Goal: Task Accomplishment & Management: Manage account settings

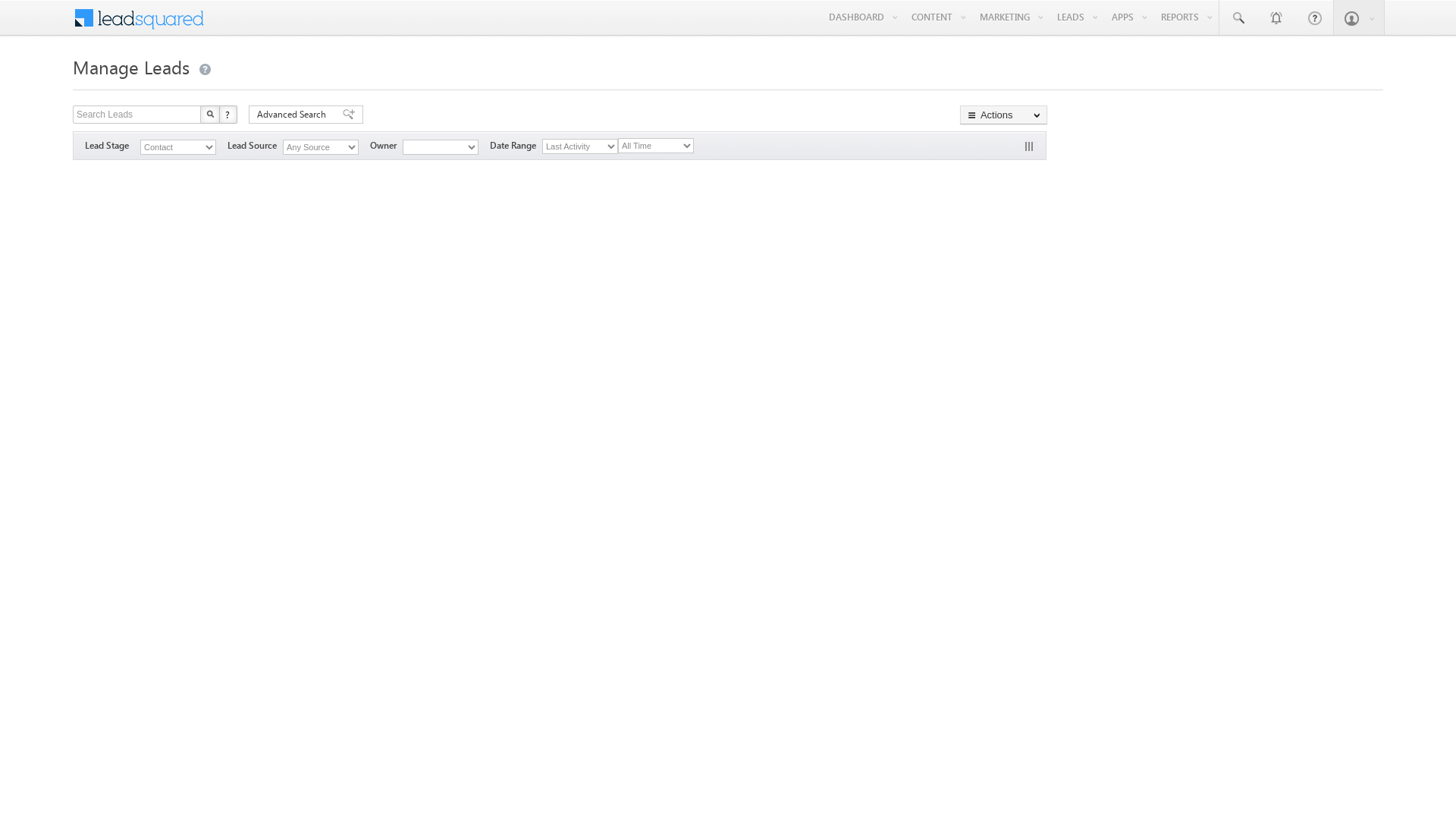
click at [992, 371] on div "Manage Leads Search Leads X ? 0 results found Advanced Search Advanced Search A…" at bounding box center [728, 240] width 1310 height 380
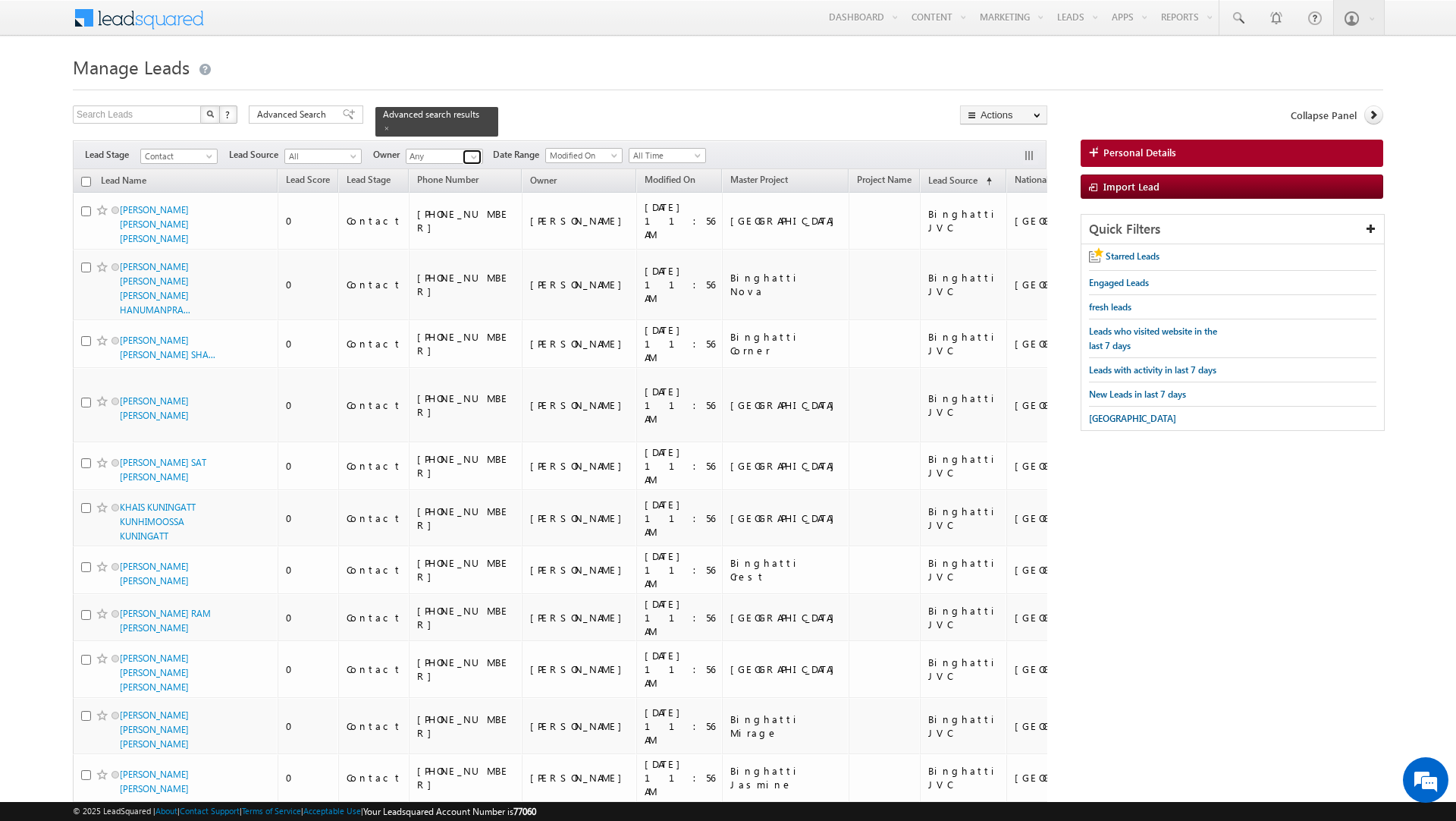
click at [472, 152] on span at bounding box center [474, 157] width 12 height 12
click at [294, 113] on span "Advanced Search" at bounding box center [294, 114] width 74 height 14
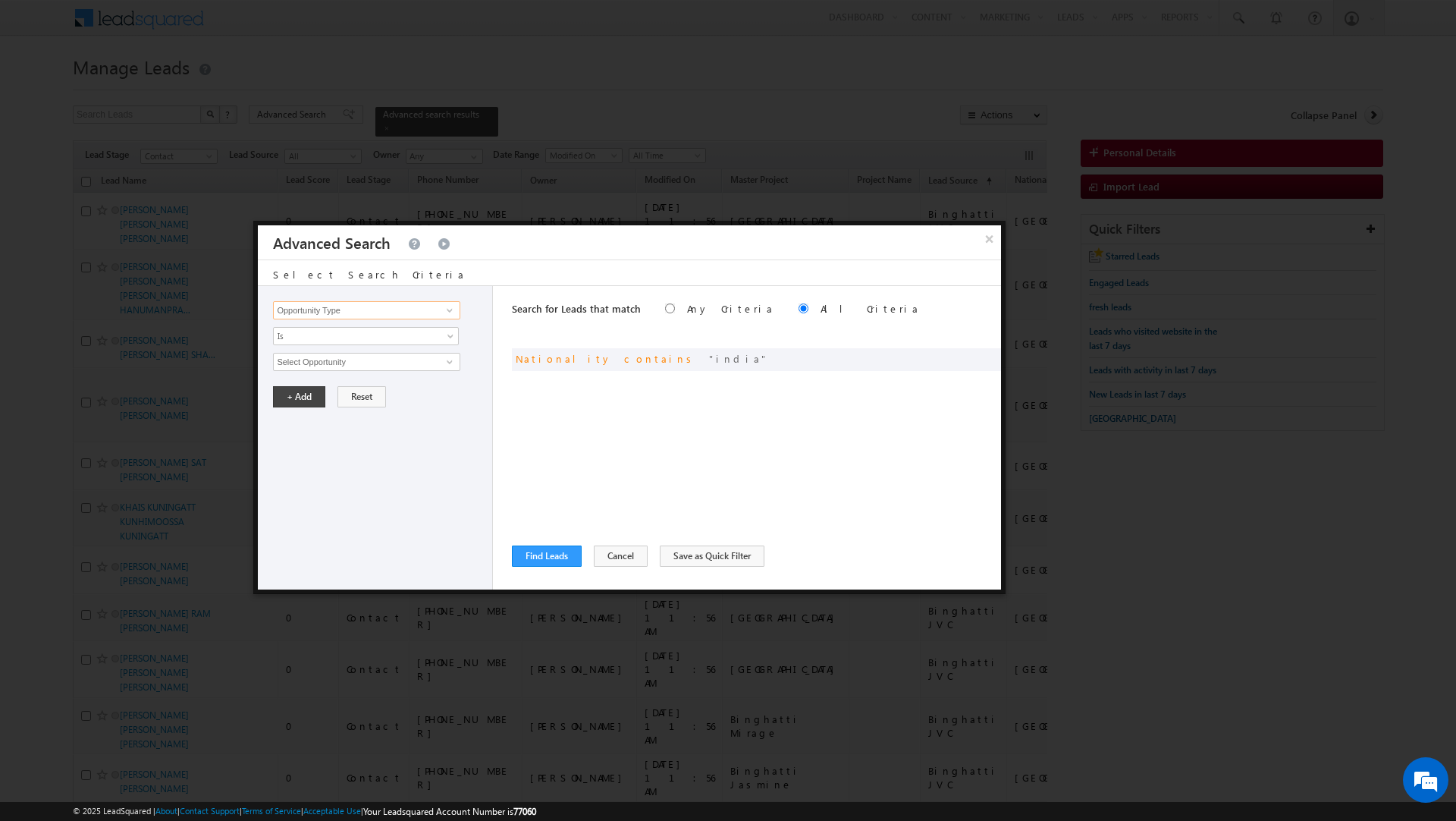
click at [349, 315] on input "Opportunity Type" at bounding box center [366, 311] width 186 height 18
click at [980, 358] on span at bounding box center [985, 358] width 11 height 11
click at [320, 311] on input "Opportunity Type" at bounding box center [366, 311] width 186 height 18
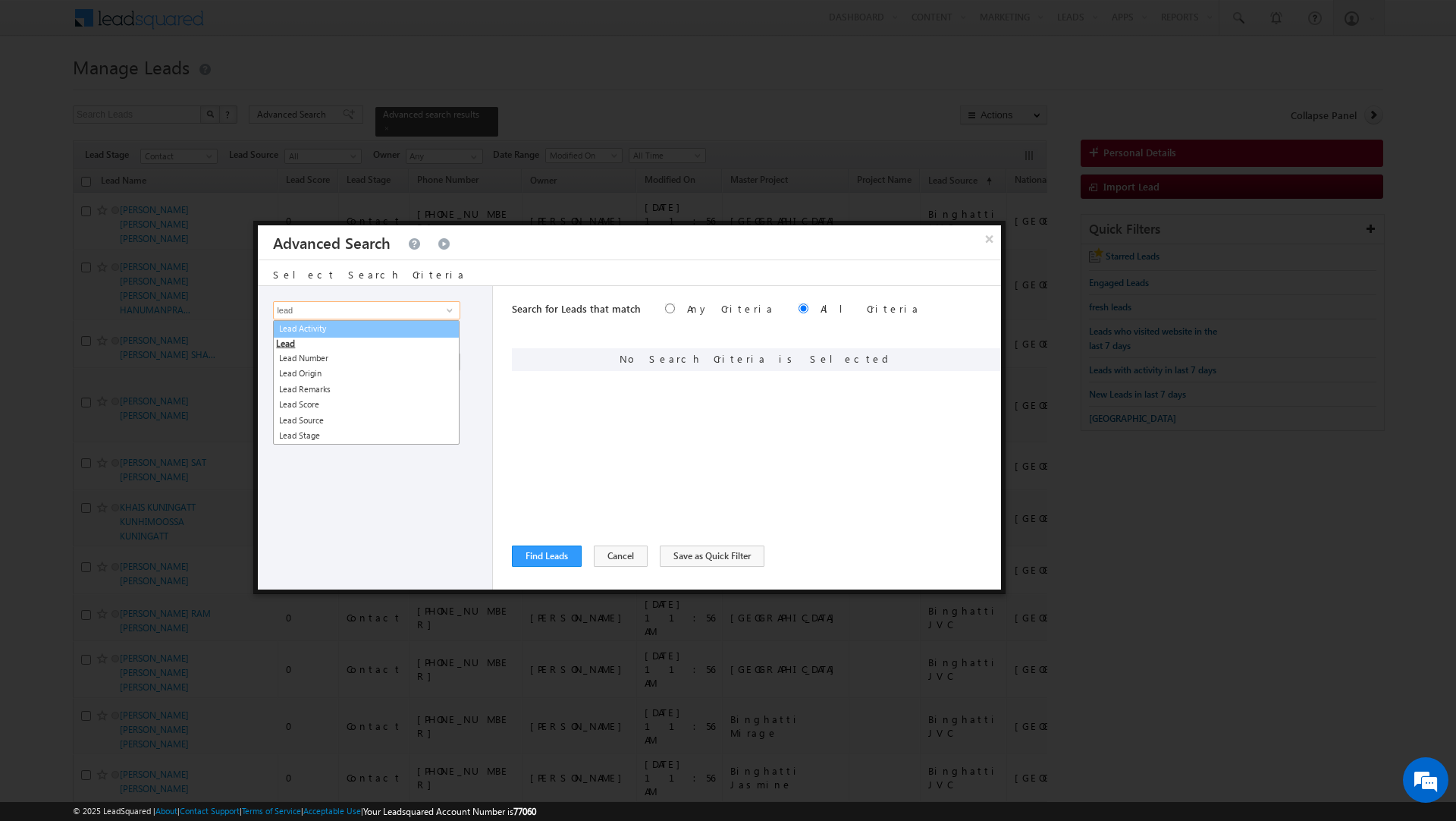
click at [323, 333] on link "Lead Activity" at bounding box center [366, 328] width 186 height 18
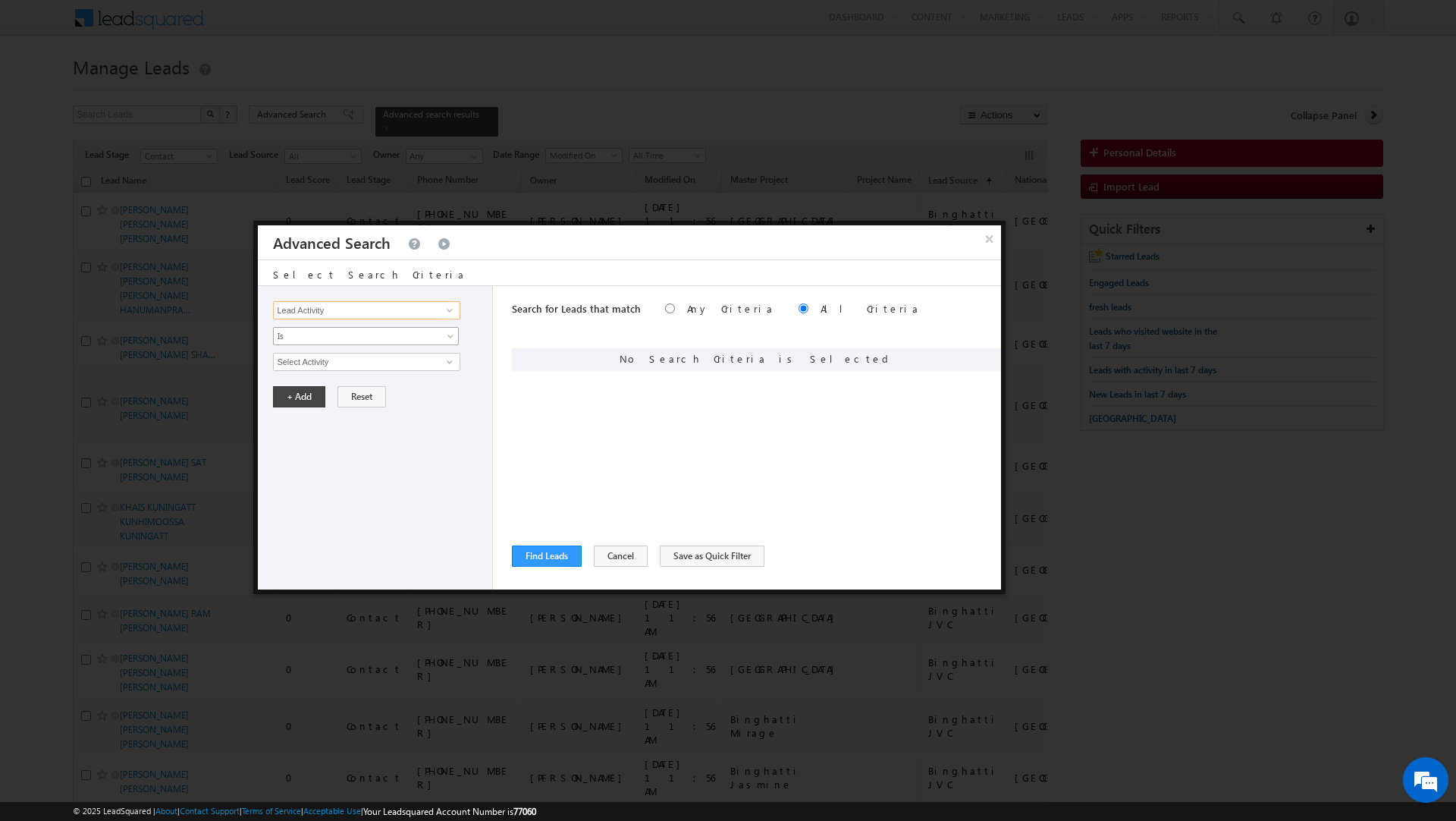
type input "Lead Activity"
click at [311, 334] on span "Is" at bounding box center [356, 335] width 165 height 14
click at [302, 370] on link "Is Not" at bounding box center [366, 370] width 185 height 14
click at [298, 360] on input "Select Activity" at bounding box center [366, 362] width 186 height 18
click at [328, 395] on link "Outbound Phone Call Activity" at bounding box center [366, 393] width 186 height 18
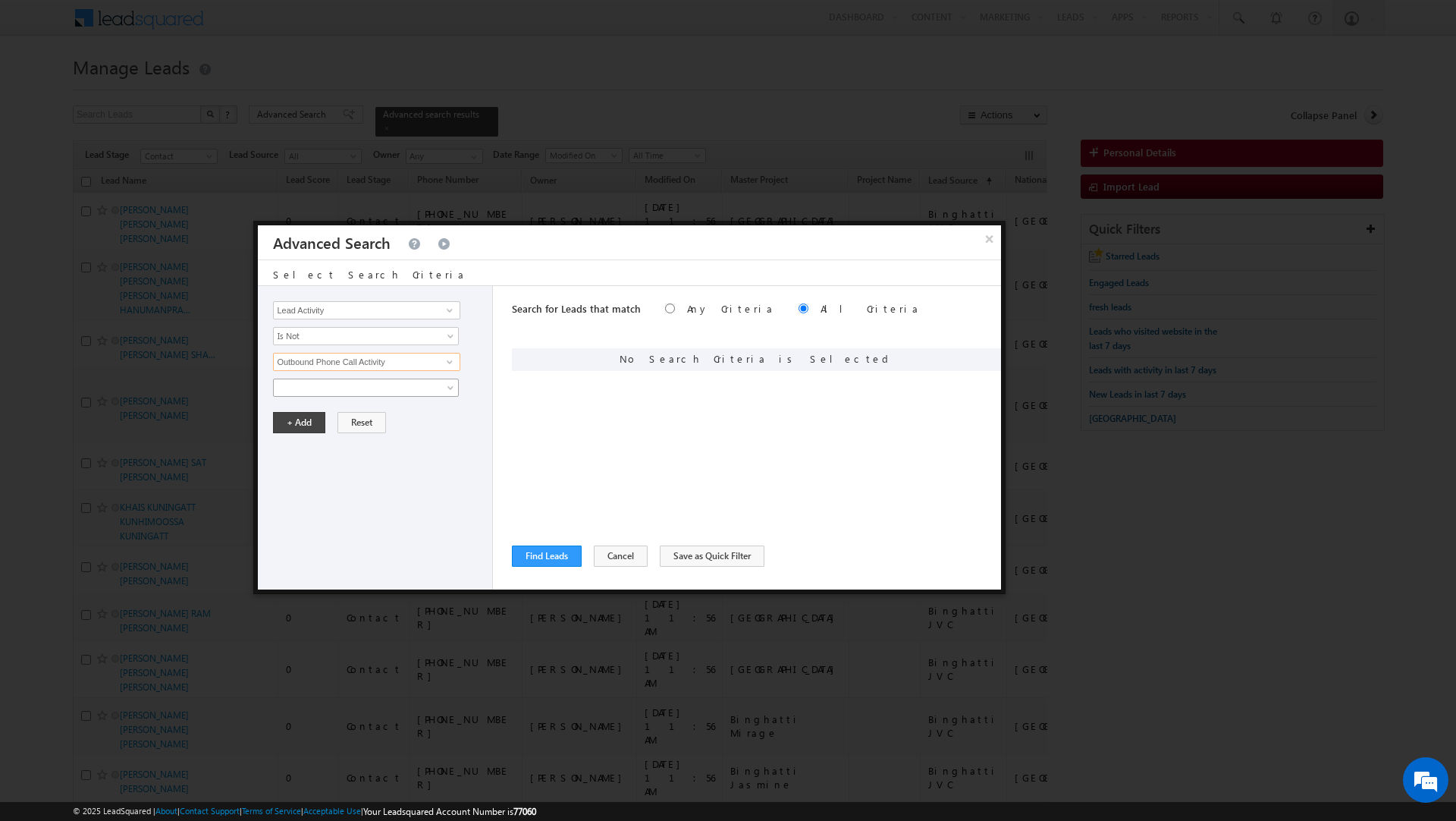
type input "Outbound Phone Call Activity"
click at [328, 394] on span at bounding box center [356, 387] width 165 height 14
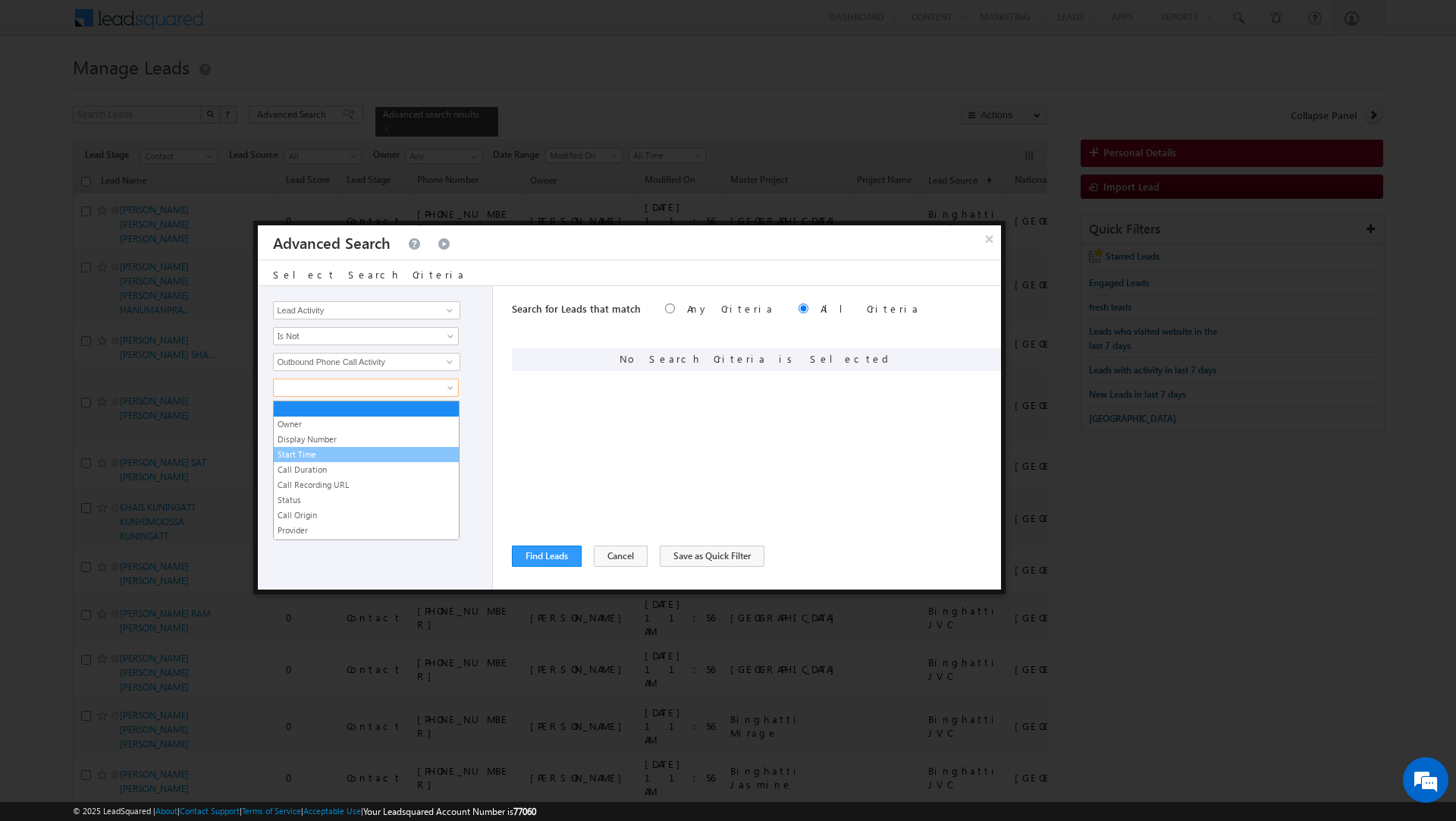
click at [302, 455] on link "Start Time" at bounding box center [366, 454] width 185 height 14
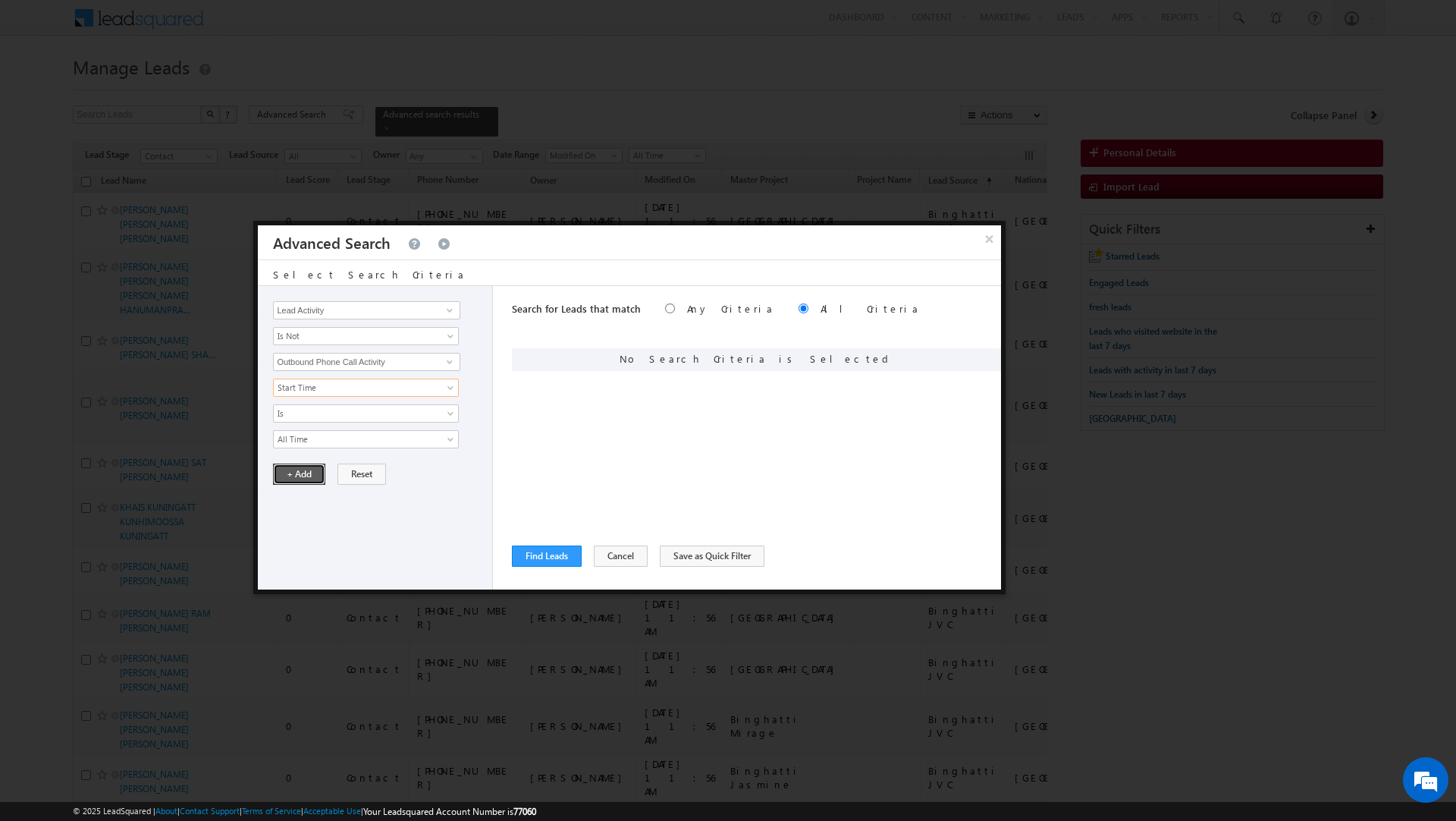
click at [293, 481] on button "+ Add" at bounding box center [299, 474] width 53 height 21
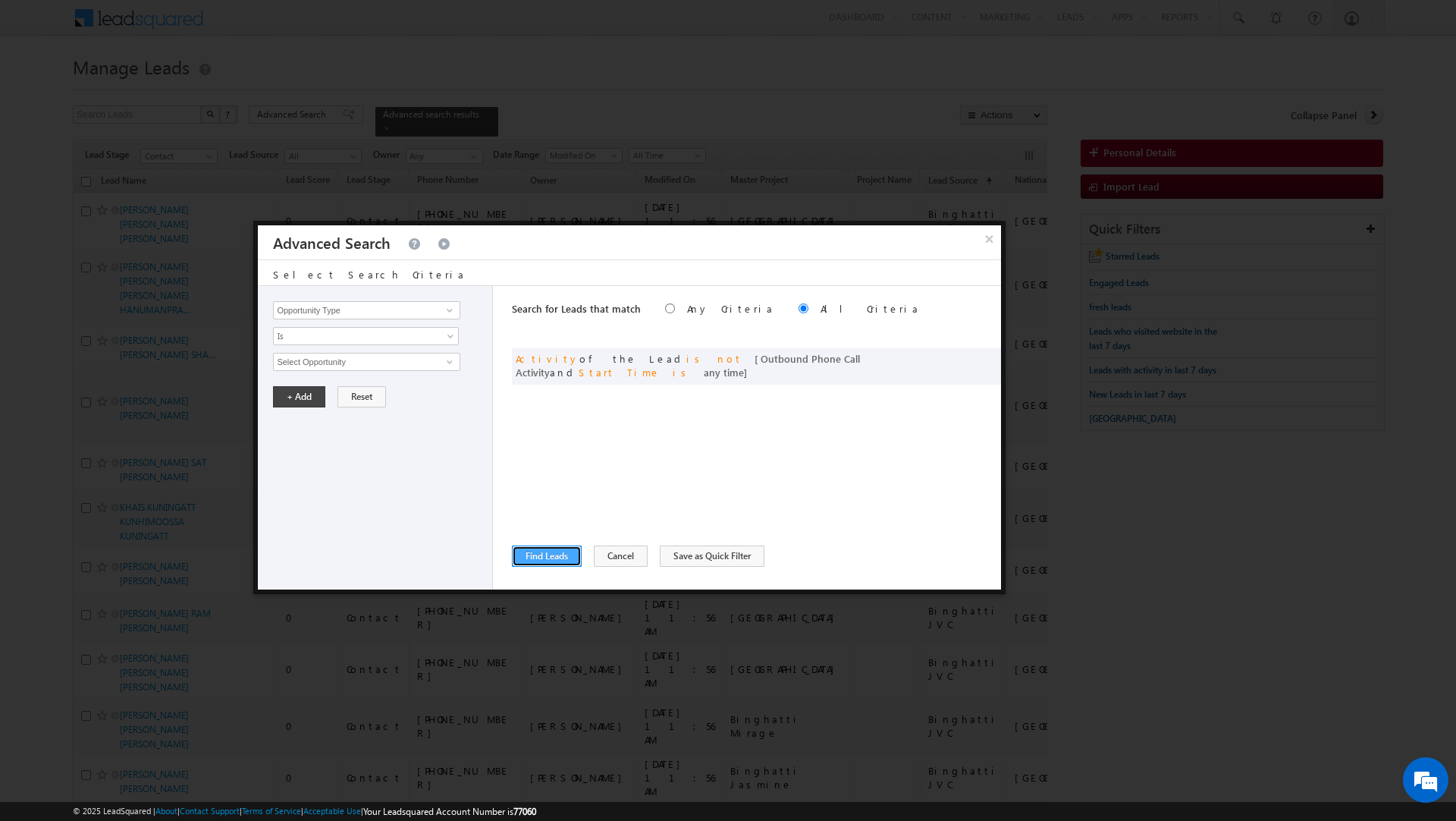
click at [537, 546] on button "Find Leads" at bounding box center [547, 556] width 70 height 21
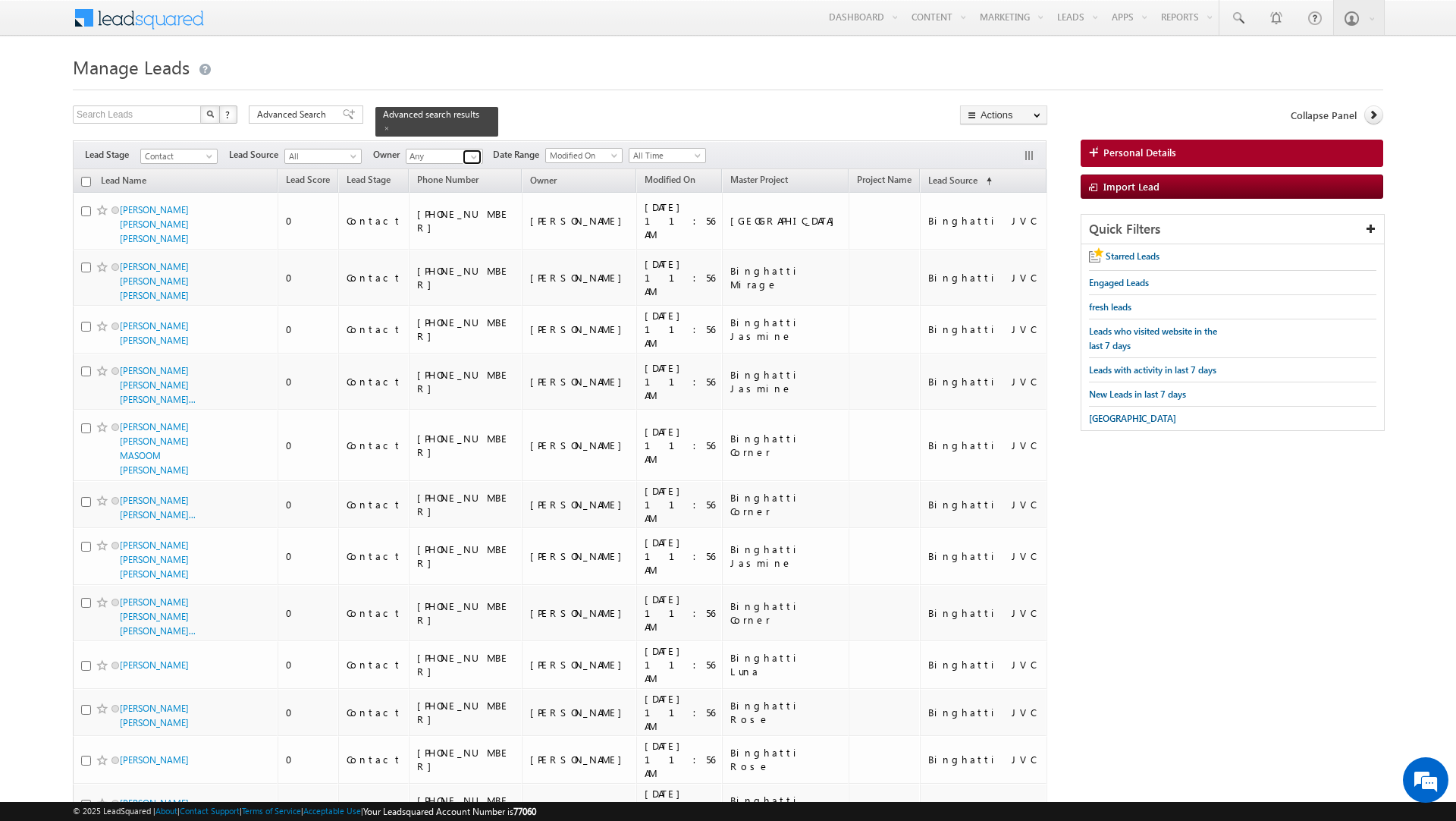
click at [477, 151] on span at bounding box center [474, 157] width 12 height 12
click at [464, 181] on link "Current User" at bounding box center [481, 189] width 152 height 18
type input "Current User"
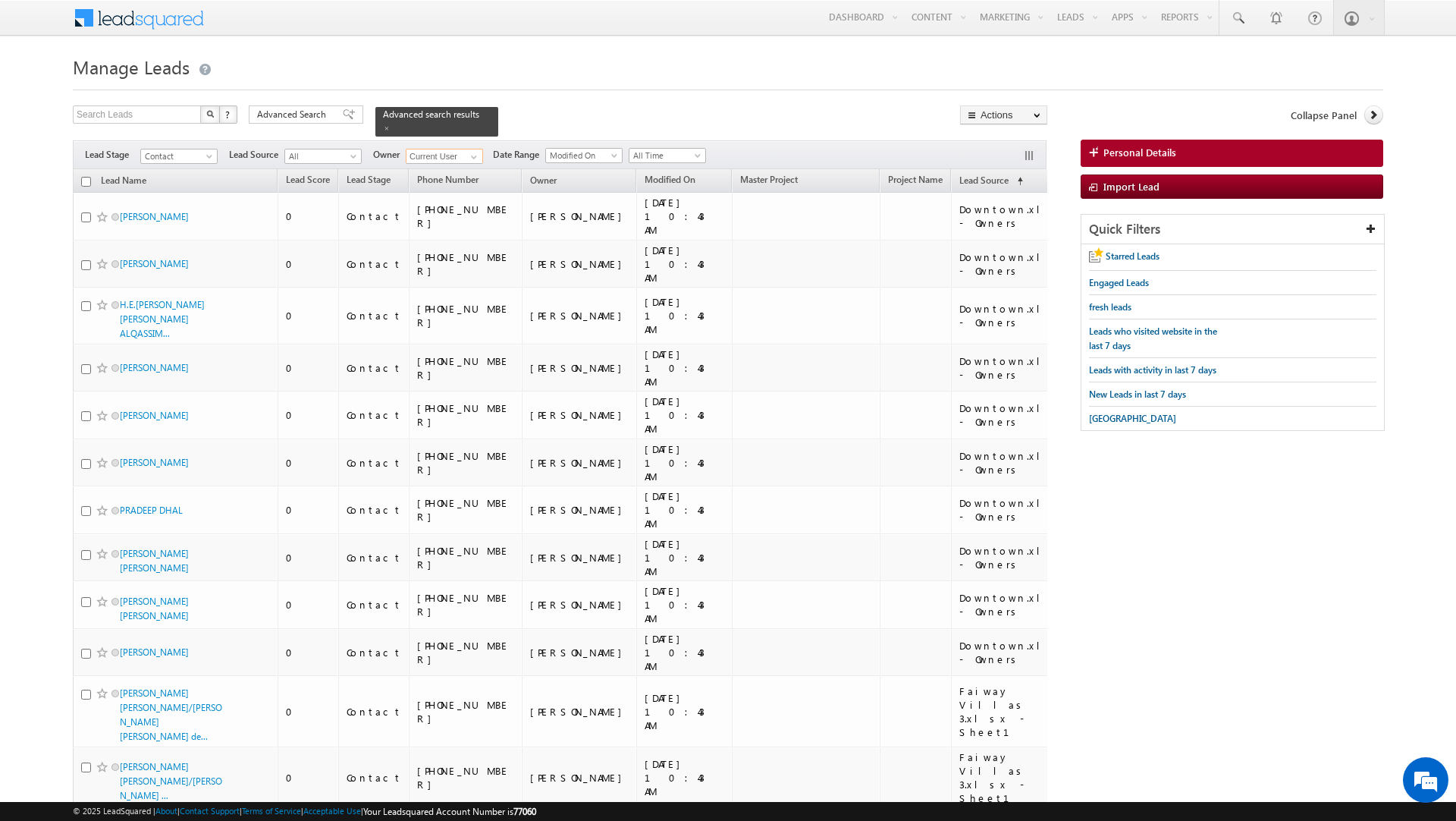
click at [84, 177] on input "checkbox" at bounding box center [86, 182] width 10 height 10
checkbox input "true"
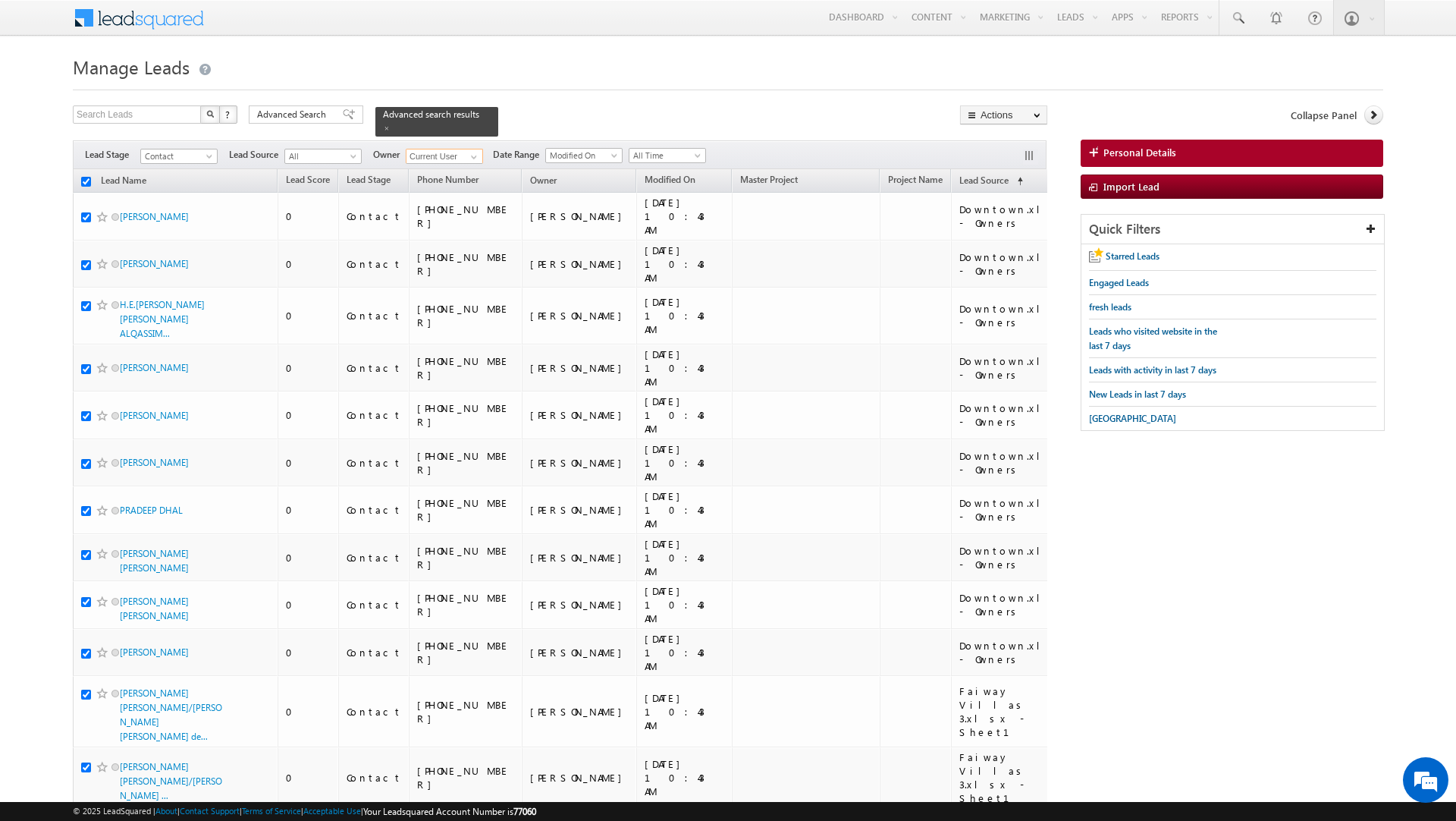
checkbox input "true"
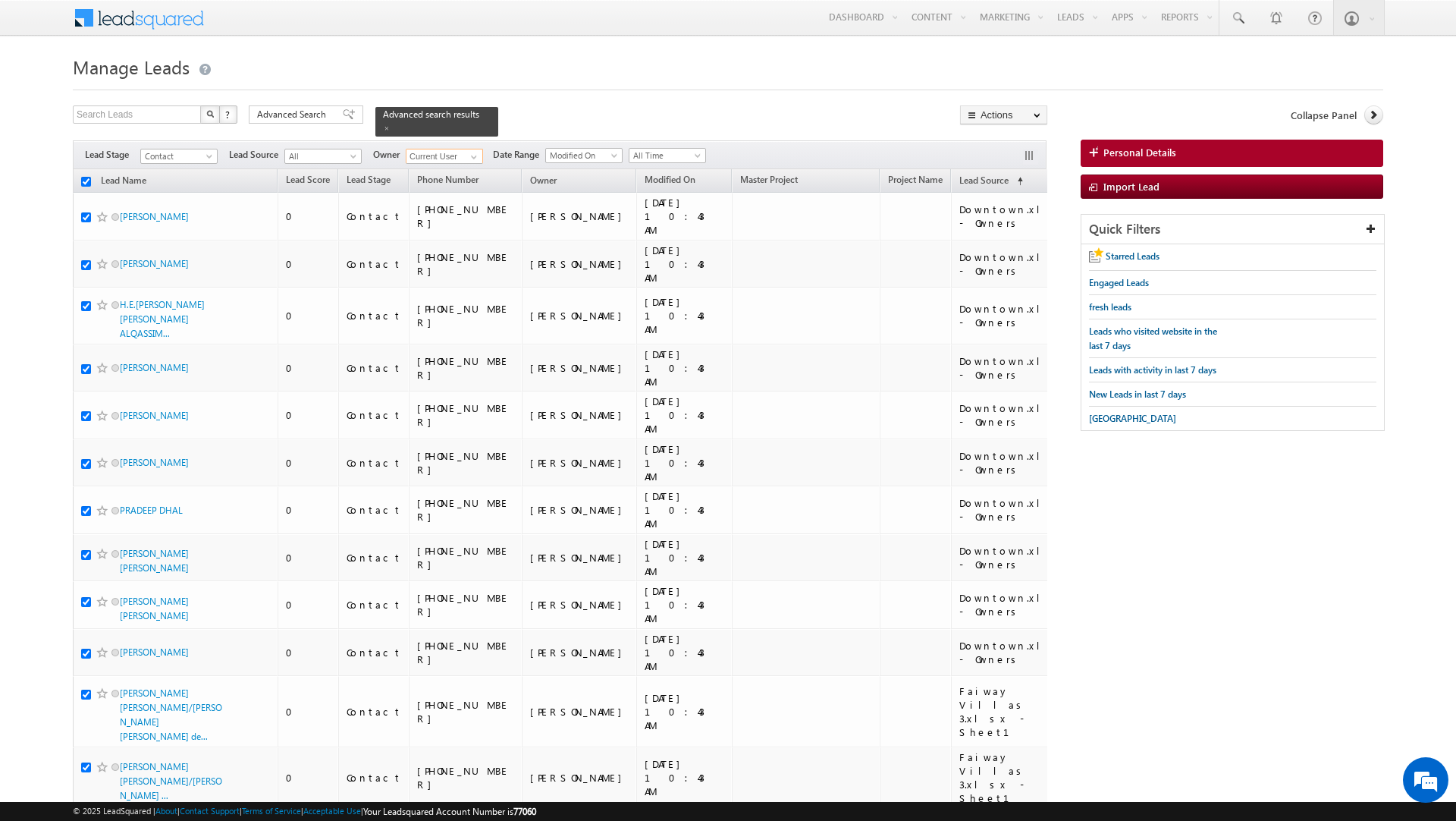
checkbox input "true"
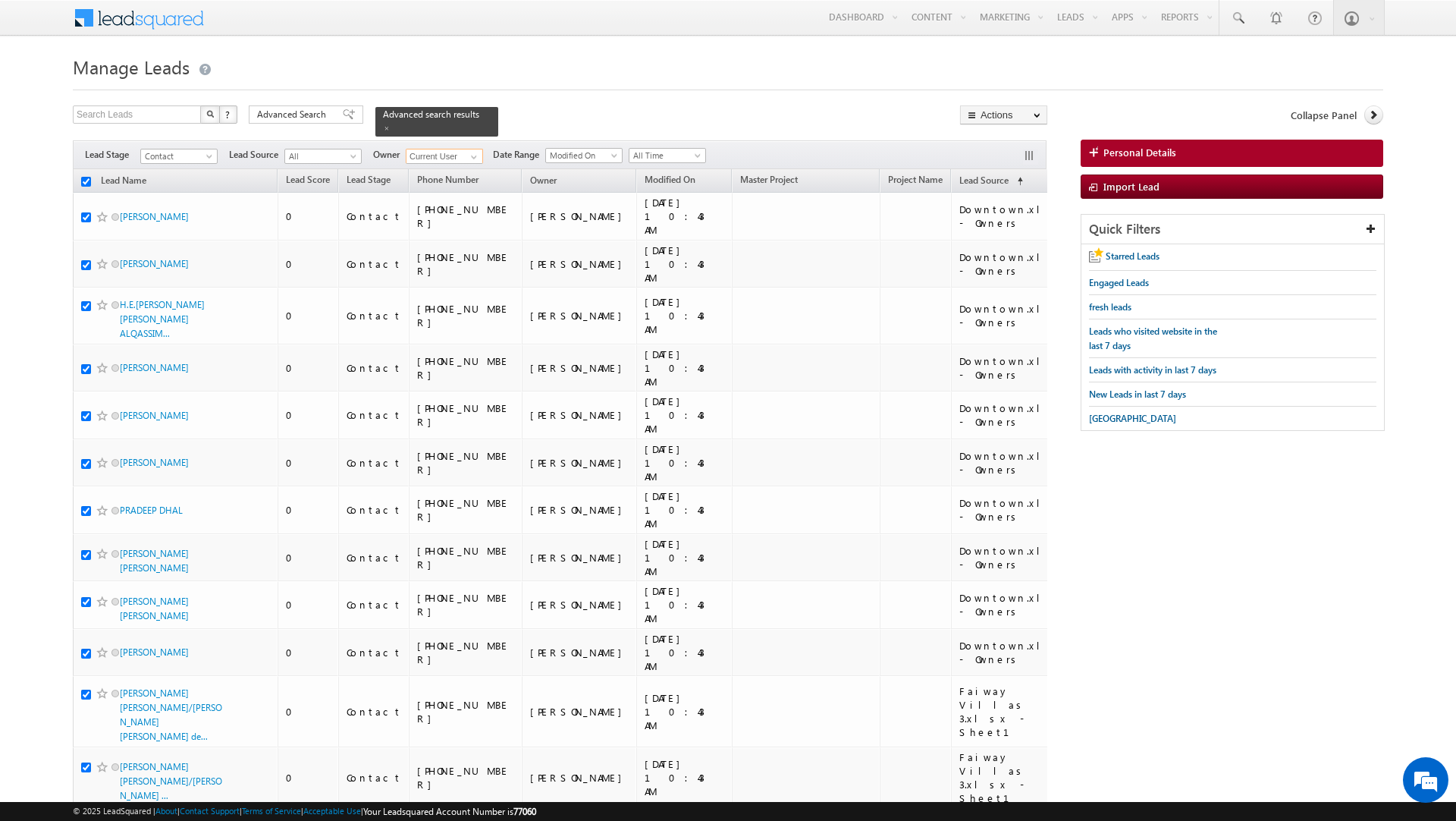
checkbox input "true"
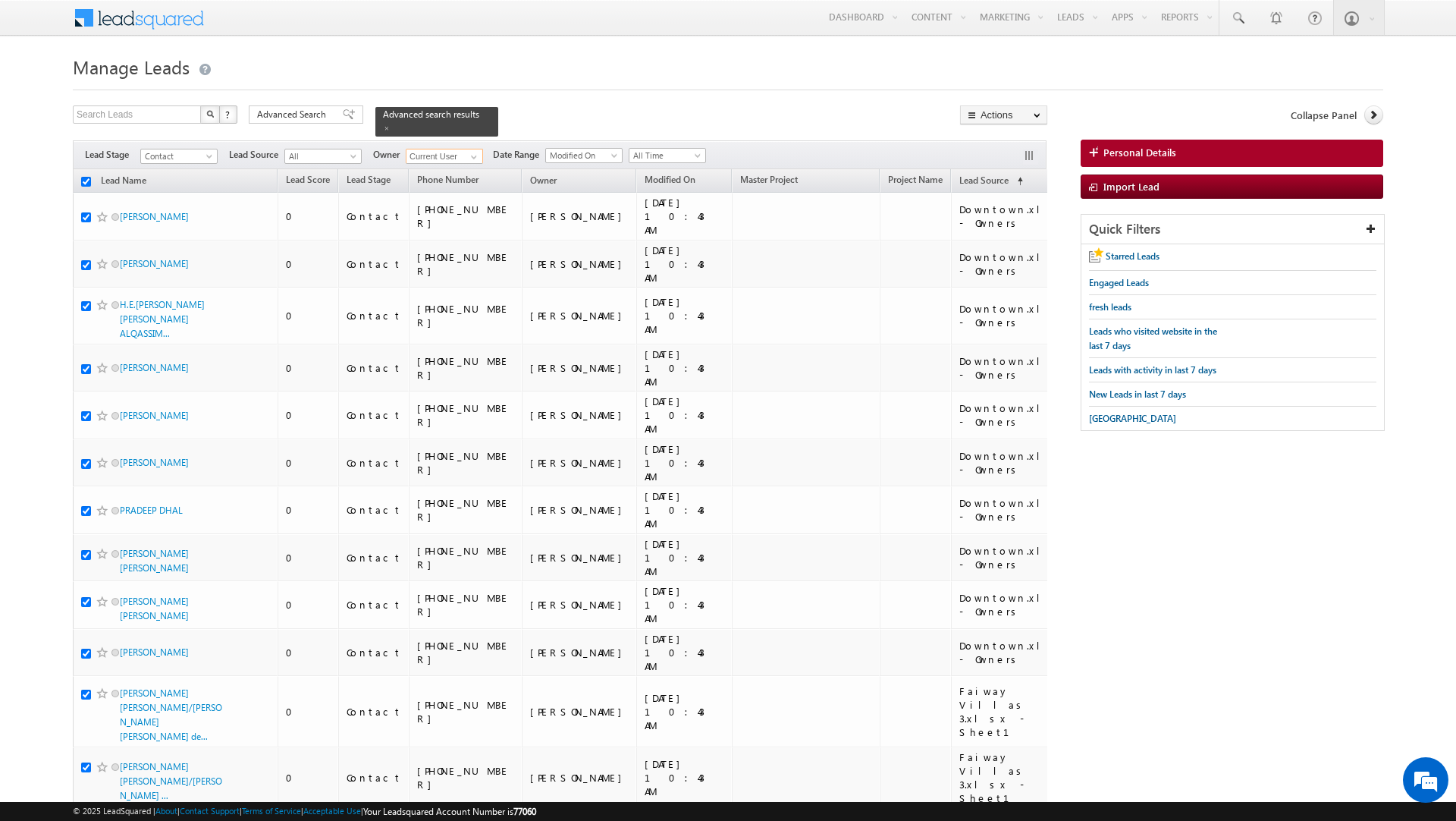
checkbox input "true"
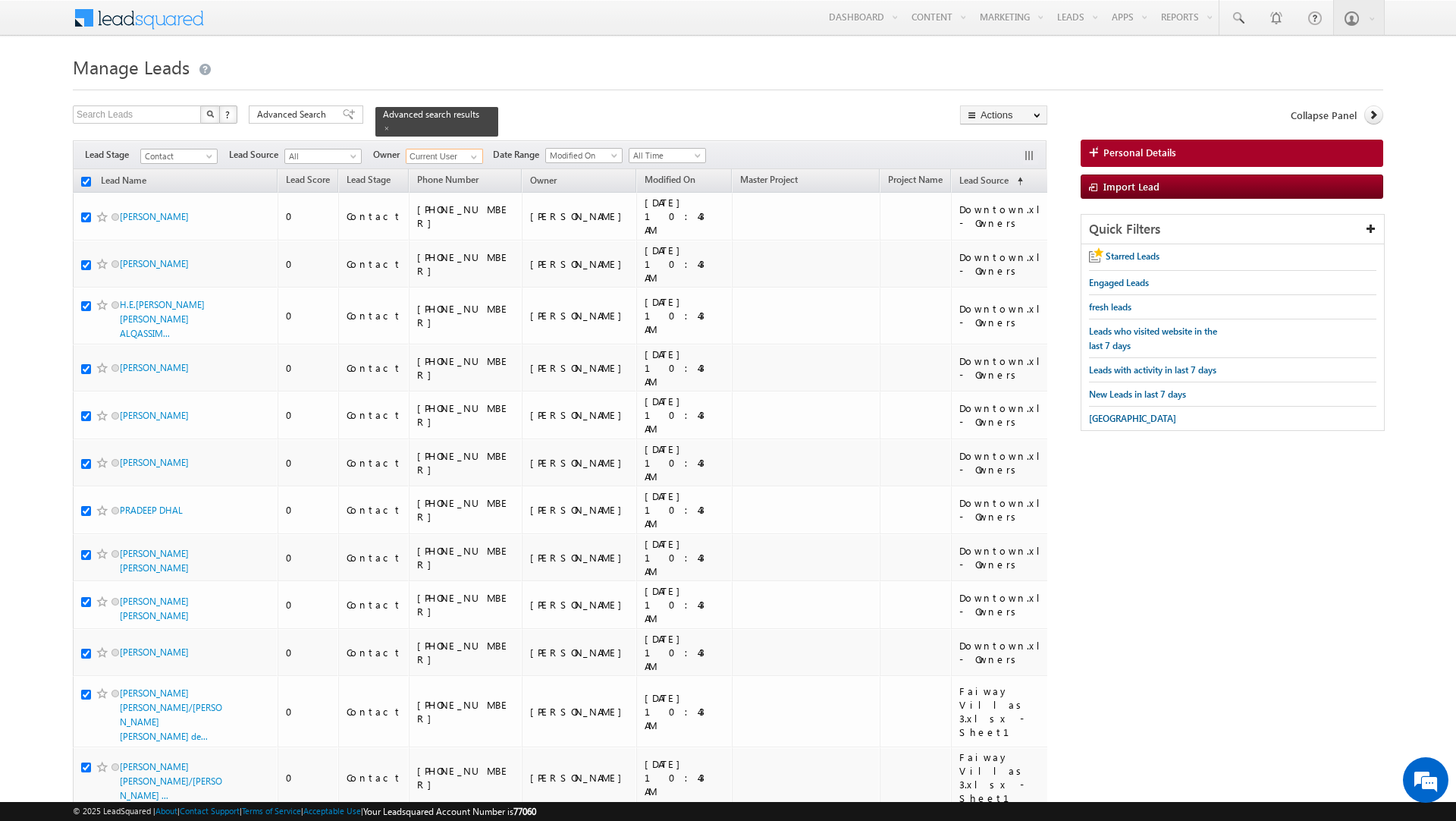
checkbox input "true"
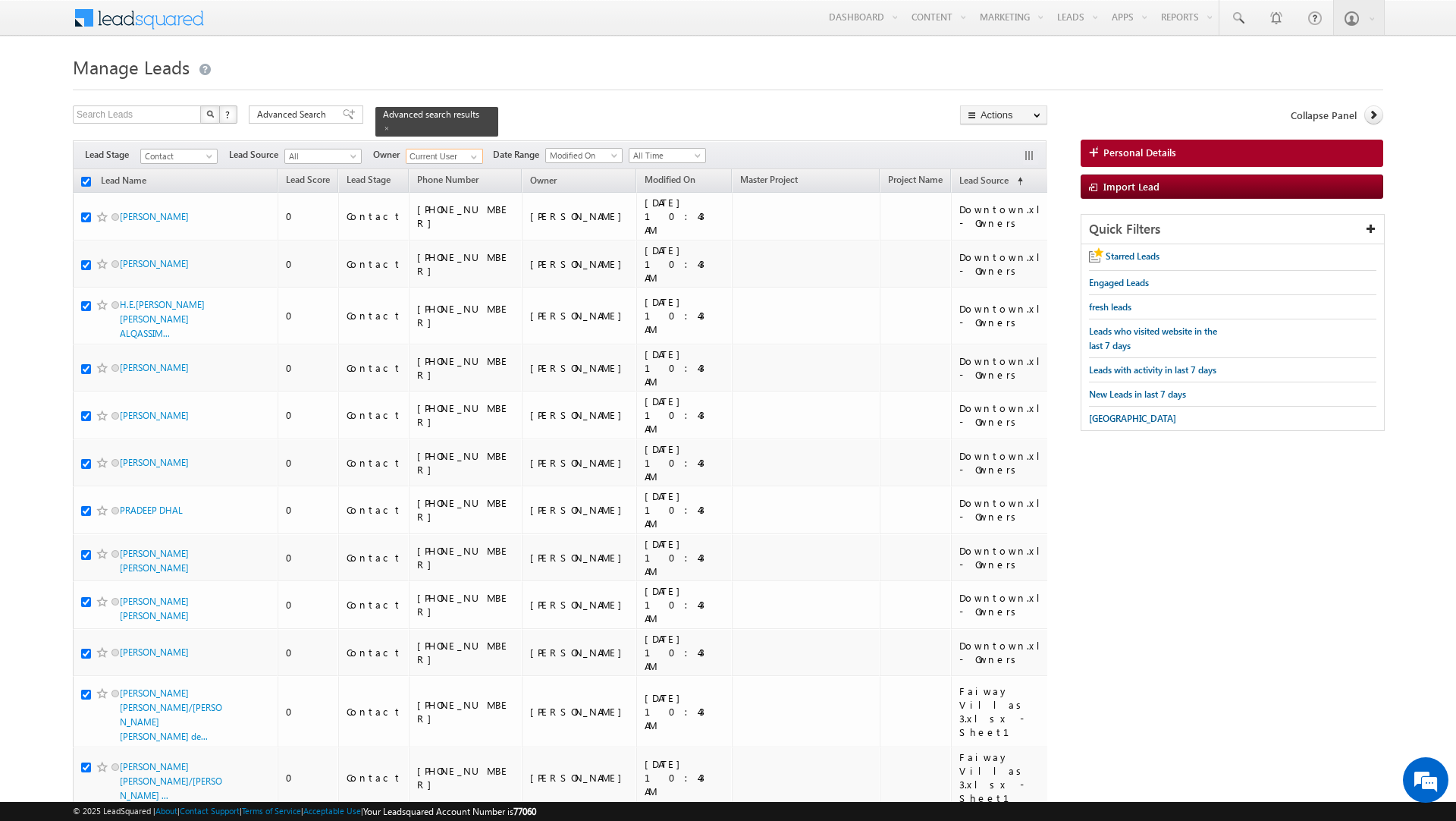
checkbox input "true"
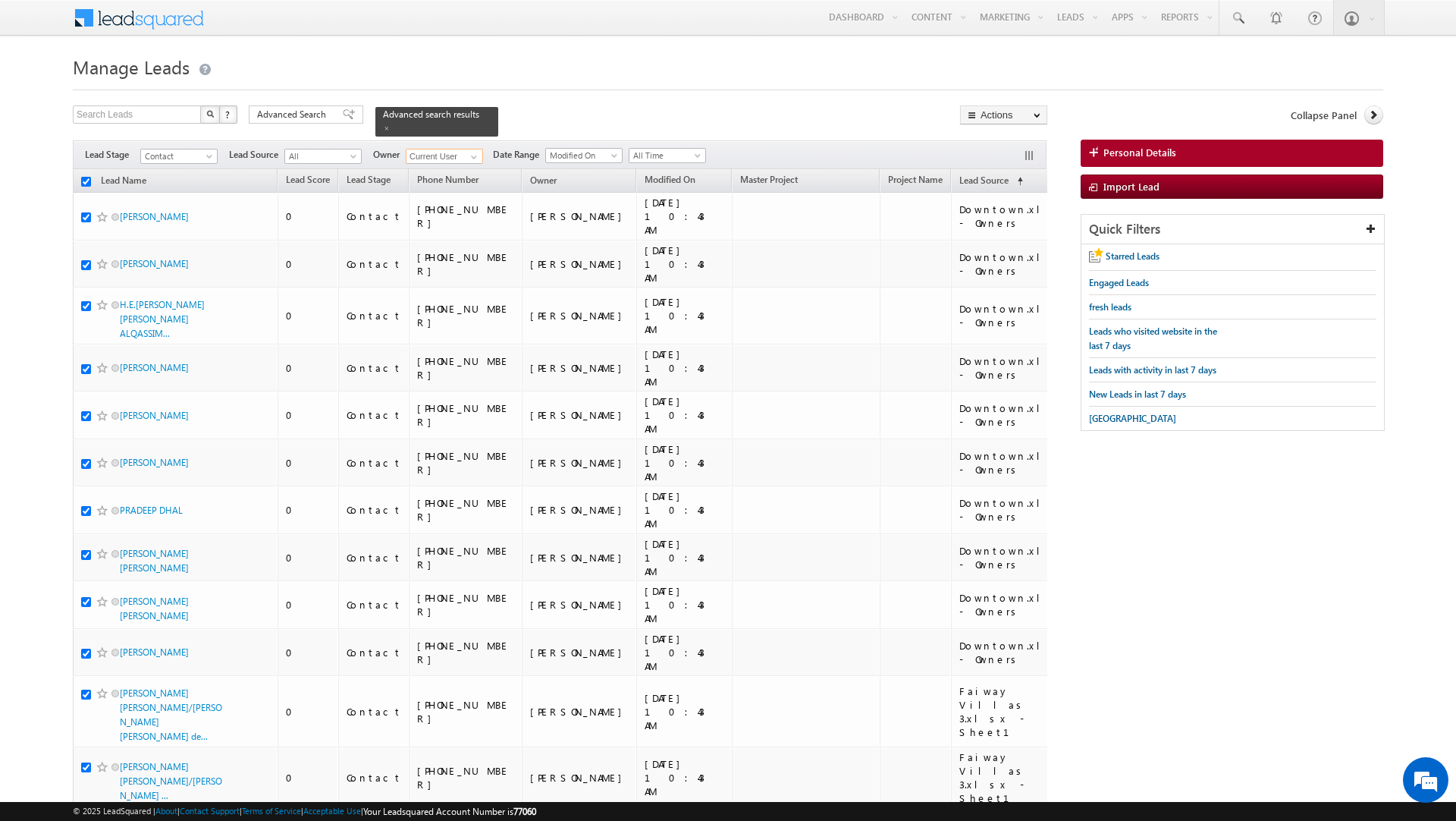
checkbox input "true"
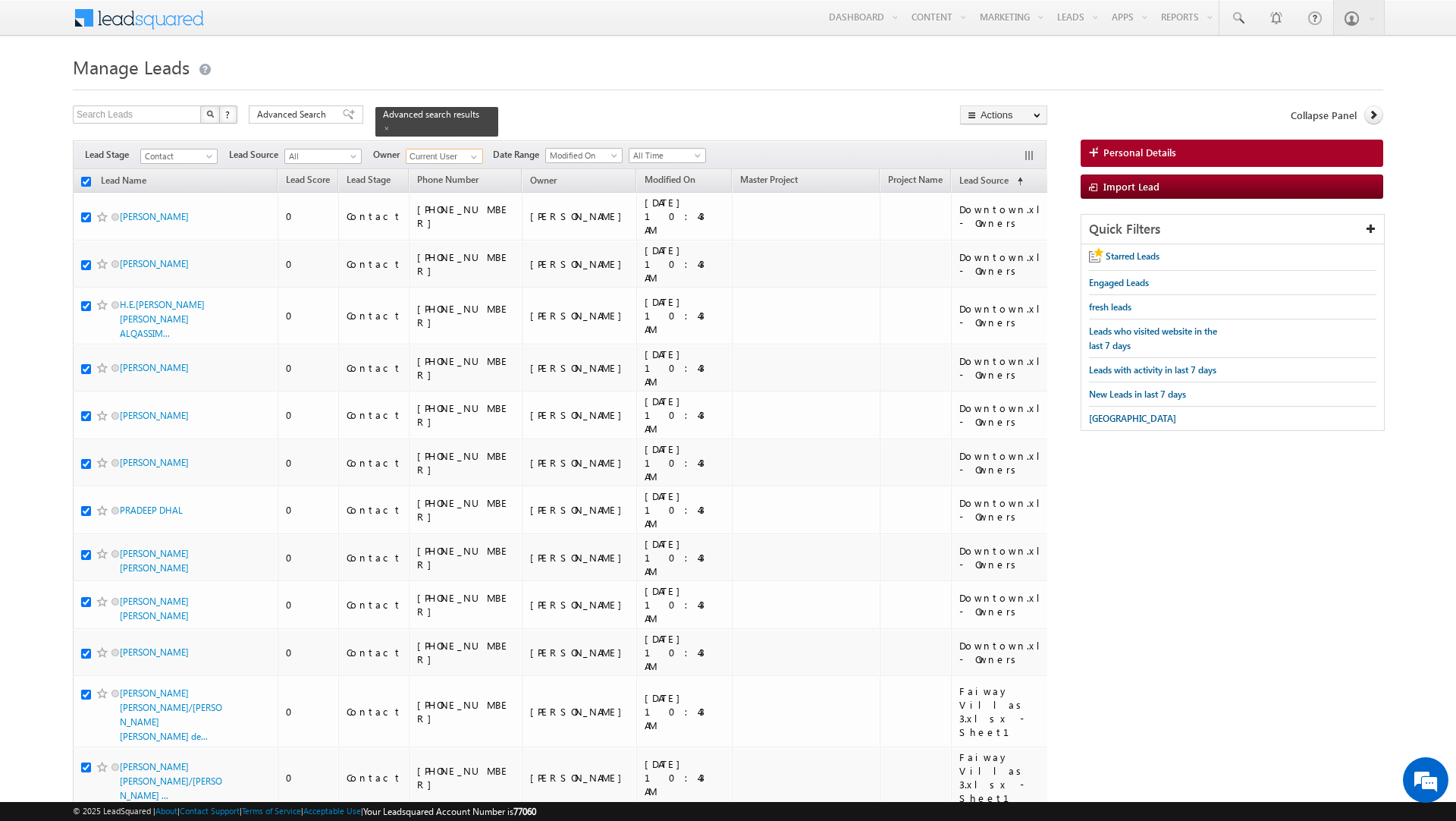
checkbox input "true"
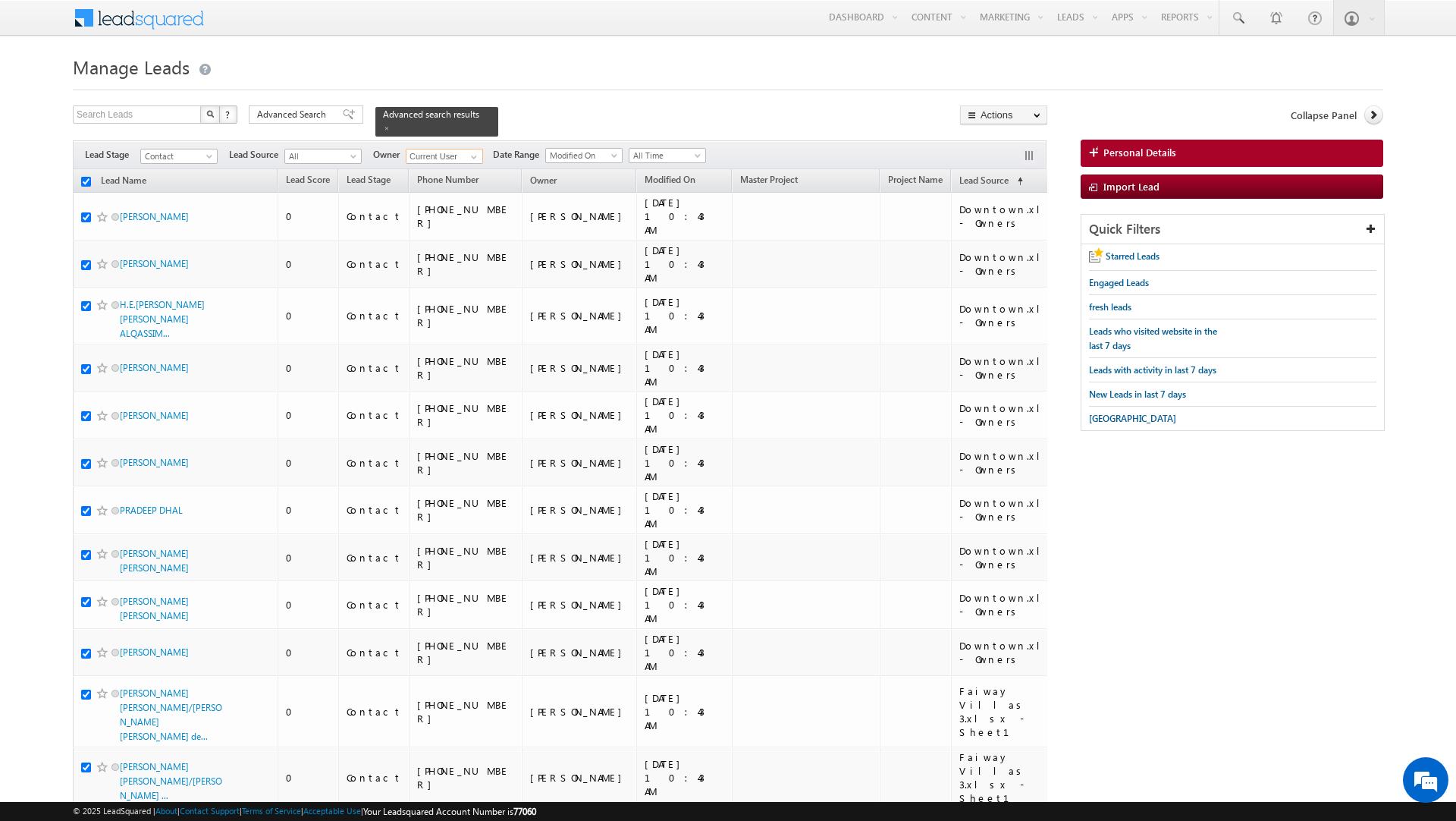
checkbox input "true"
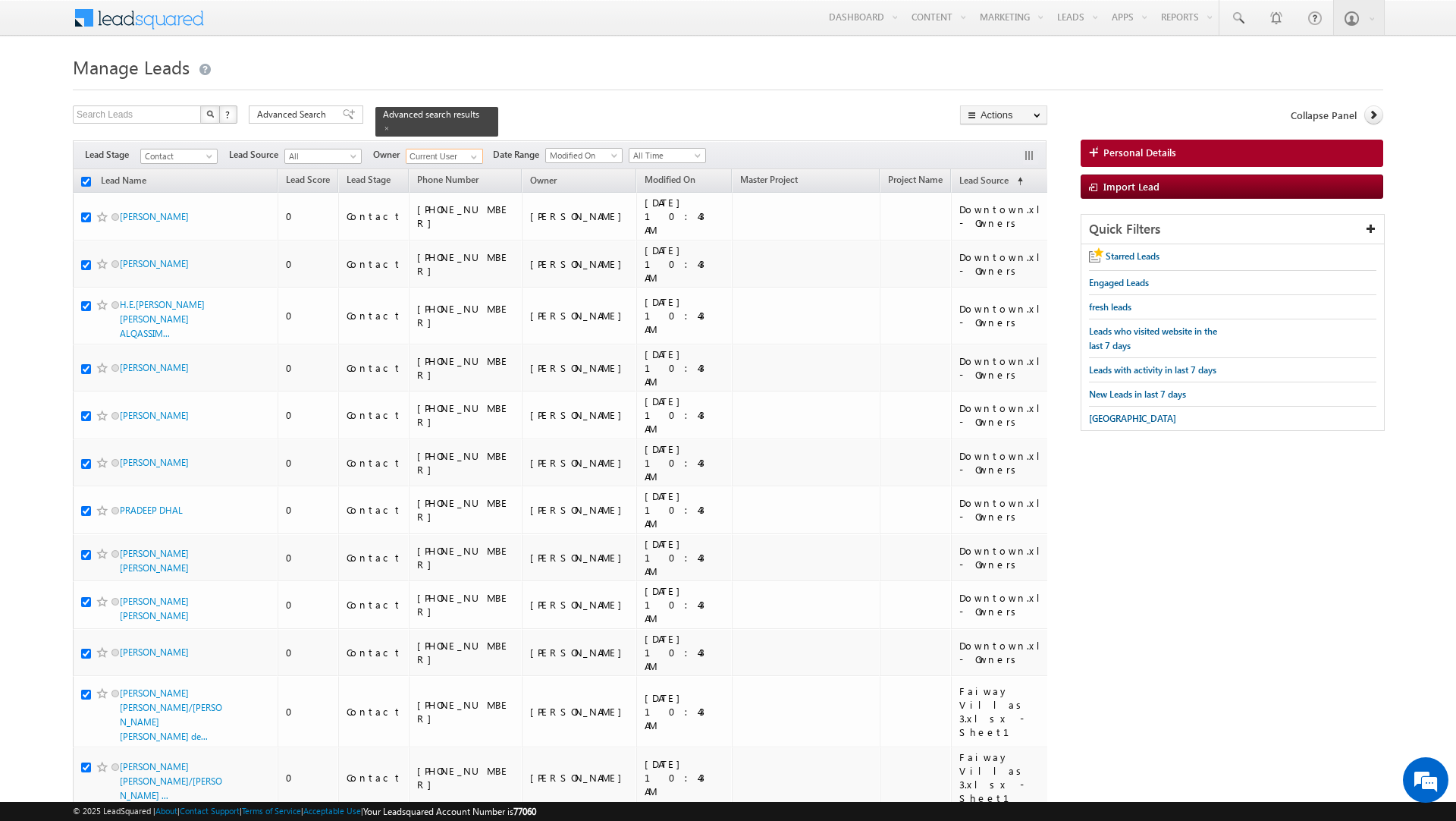
checkbox input "true"
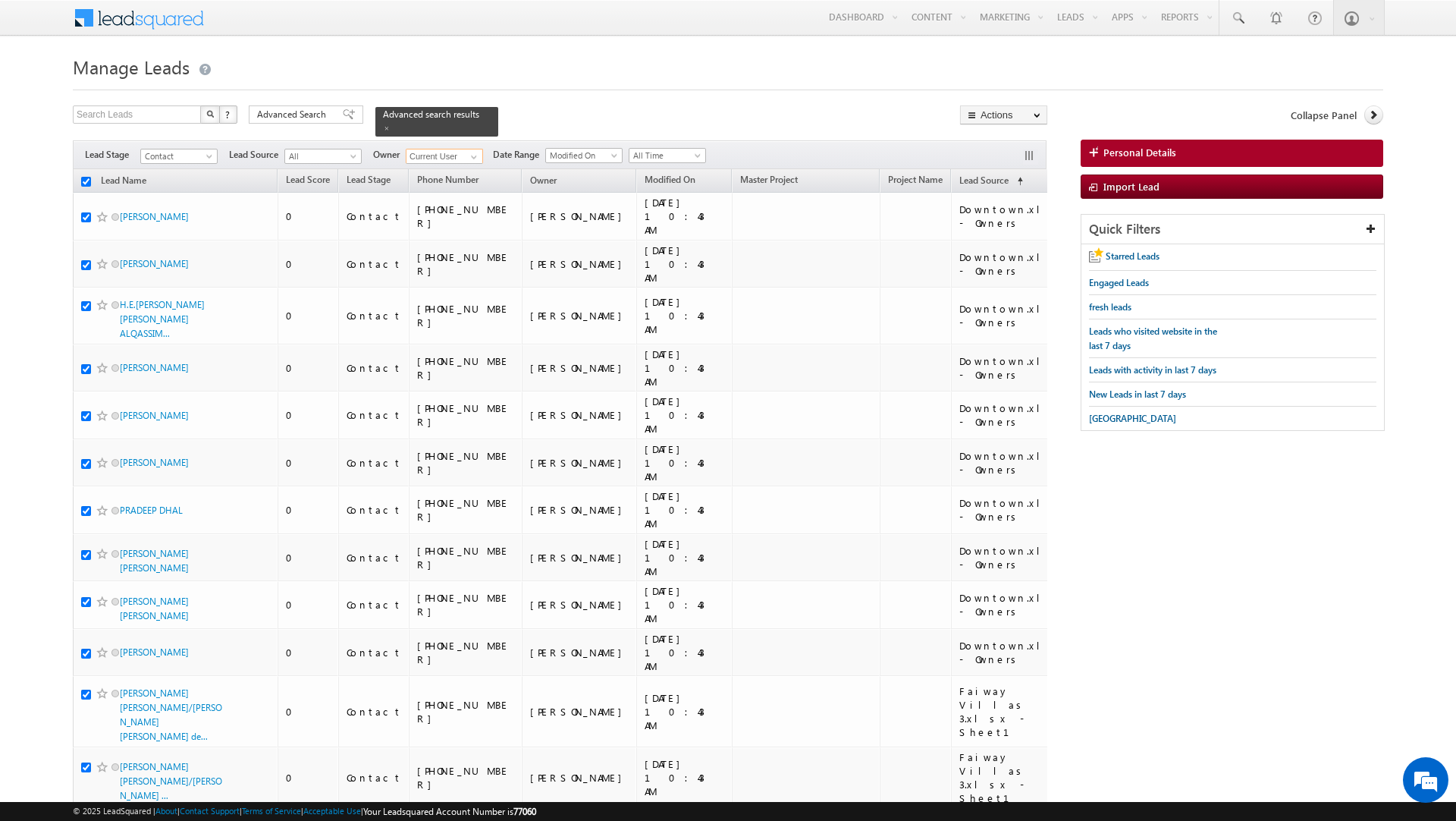
checkbox input "true"
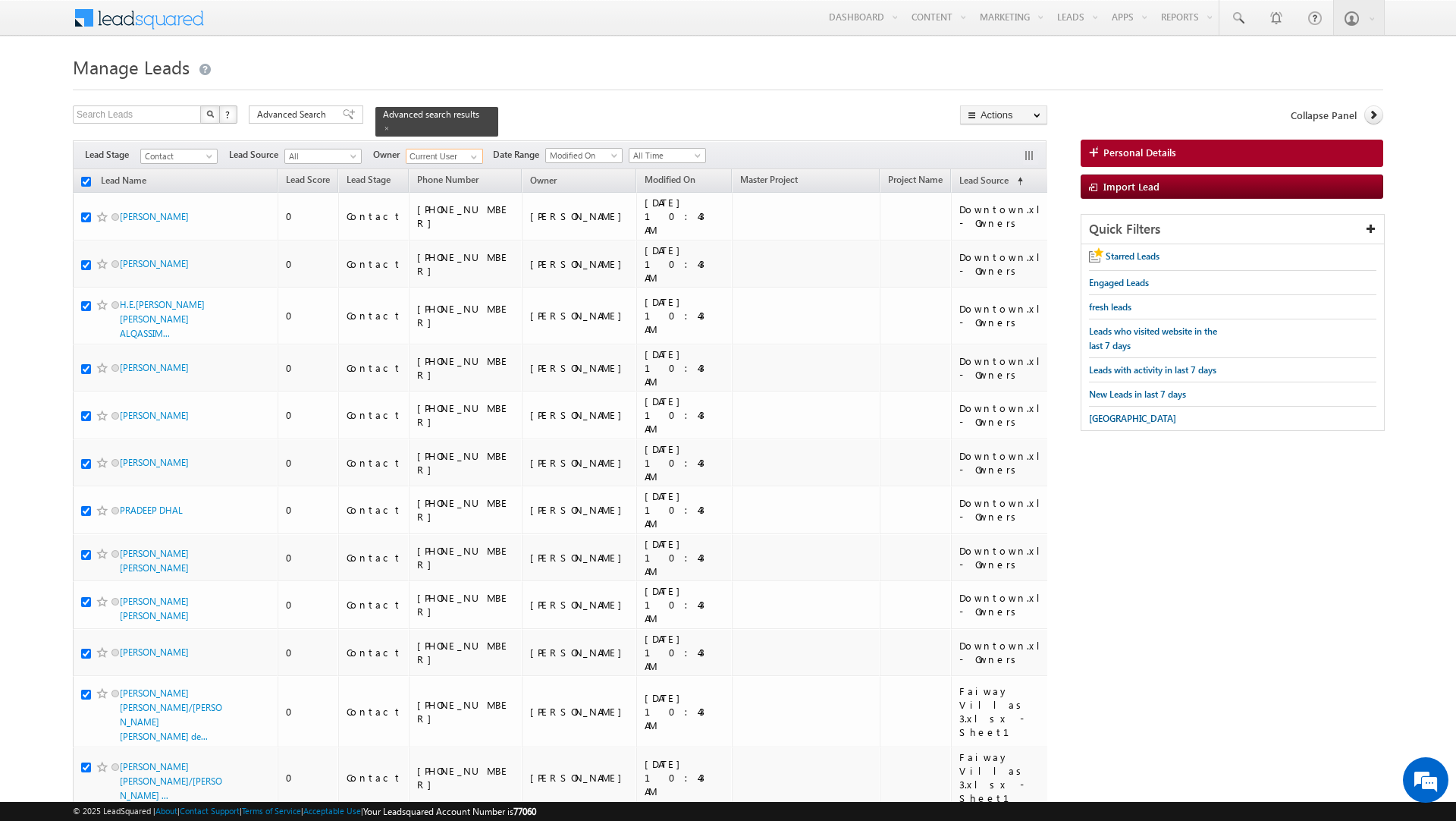
checkbox input "true"
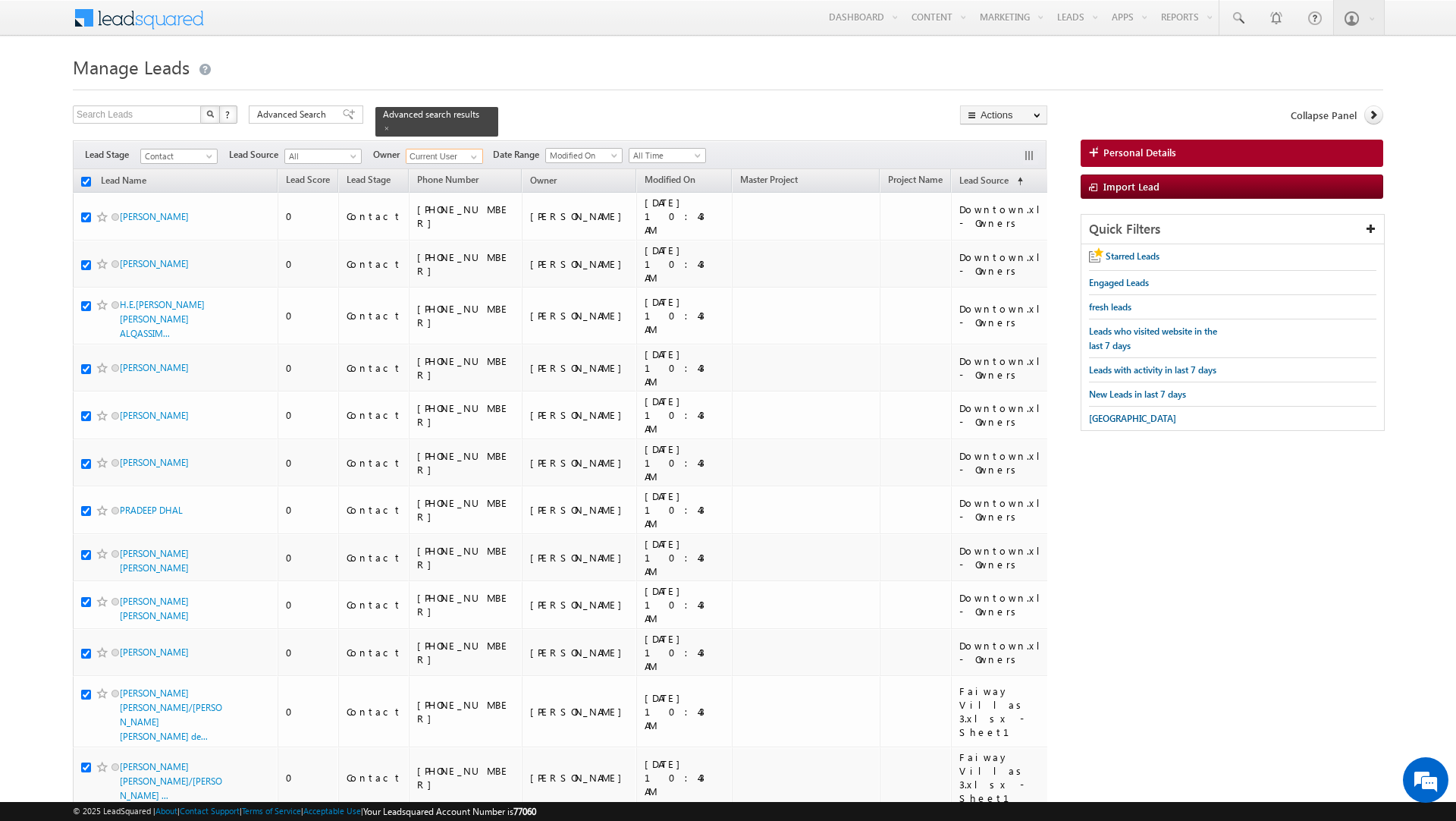
checkbox input "true"
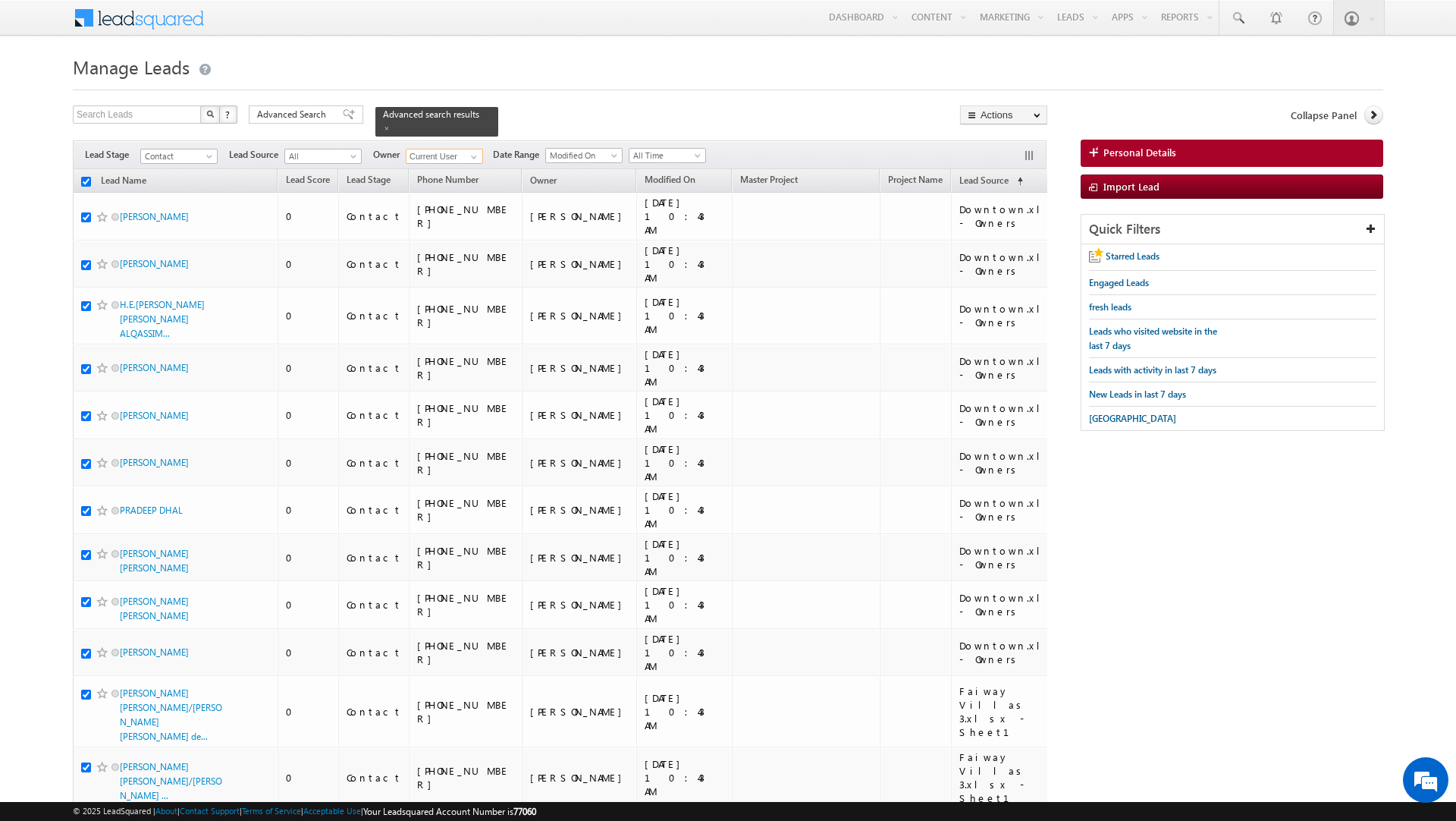
checkbox input "true"
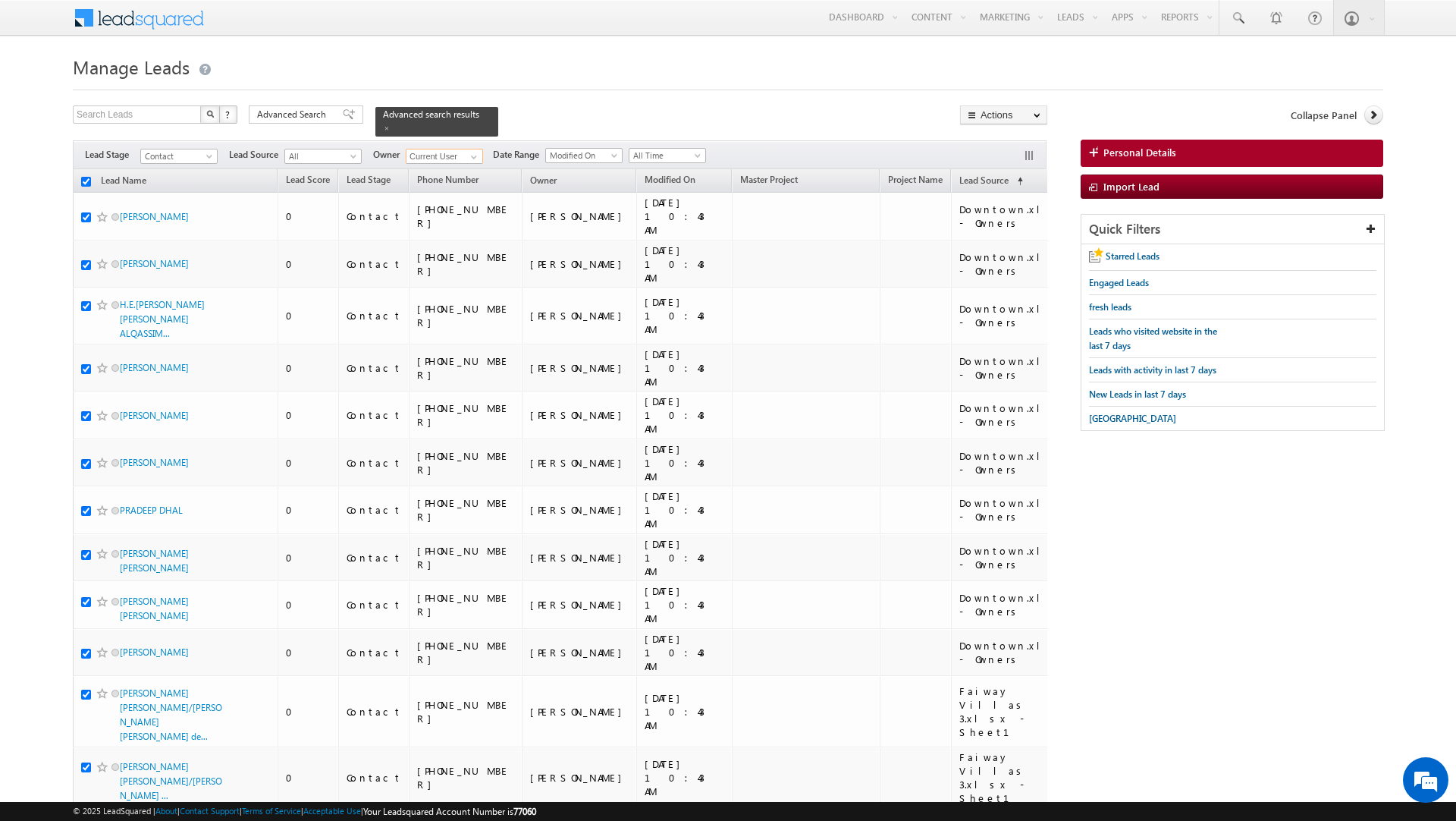
checkbox input "true"
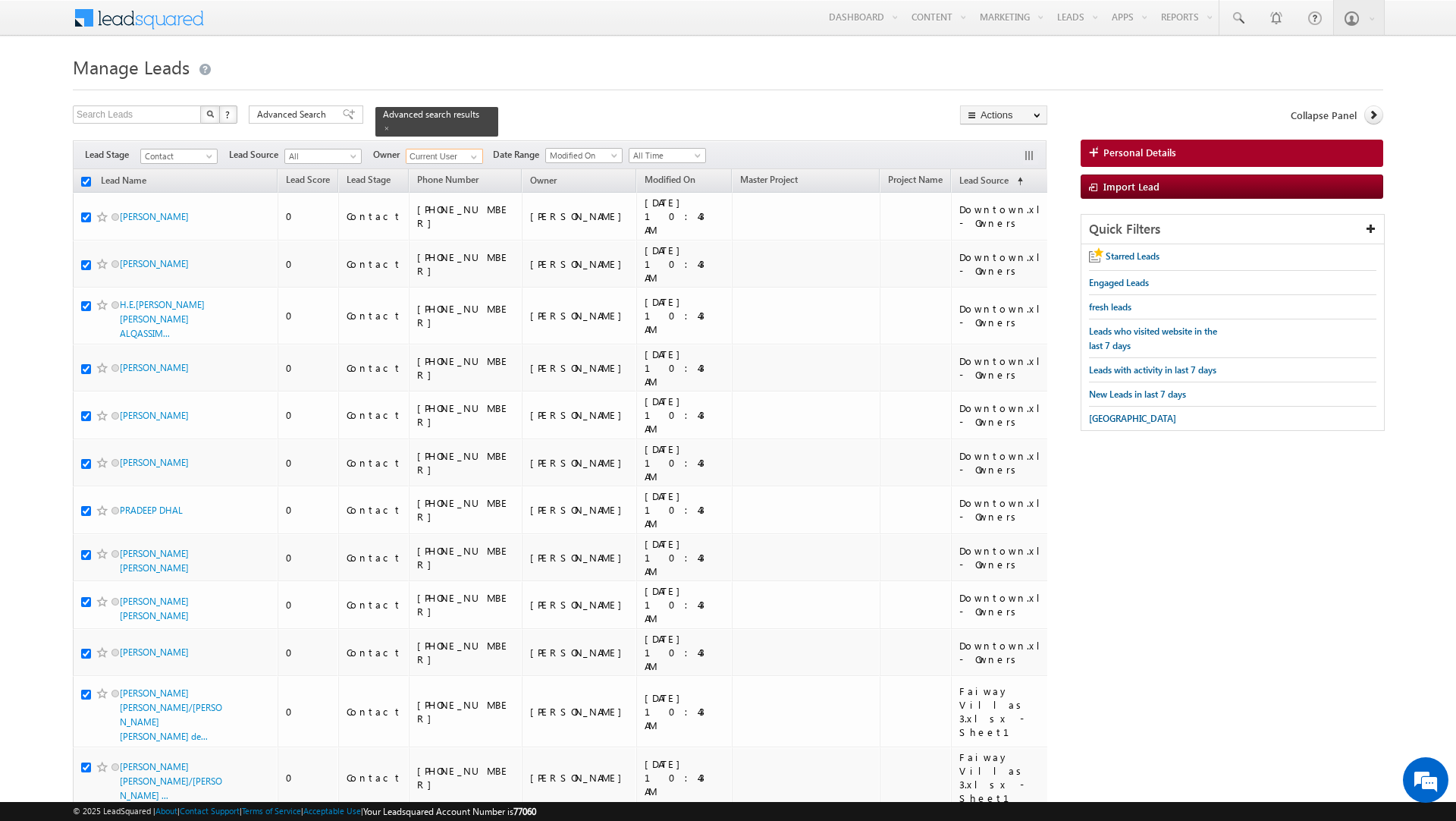
checkbox input "true"
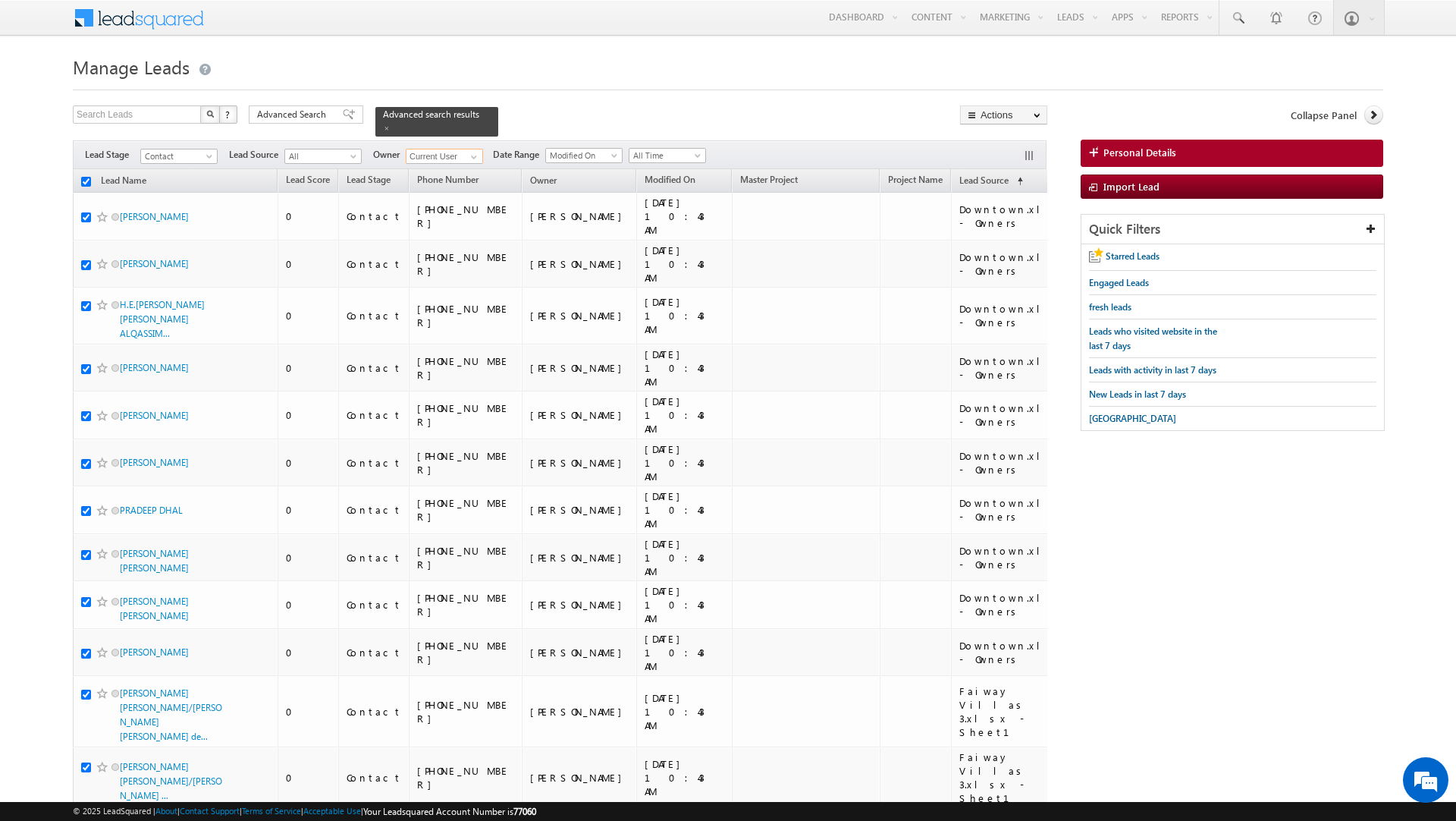
checkbox input "true"
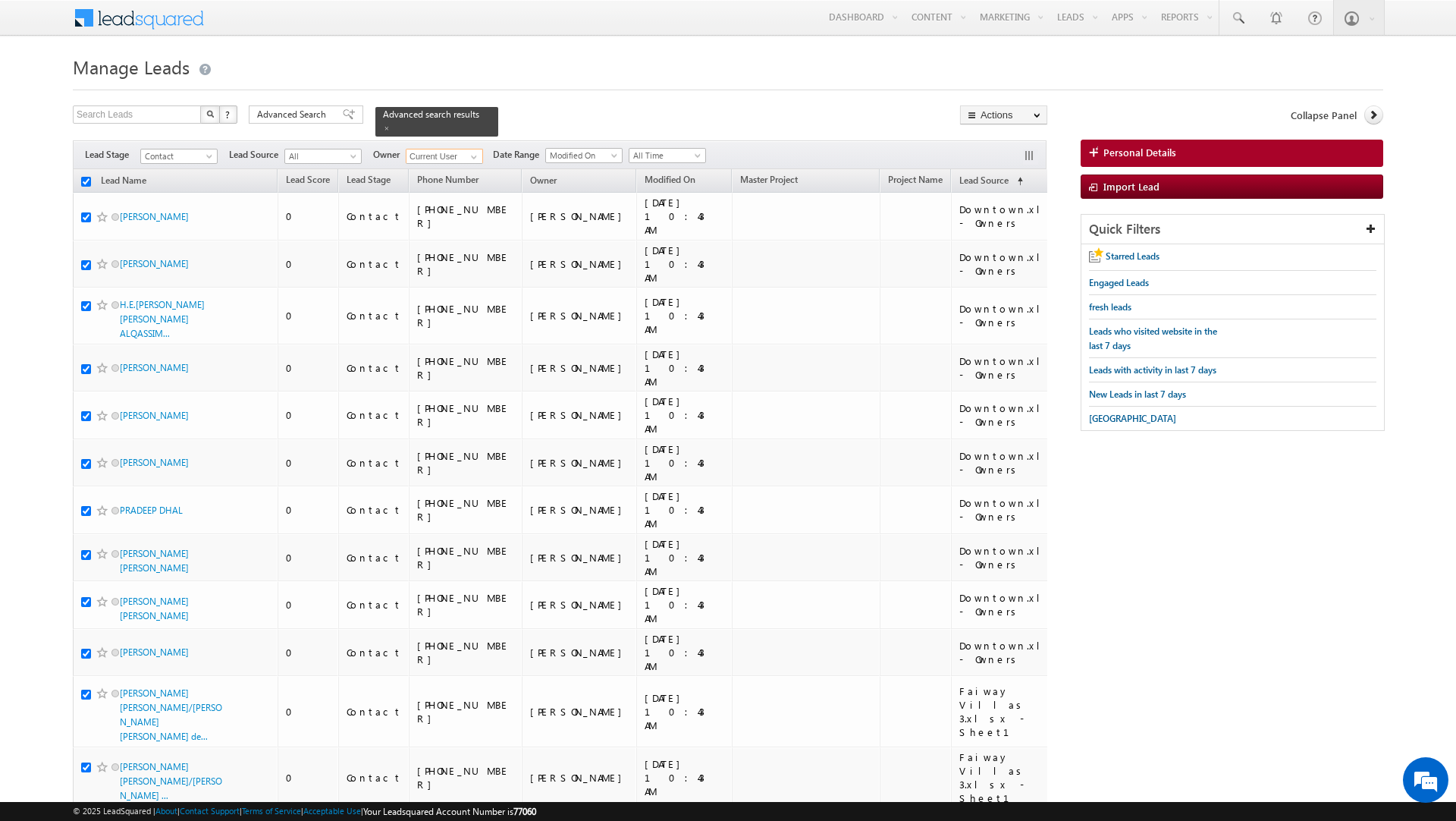
checkbox input "true"
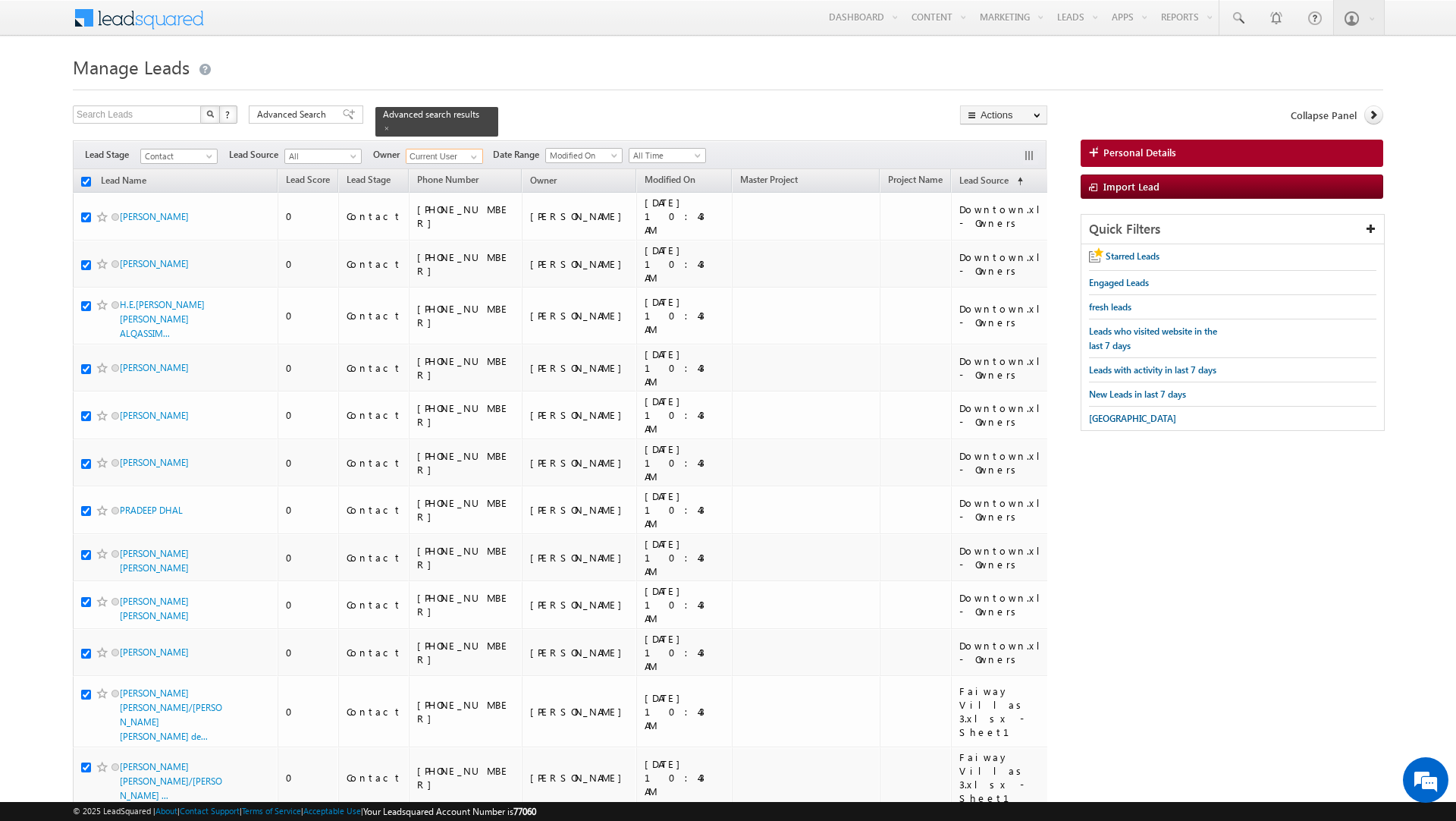
checkbox input "true"
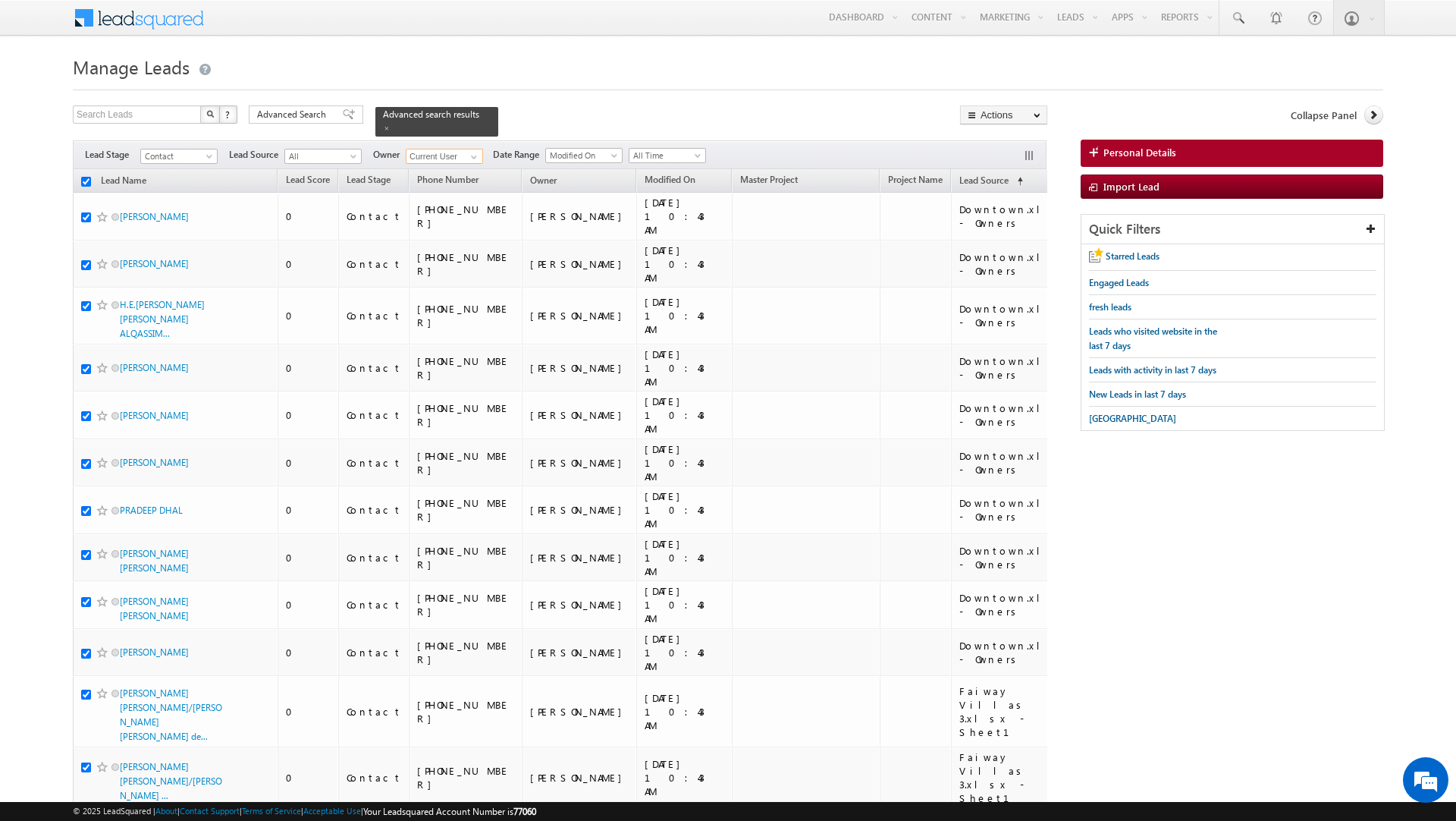
checkbox input "true"
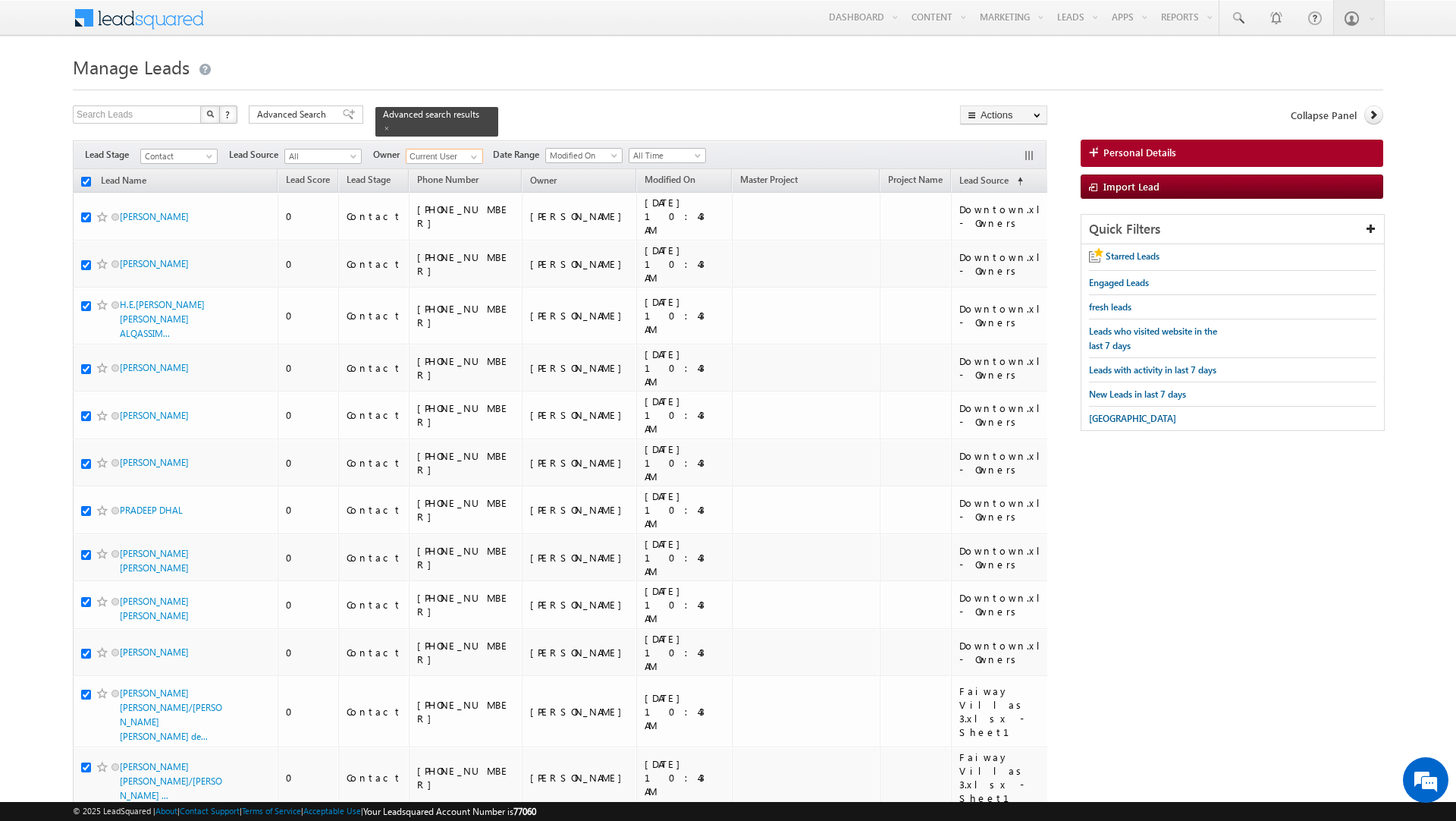
checkbox input "true"
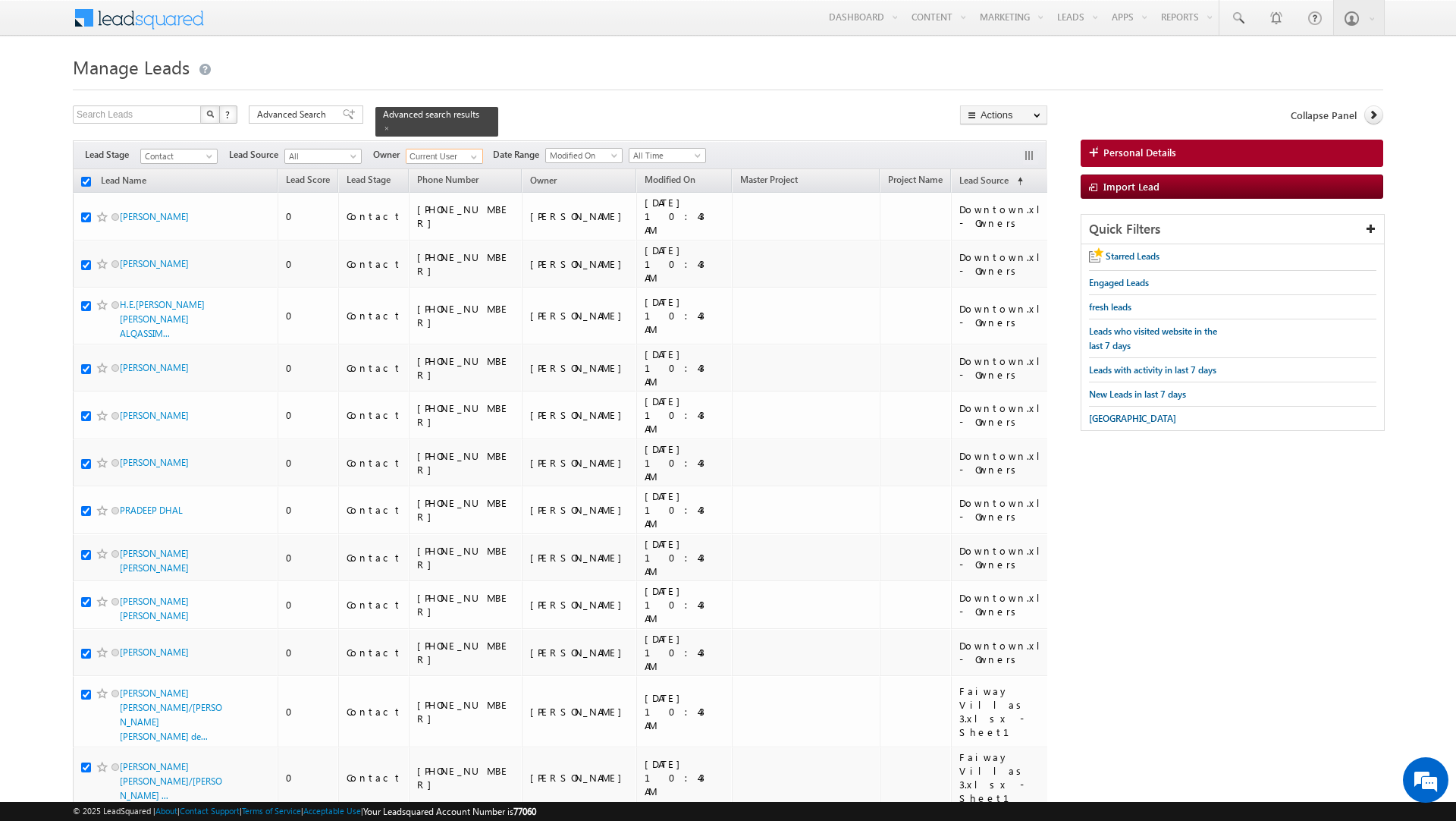
checkbox input "true"
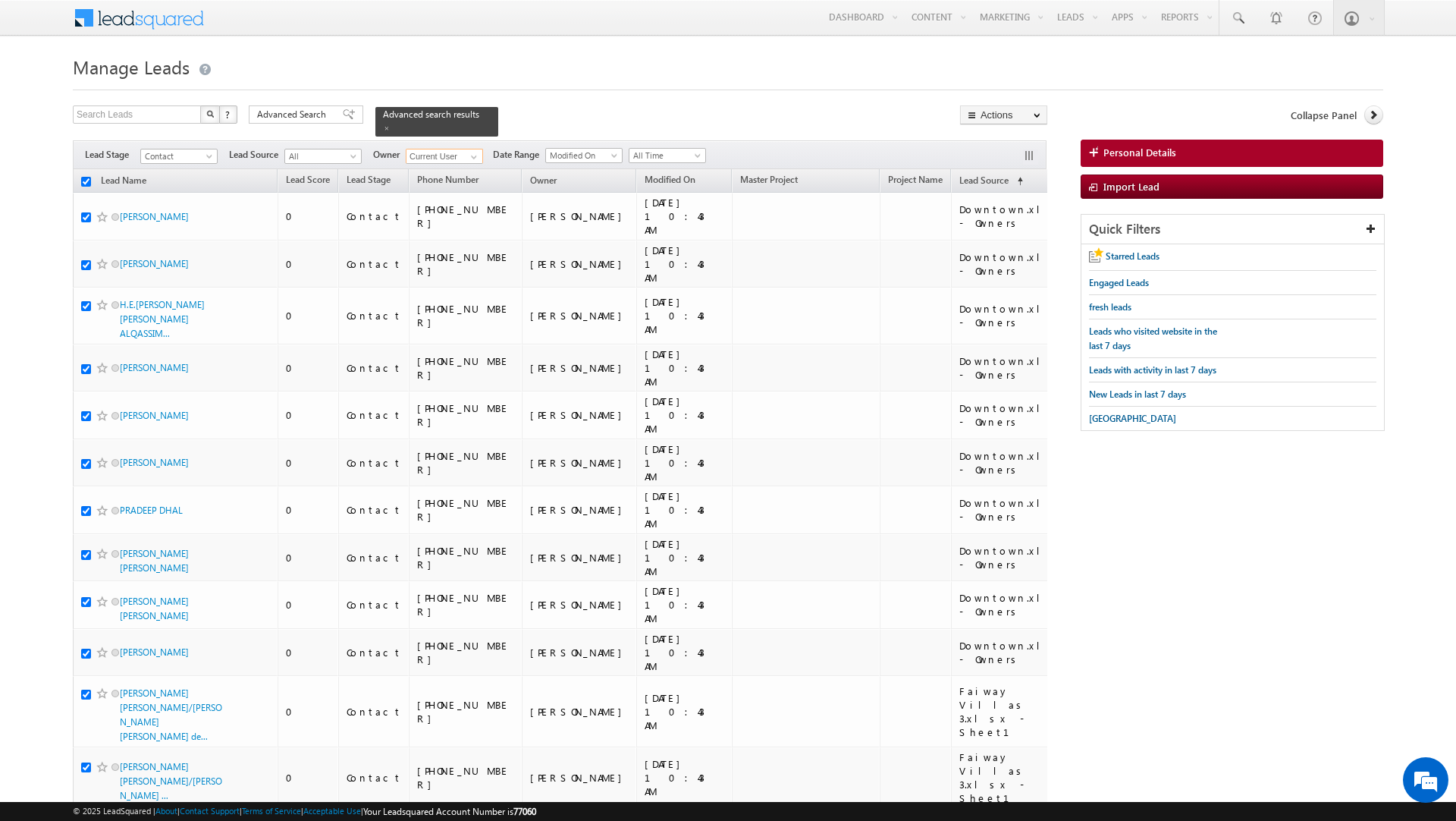
checkbox input "true"
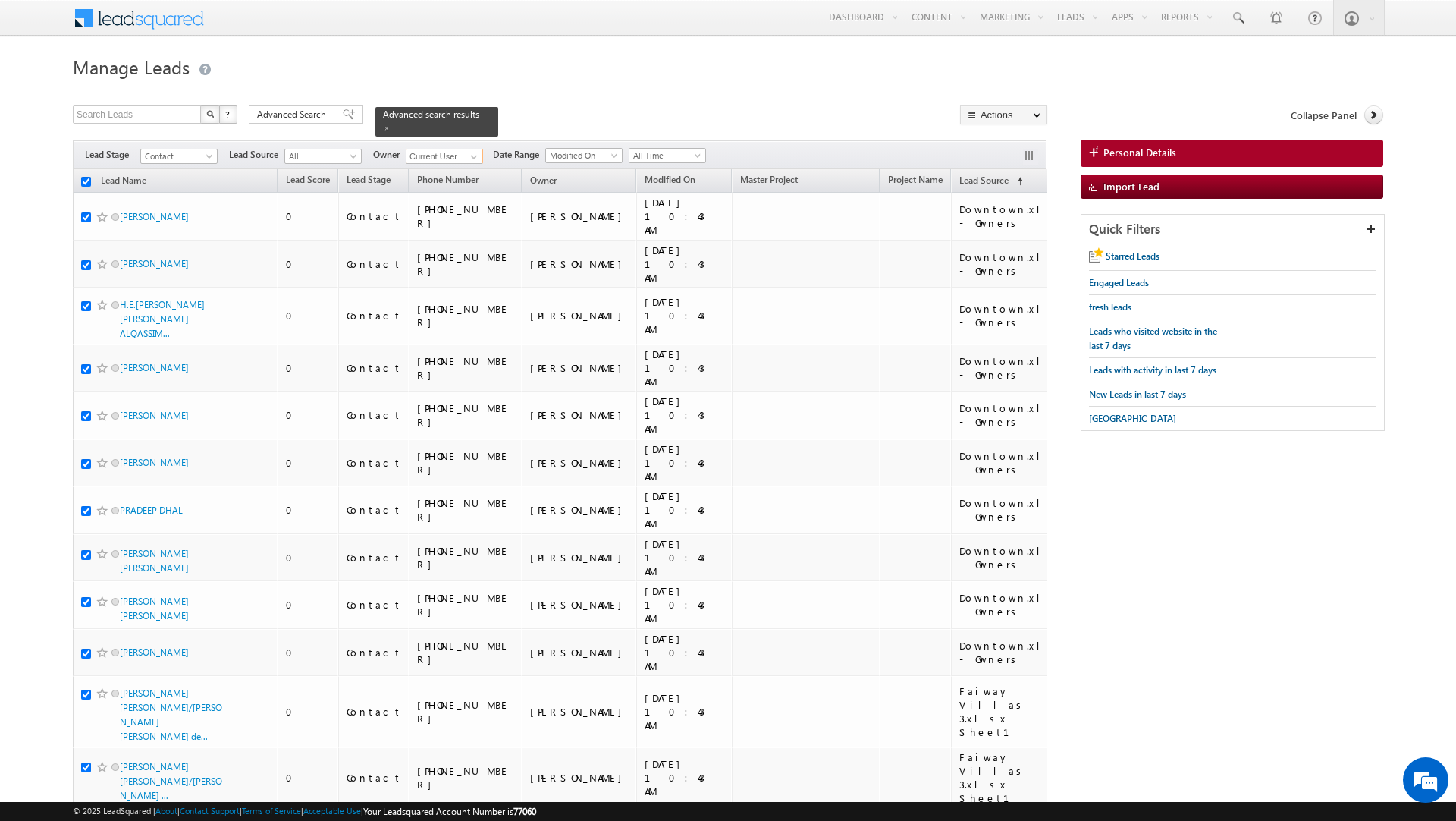
checkbox input "true"
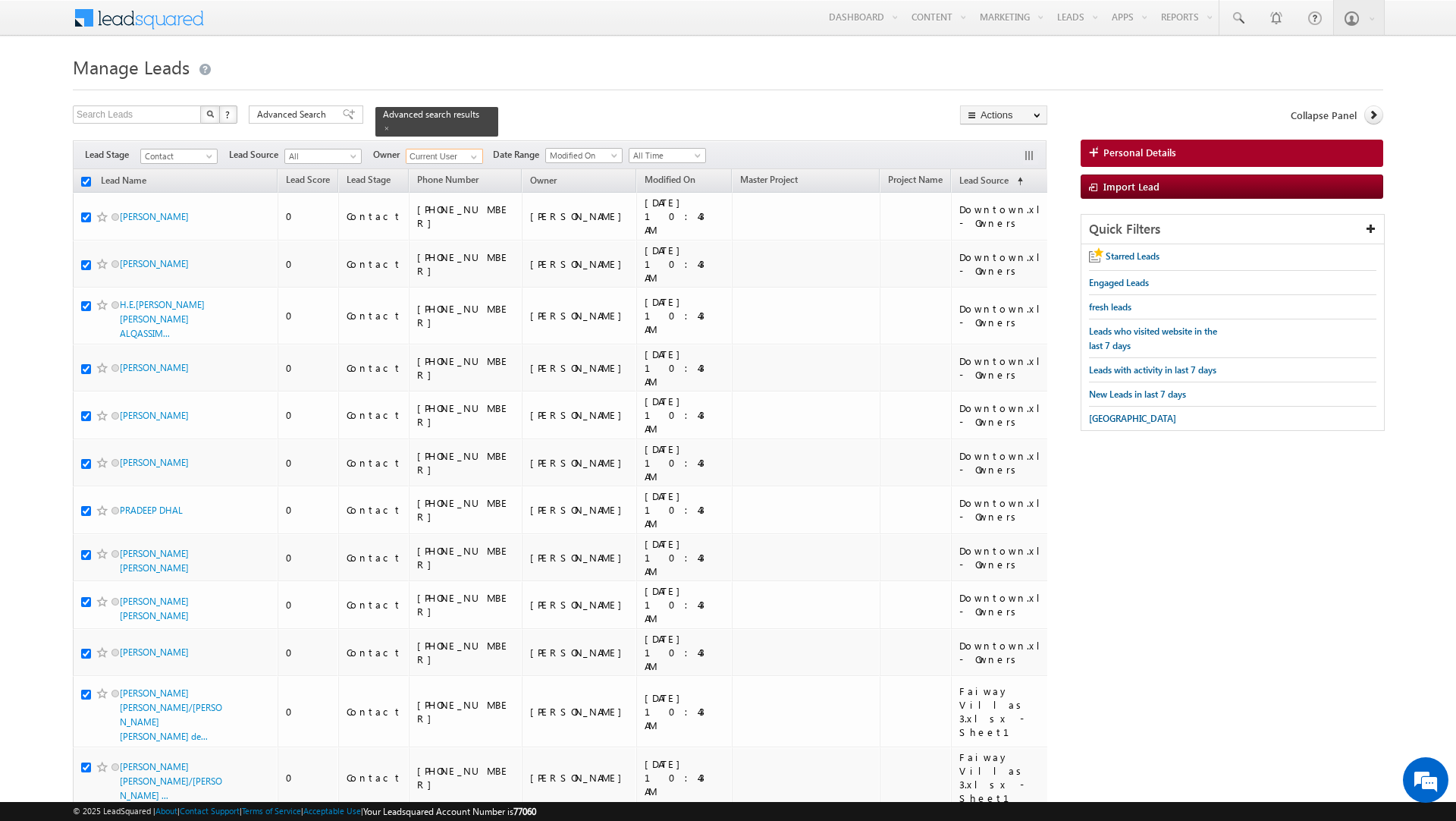
checkbox input "true"
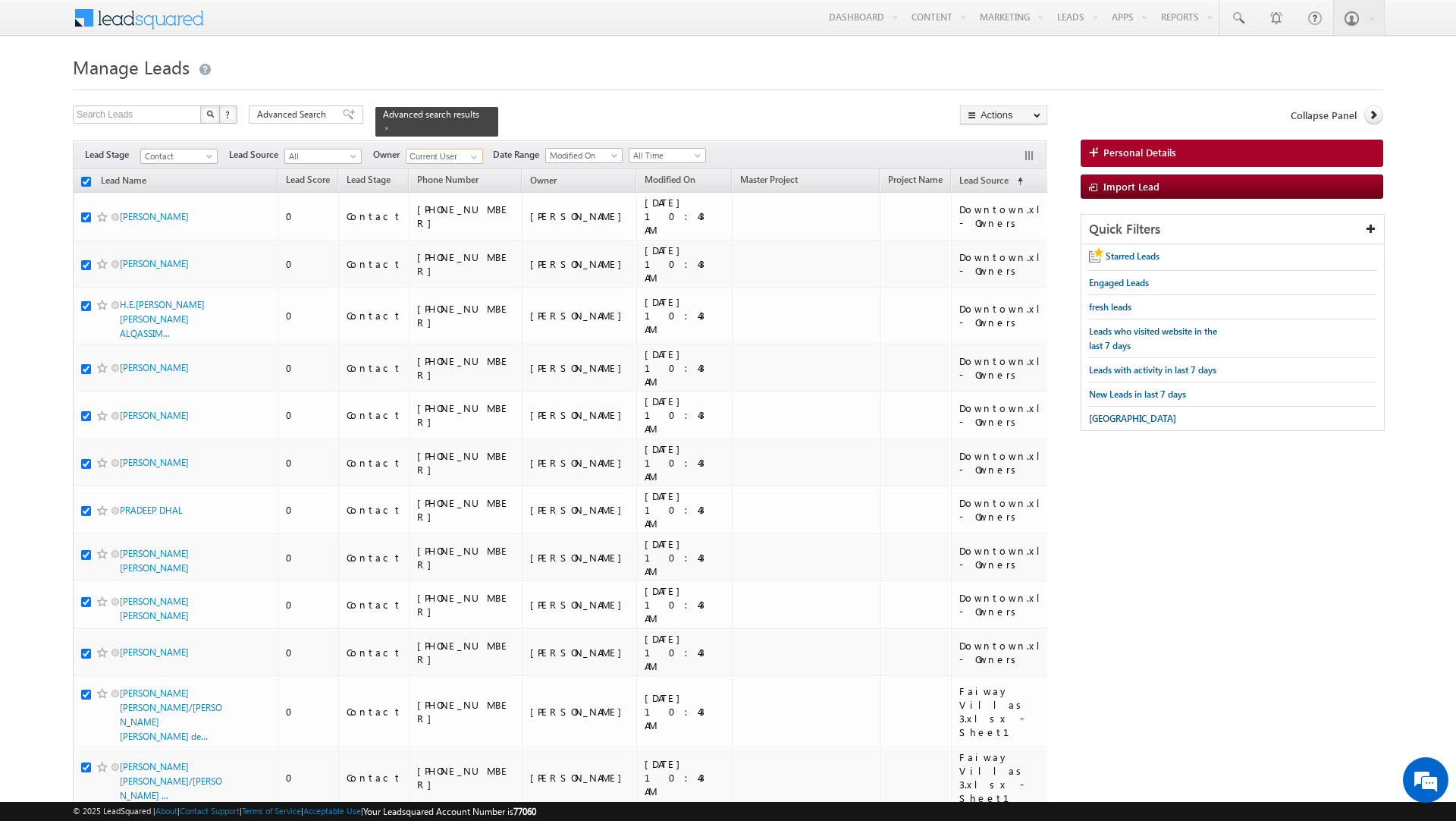
checkbox input "true"
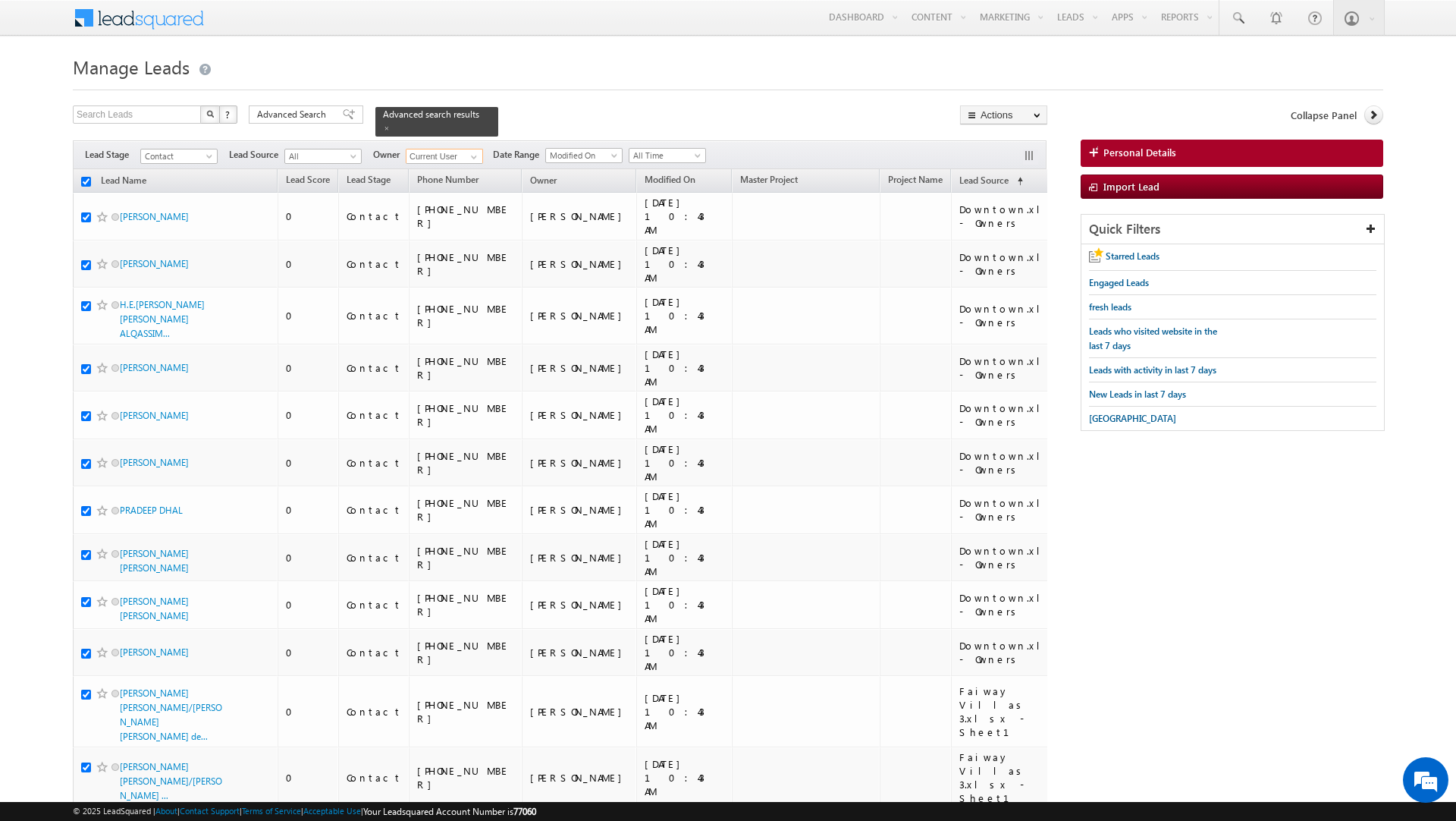
checkbox input "true"
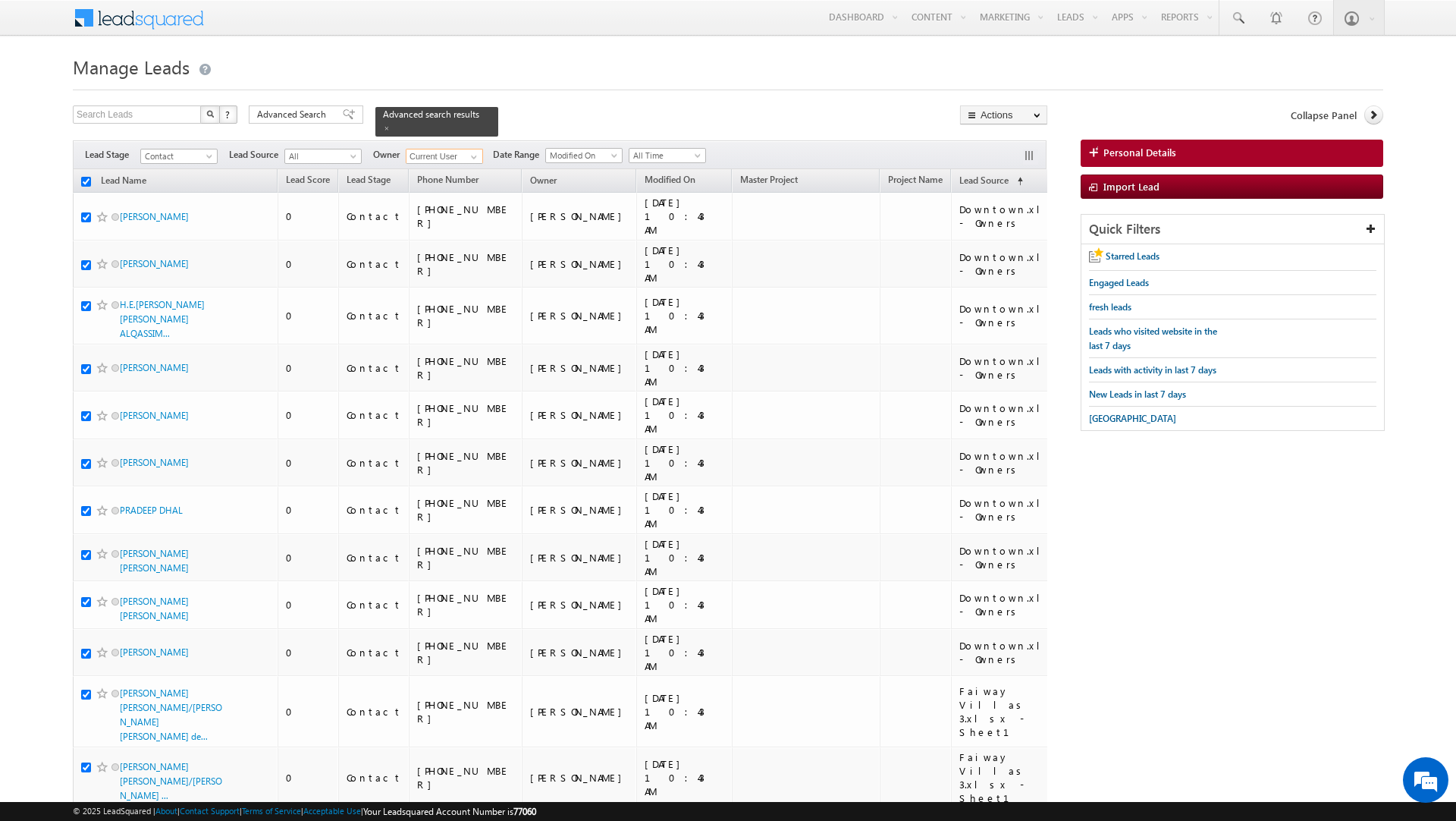
checkbox input "true"
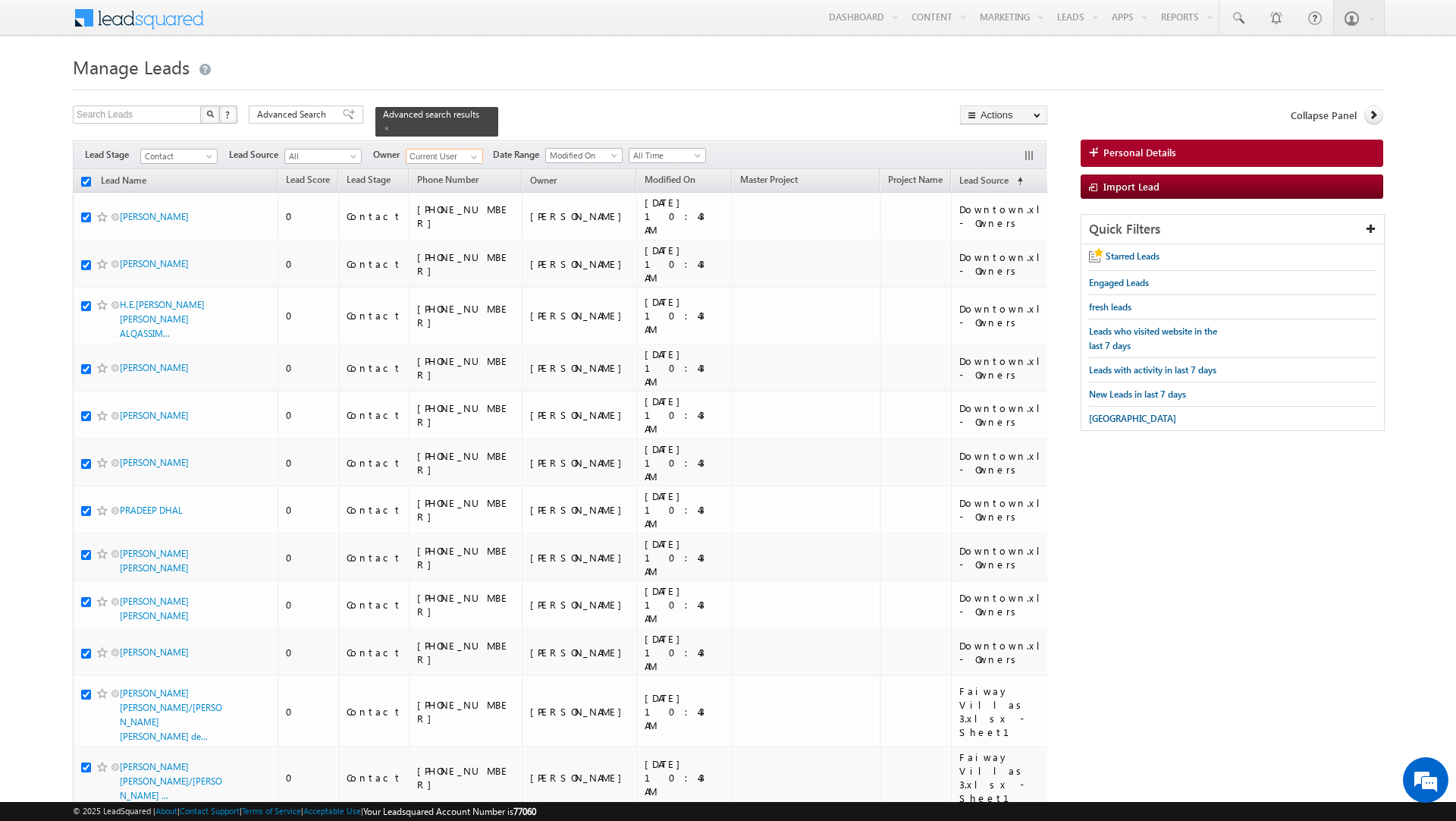
checkbox input "true"
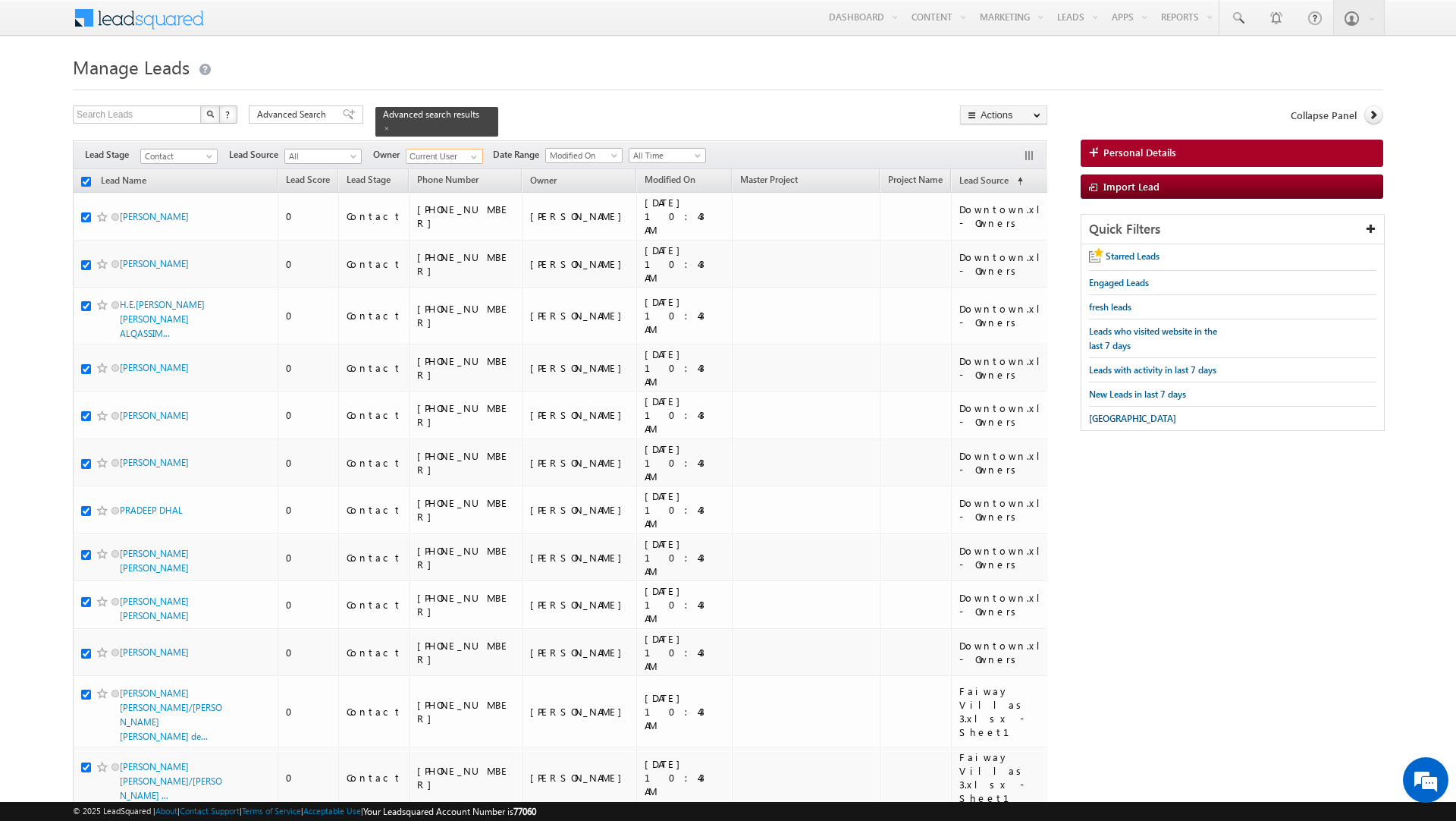
checkbox input "true"
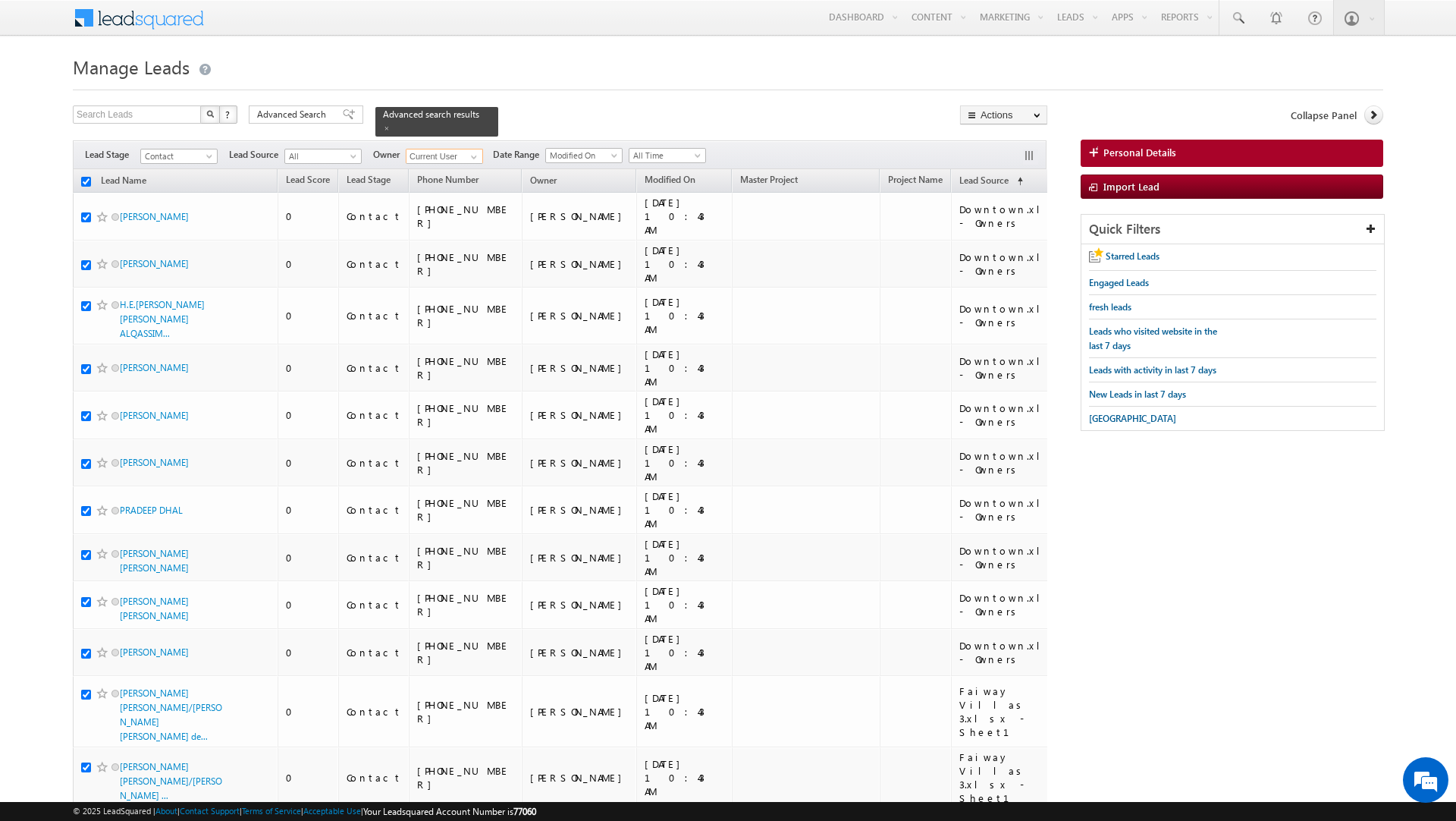
checkbox input "true"
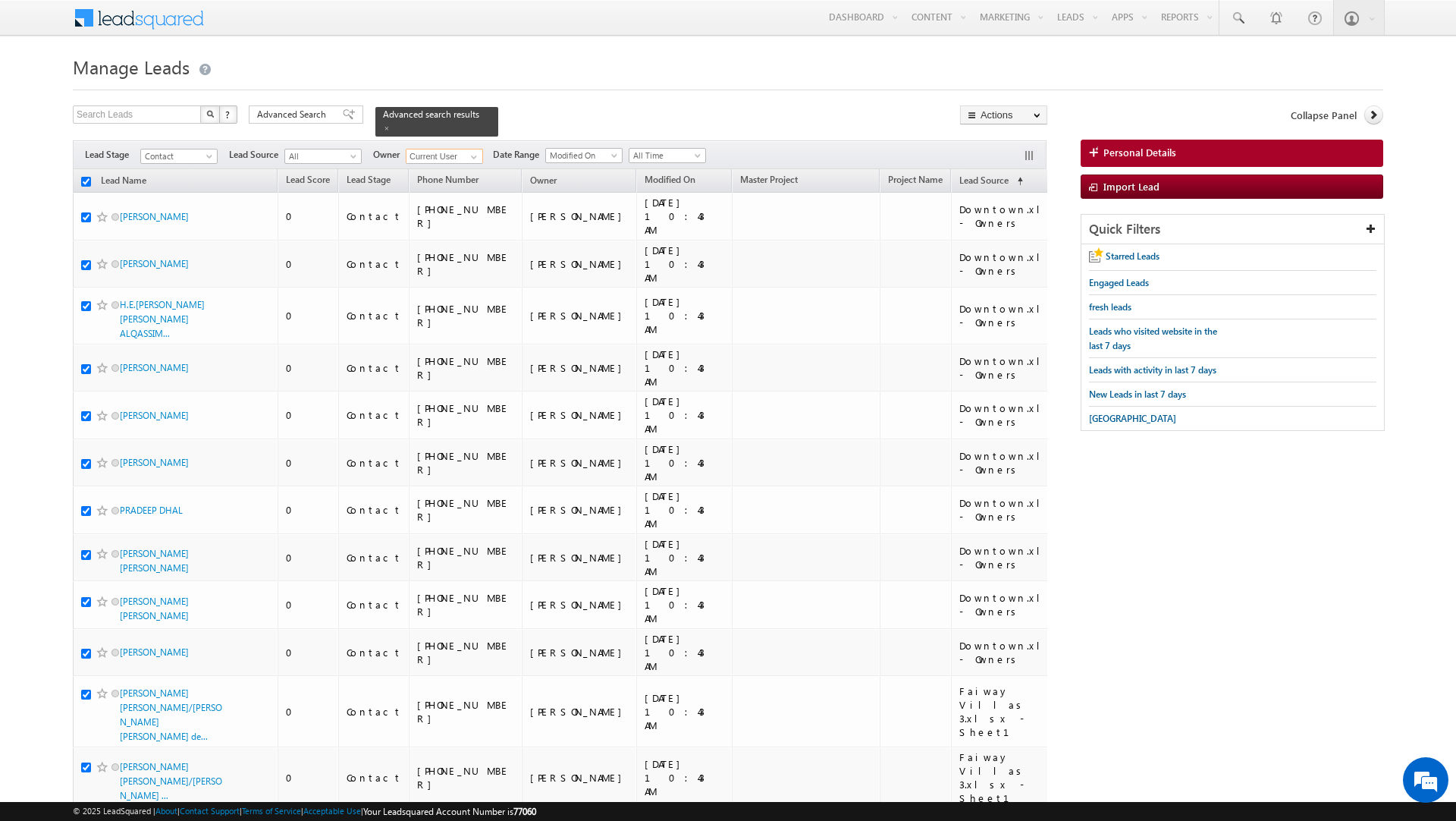
checkbox input "true"
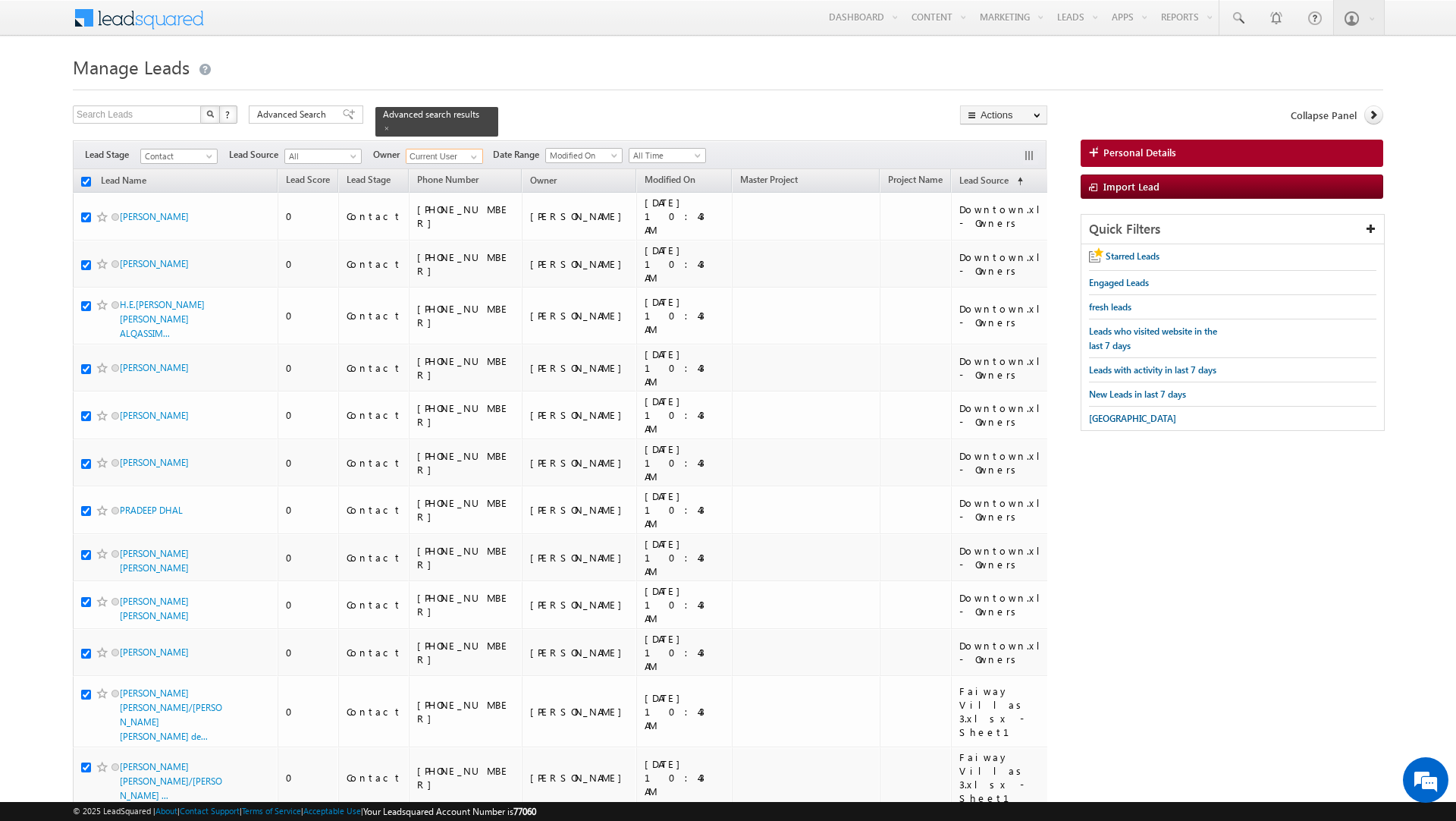
checkbox input "true"
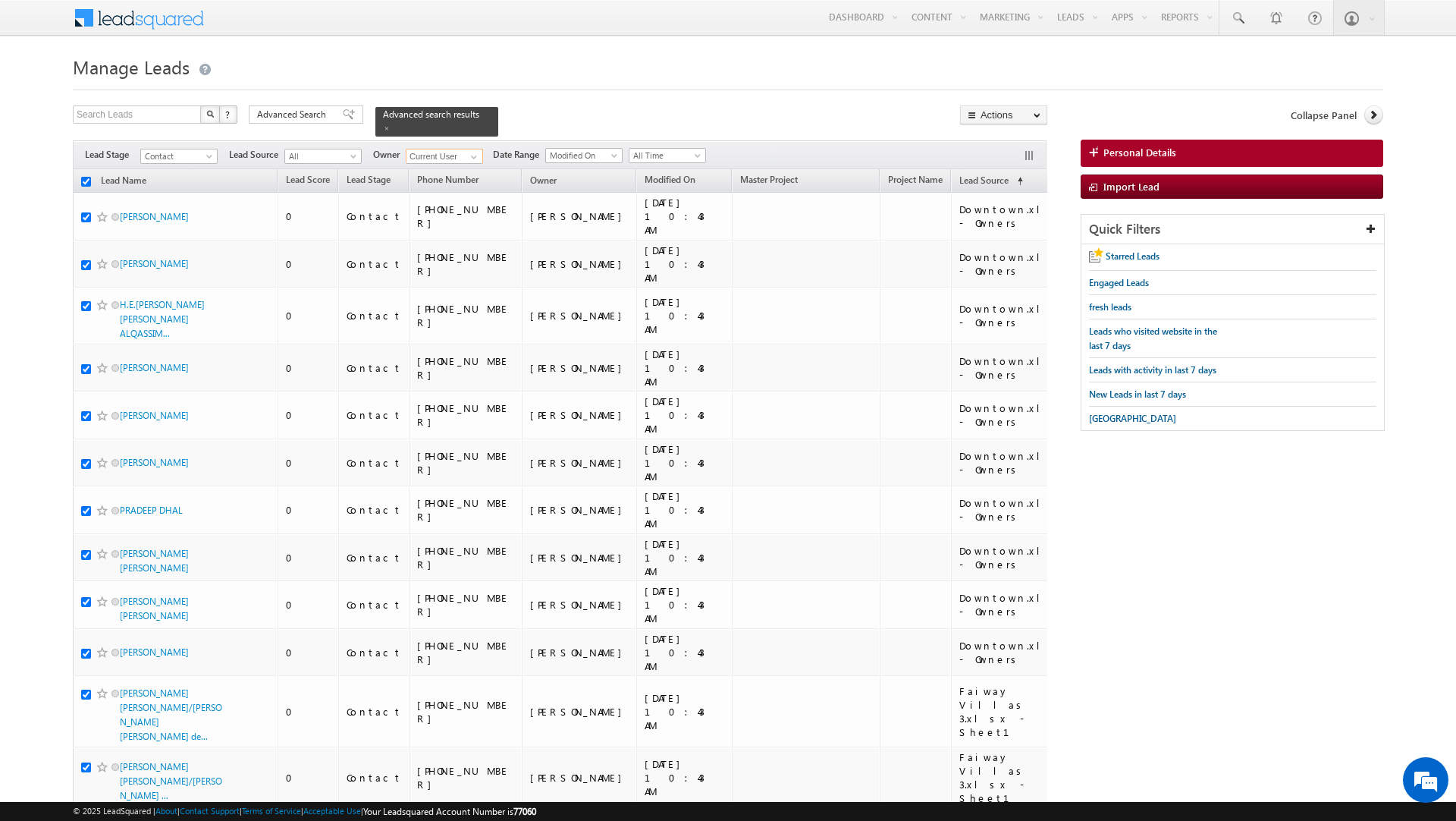
checkbox input "true"
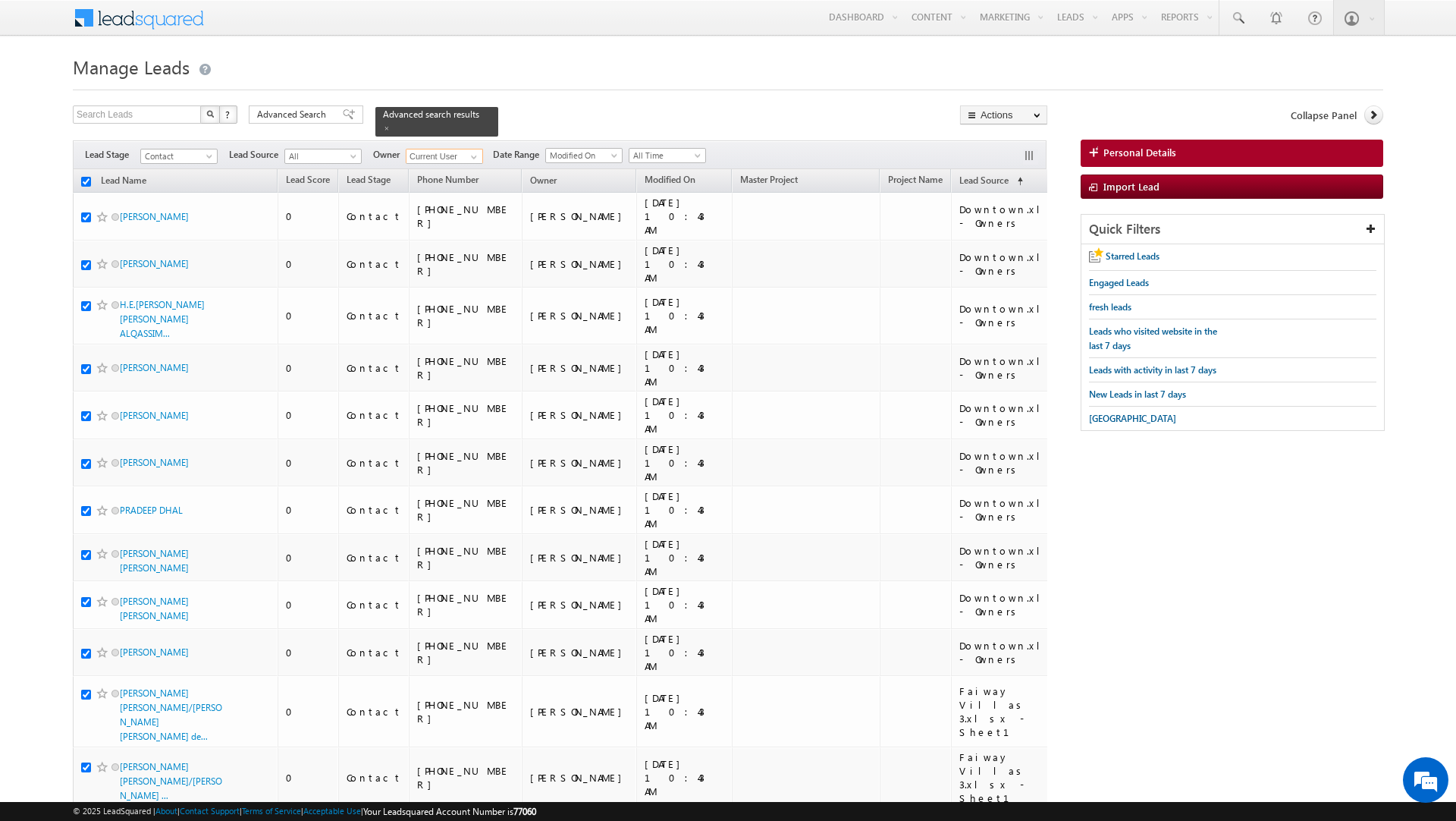
checkbox input "true"
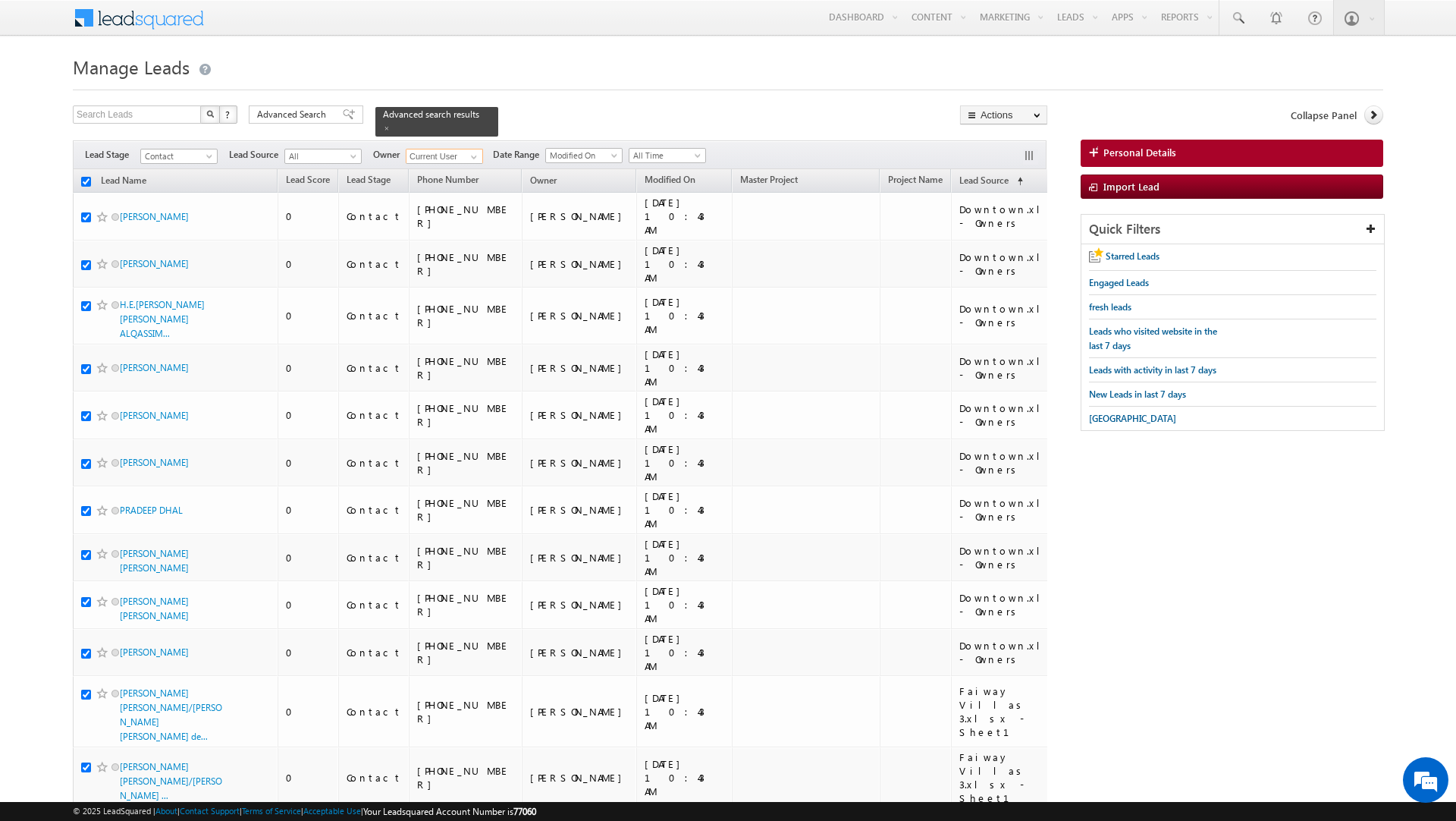
checkbox input "true"
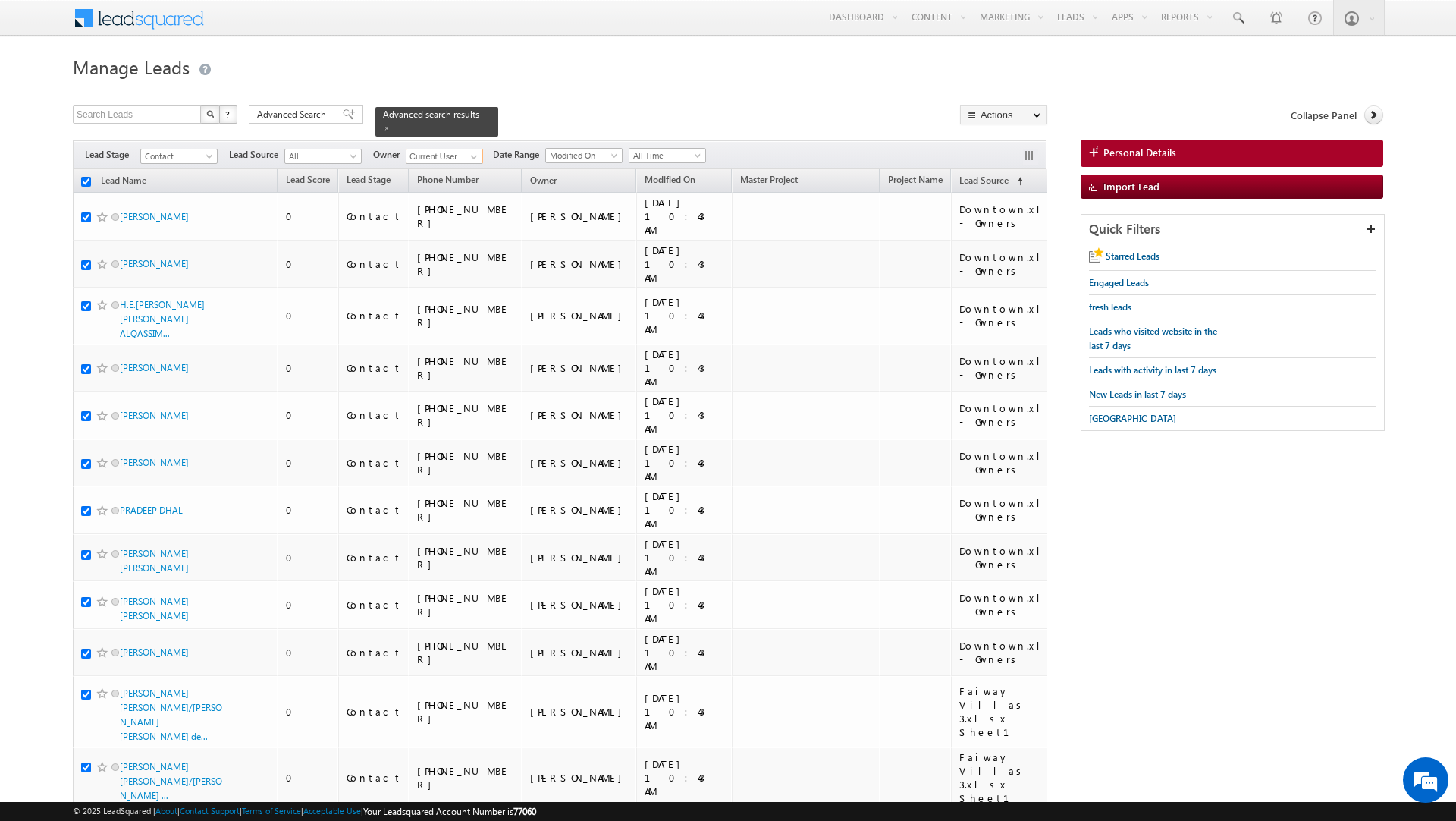
checkbox input "true"
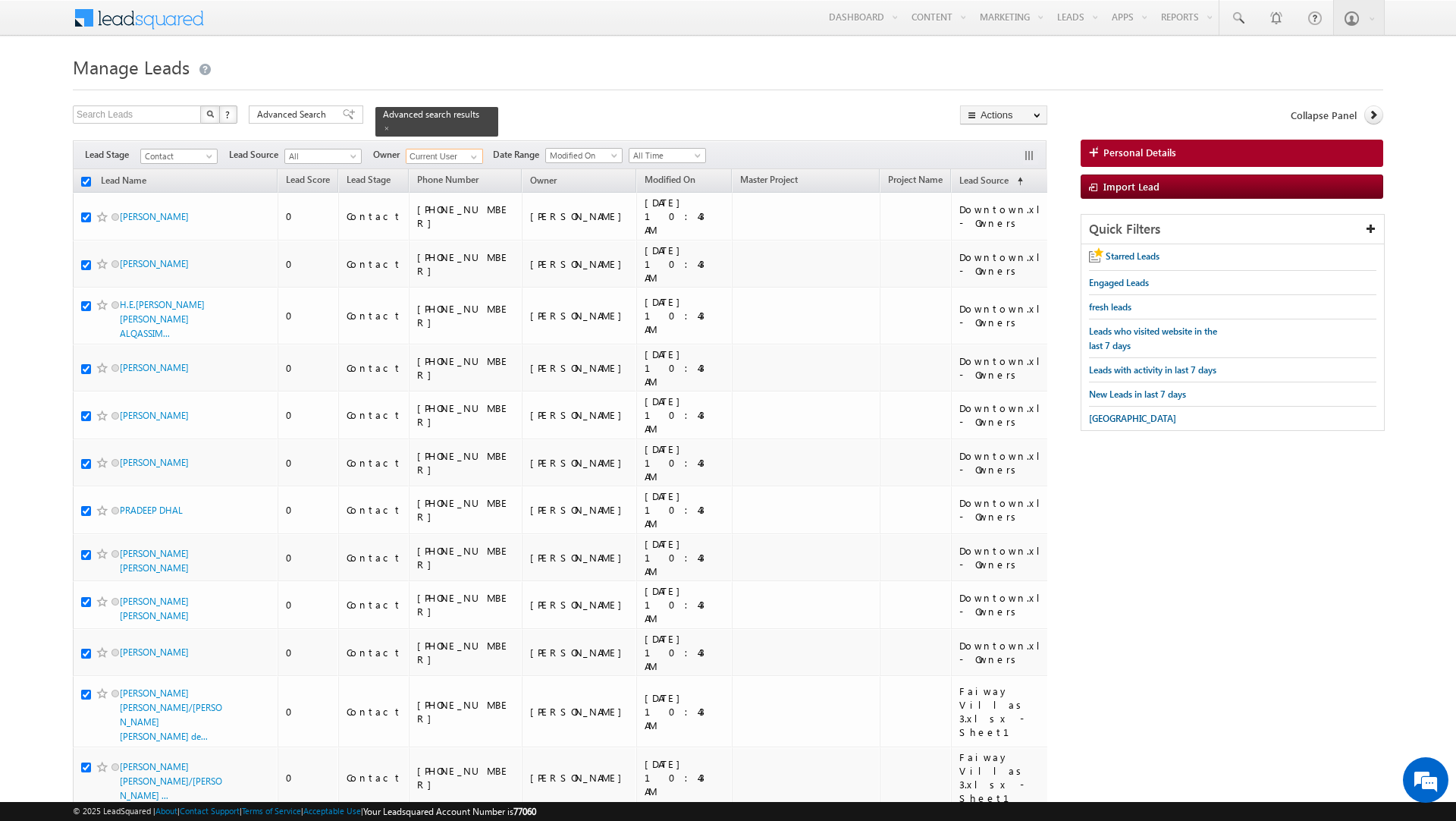
checkbox input "true"
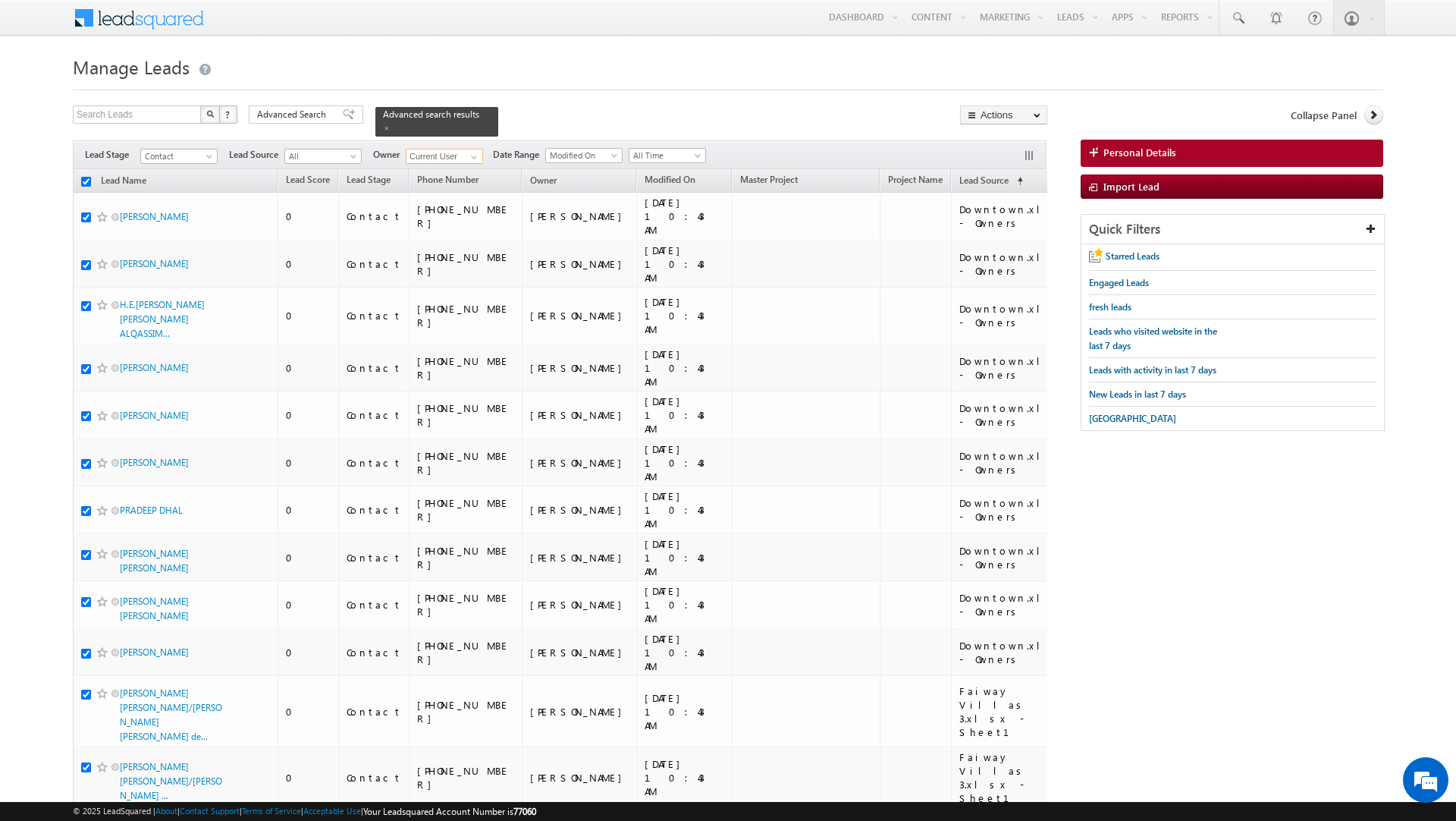
checkbox input "true"
click at [1005, 251] on link "Change Owner" at bounding box center [1004, 246] width 86 height 18
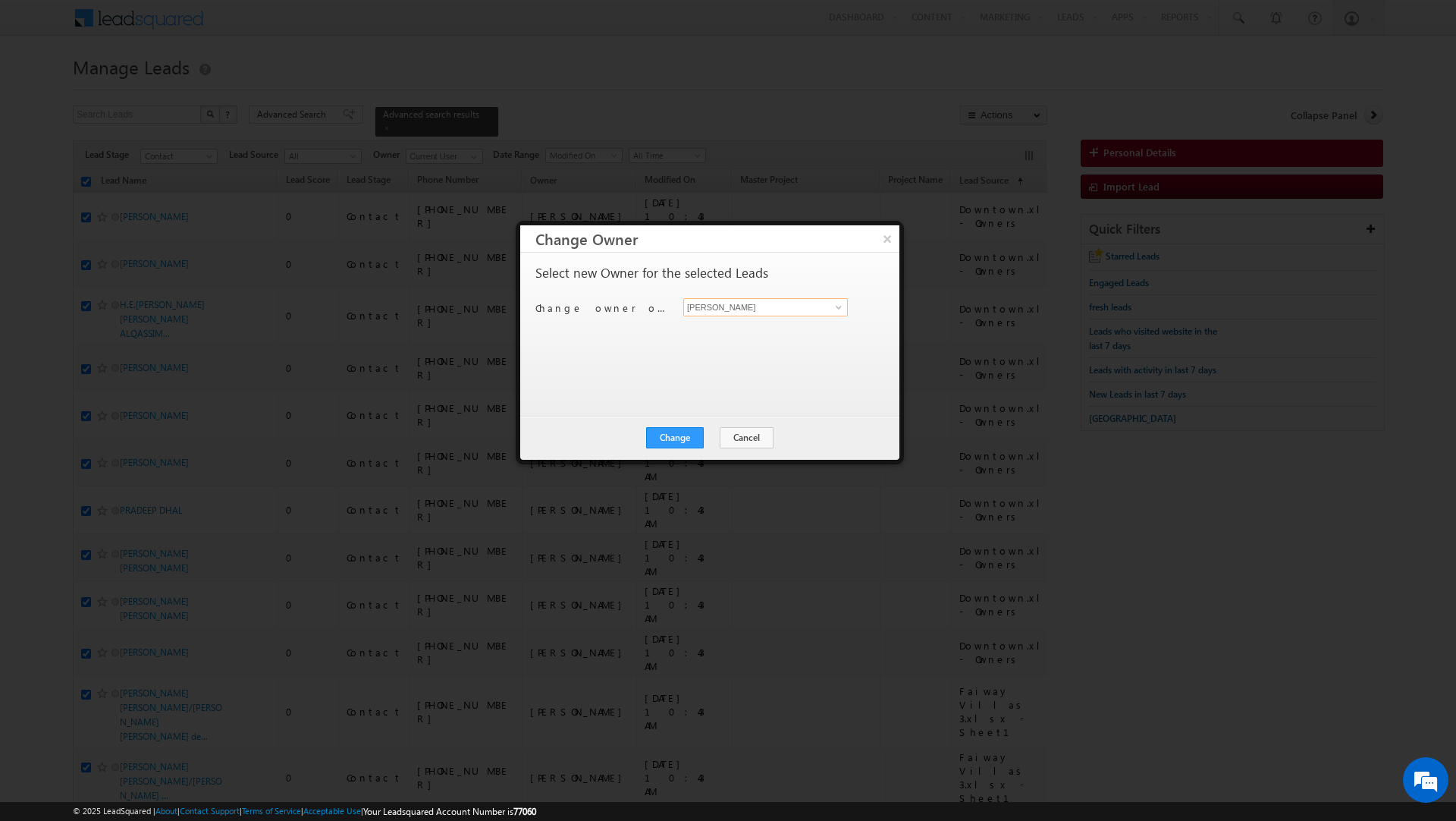
click at [746, 307] on input "[PERSON_NAME]" at bounding box center [766, 307] width 165 height 18
click at [719, 336] on span "rahul.raj@indglobal.ae" at bounding box center [757, 338] width 136 height 11
click at [671, 441] on button "Change" at bounding box center [675, 437] width 58 height 21
click at [718, 441] on button "Close" at bounding box center [712, 437] width 49 height 21
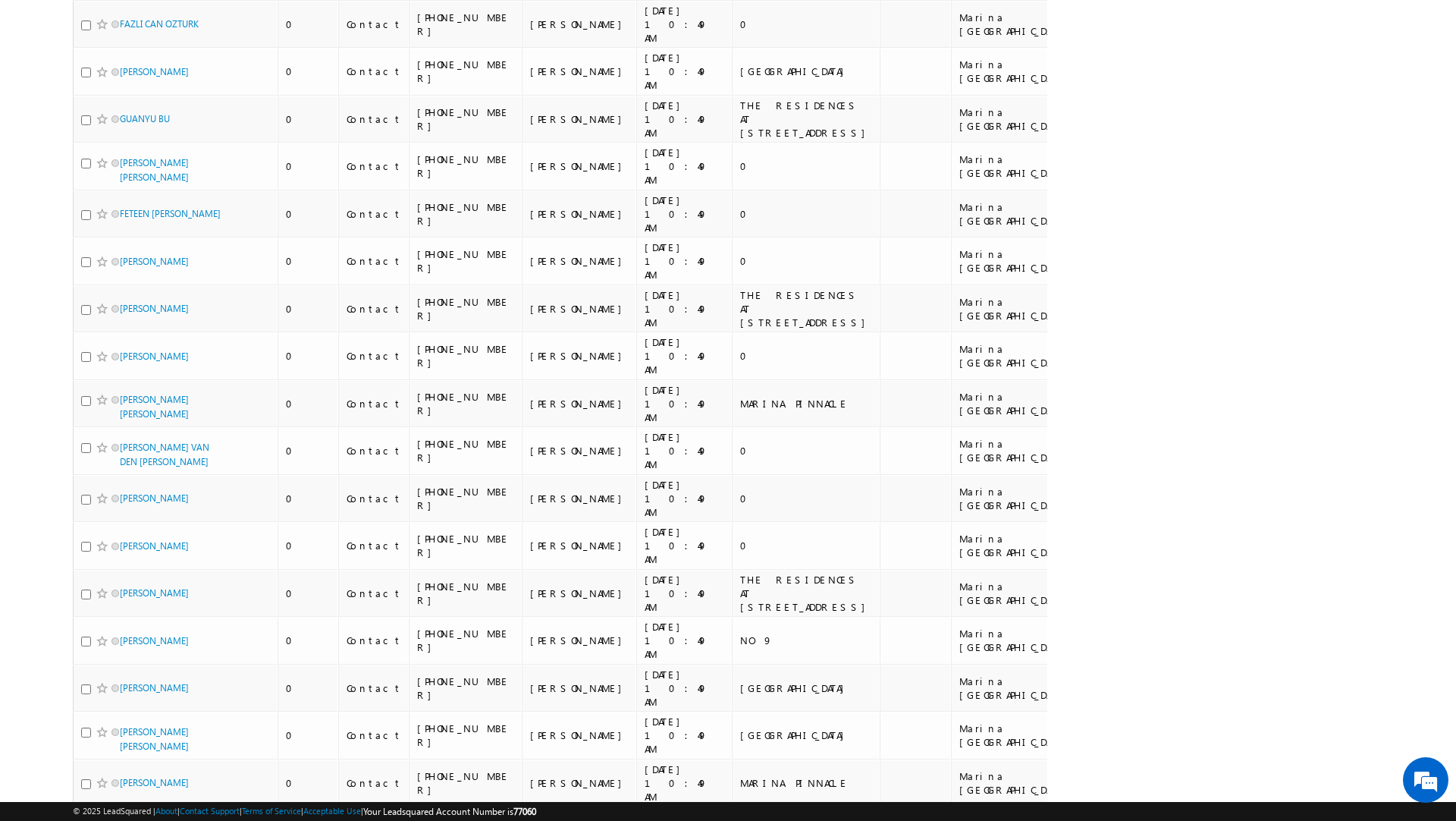
scroll to position [7814, 0]
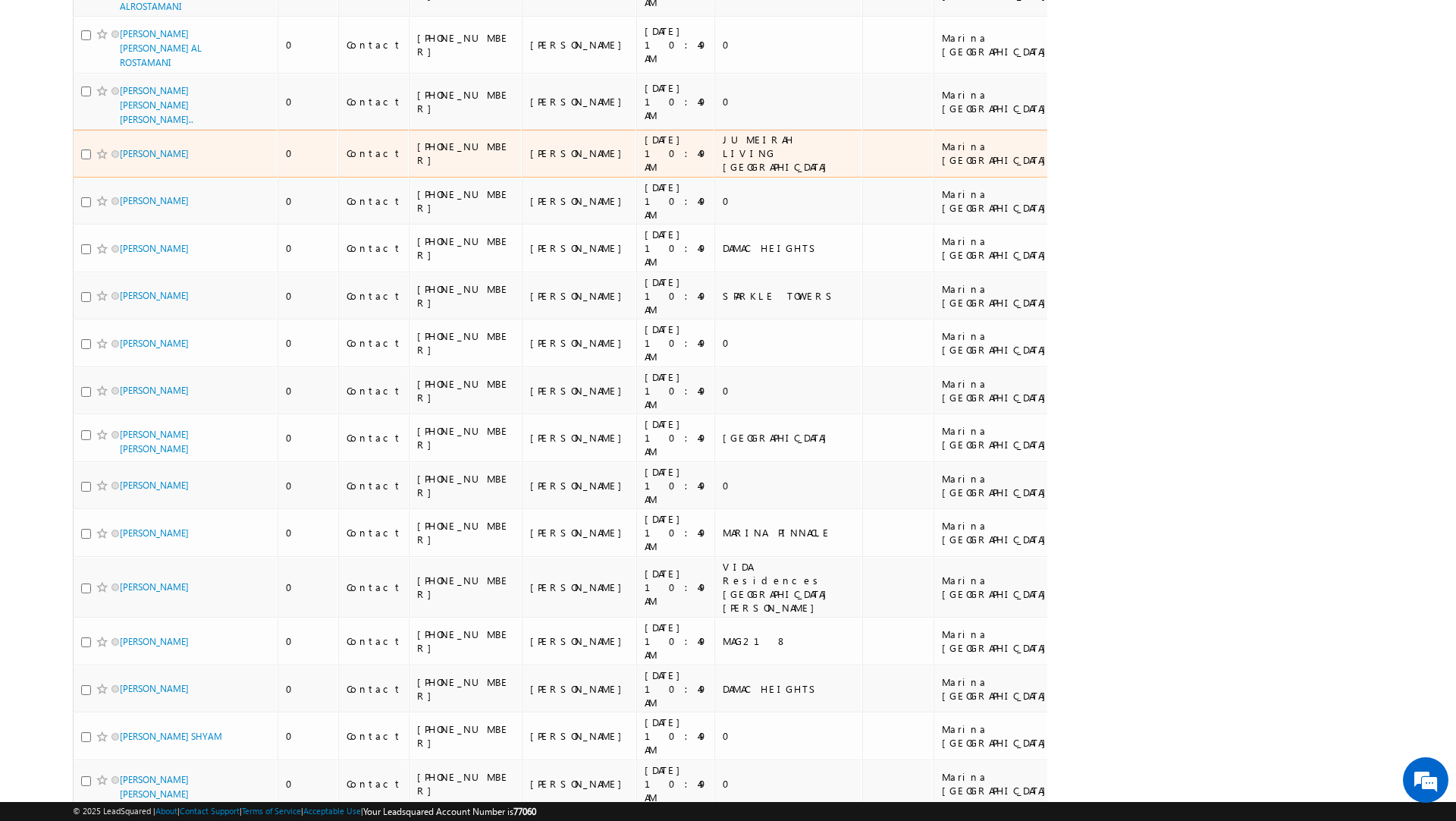
scroll to position [7794, 0]
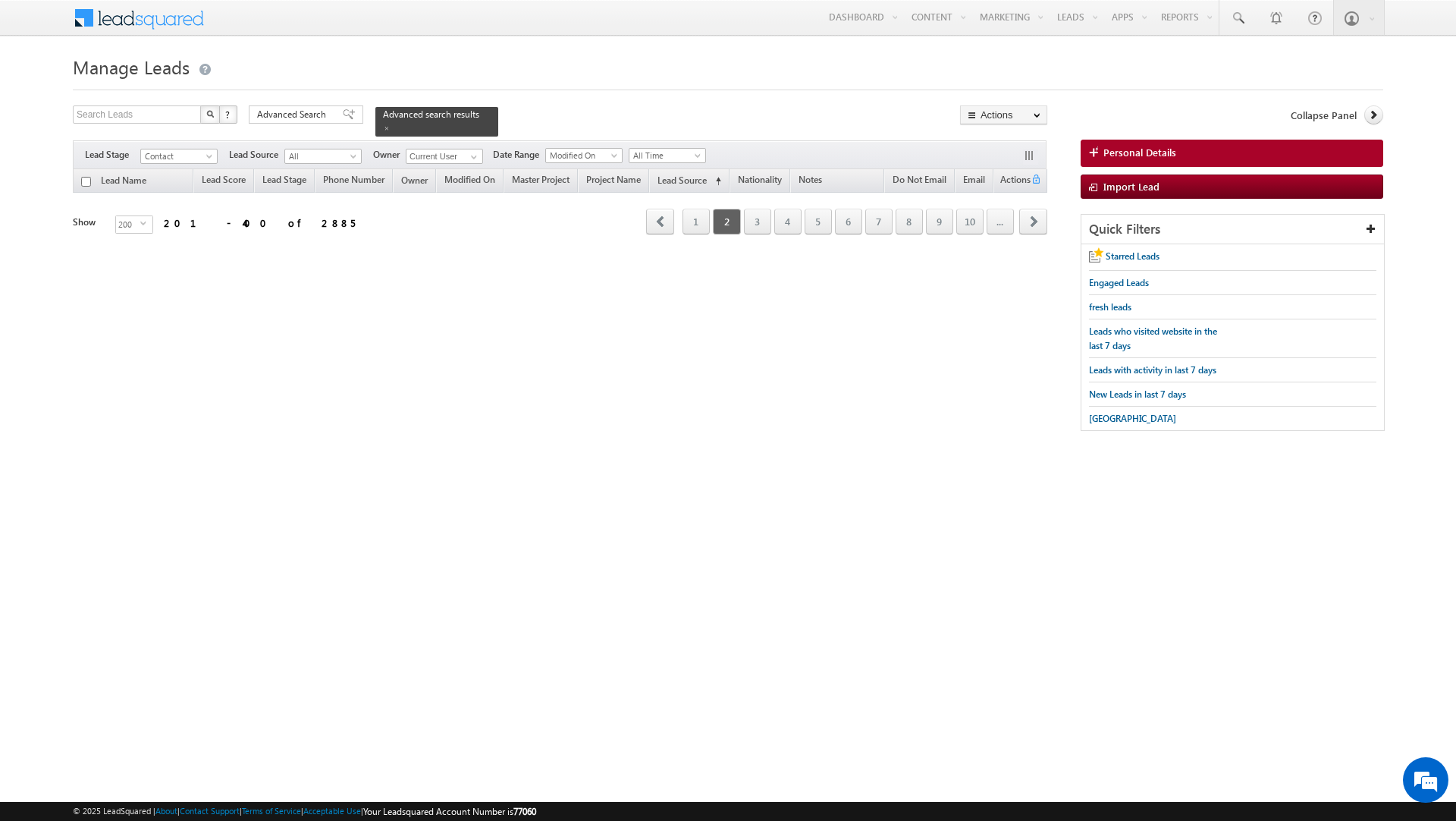
scroll to position [0, 0]
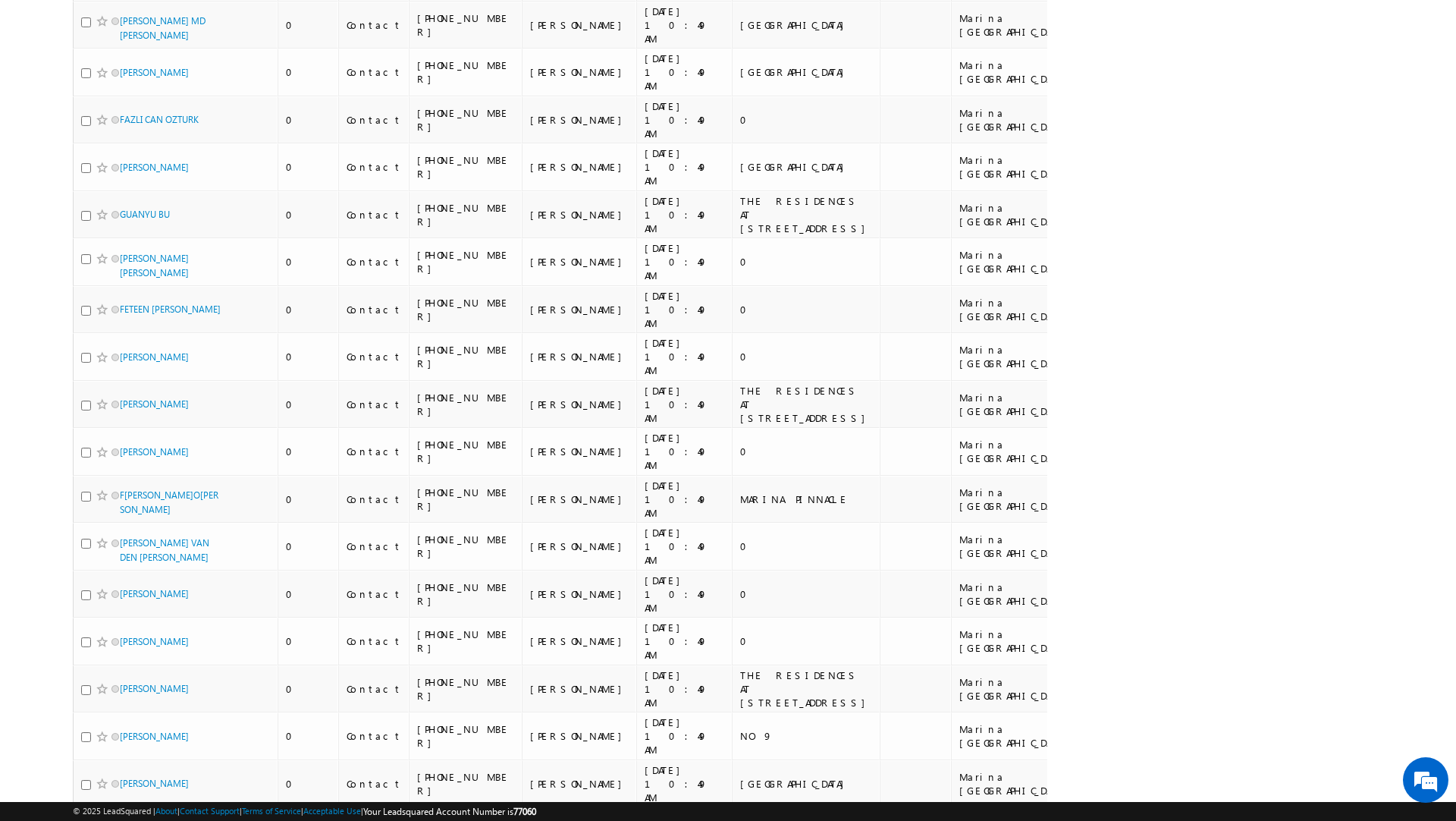
scroll to position [7814, 0]
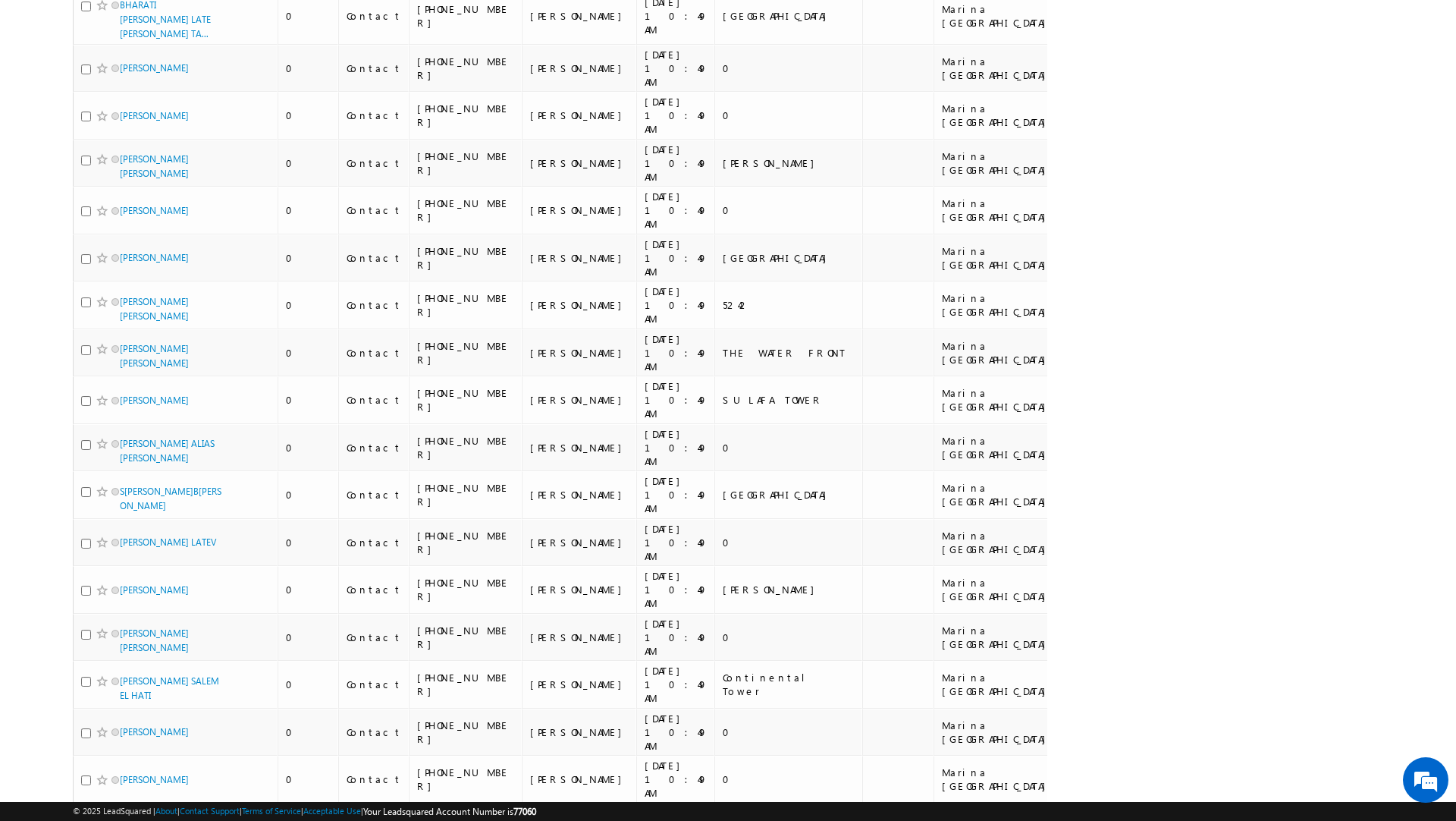
scroll to position [7794, 0]
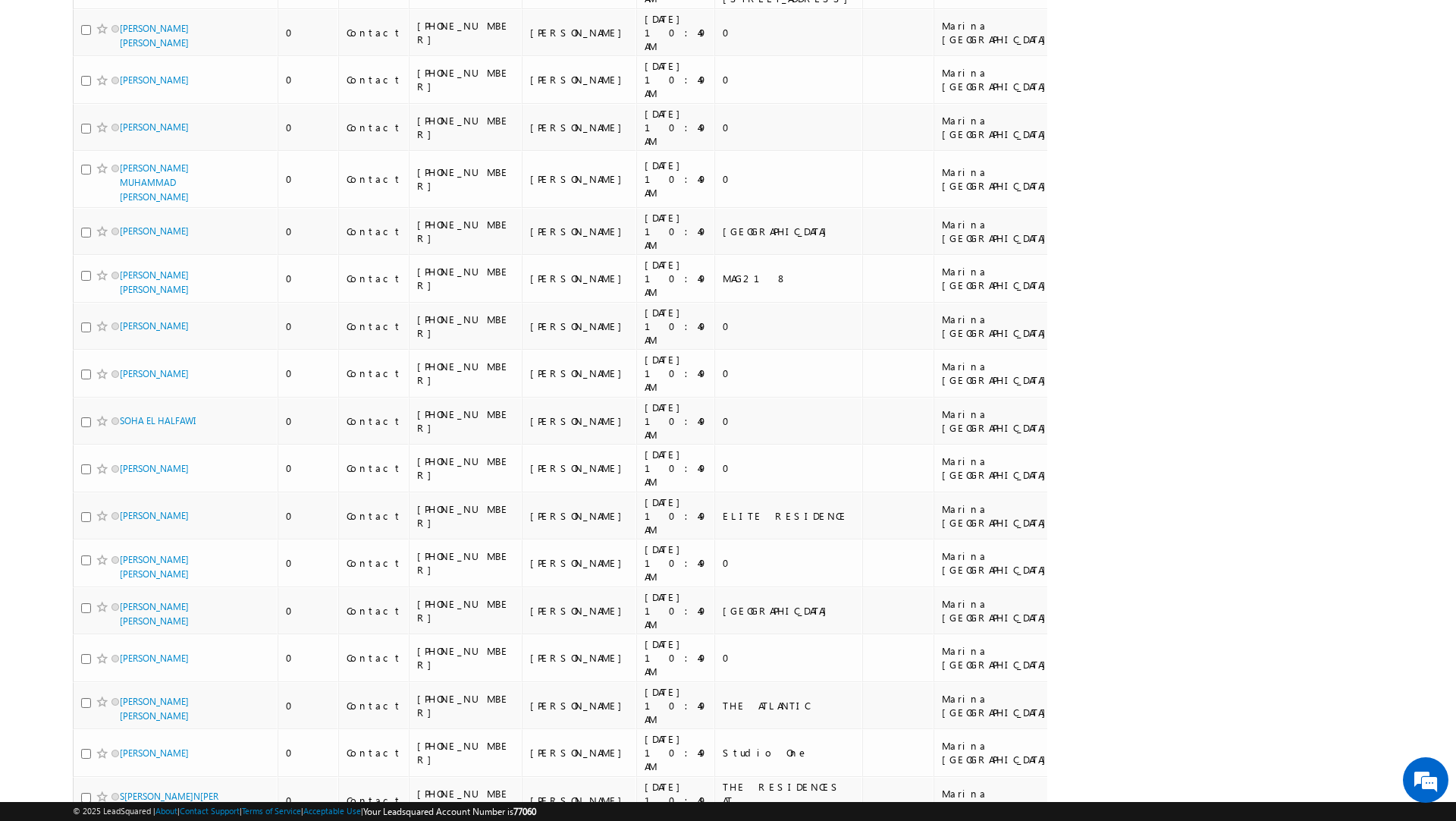
scroll to position [7904, 0]
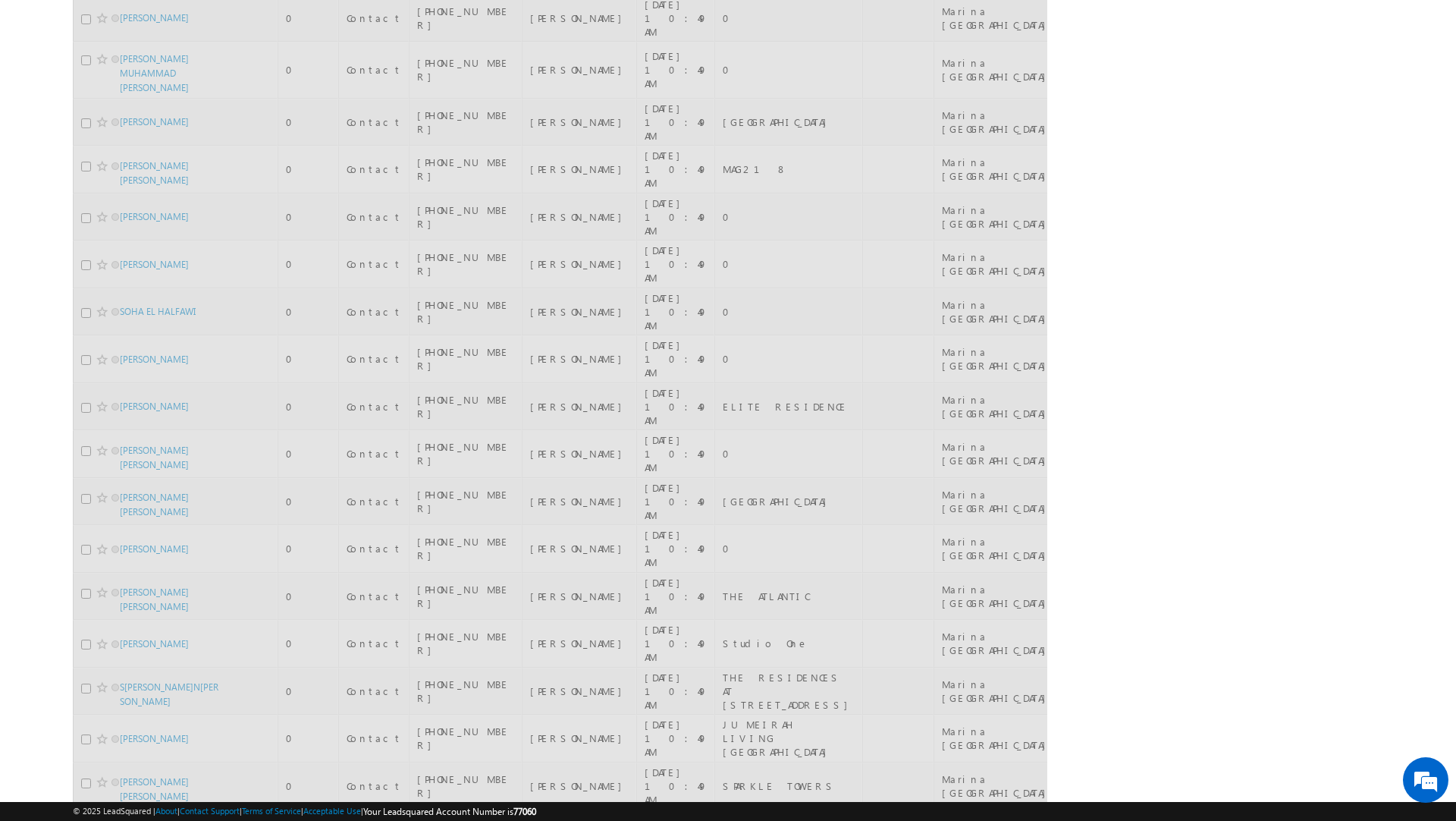
scroll to position [7670, 0]
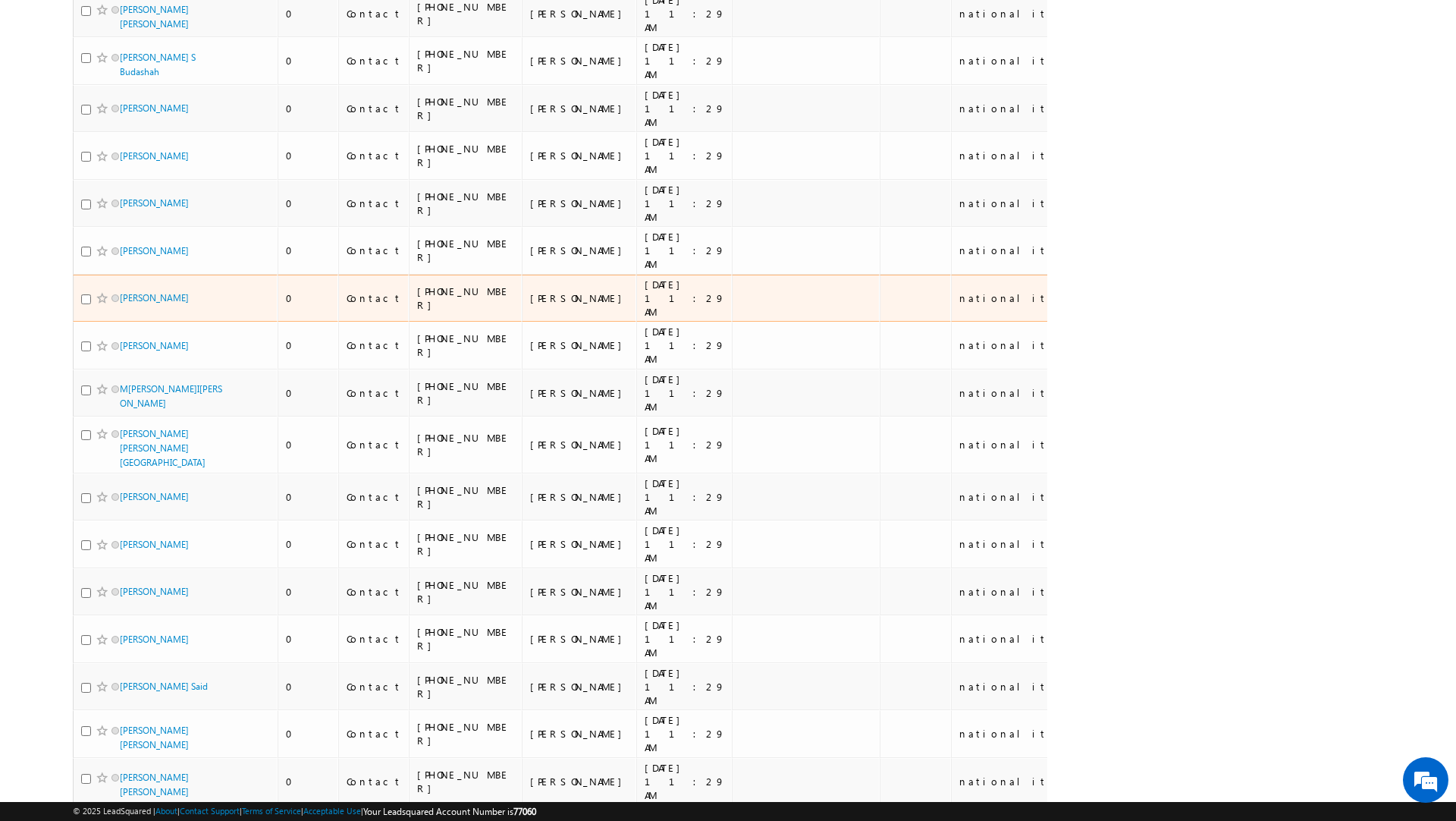
scroll to position [7235, 0]
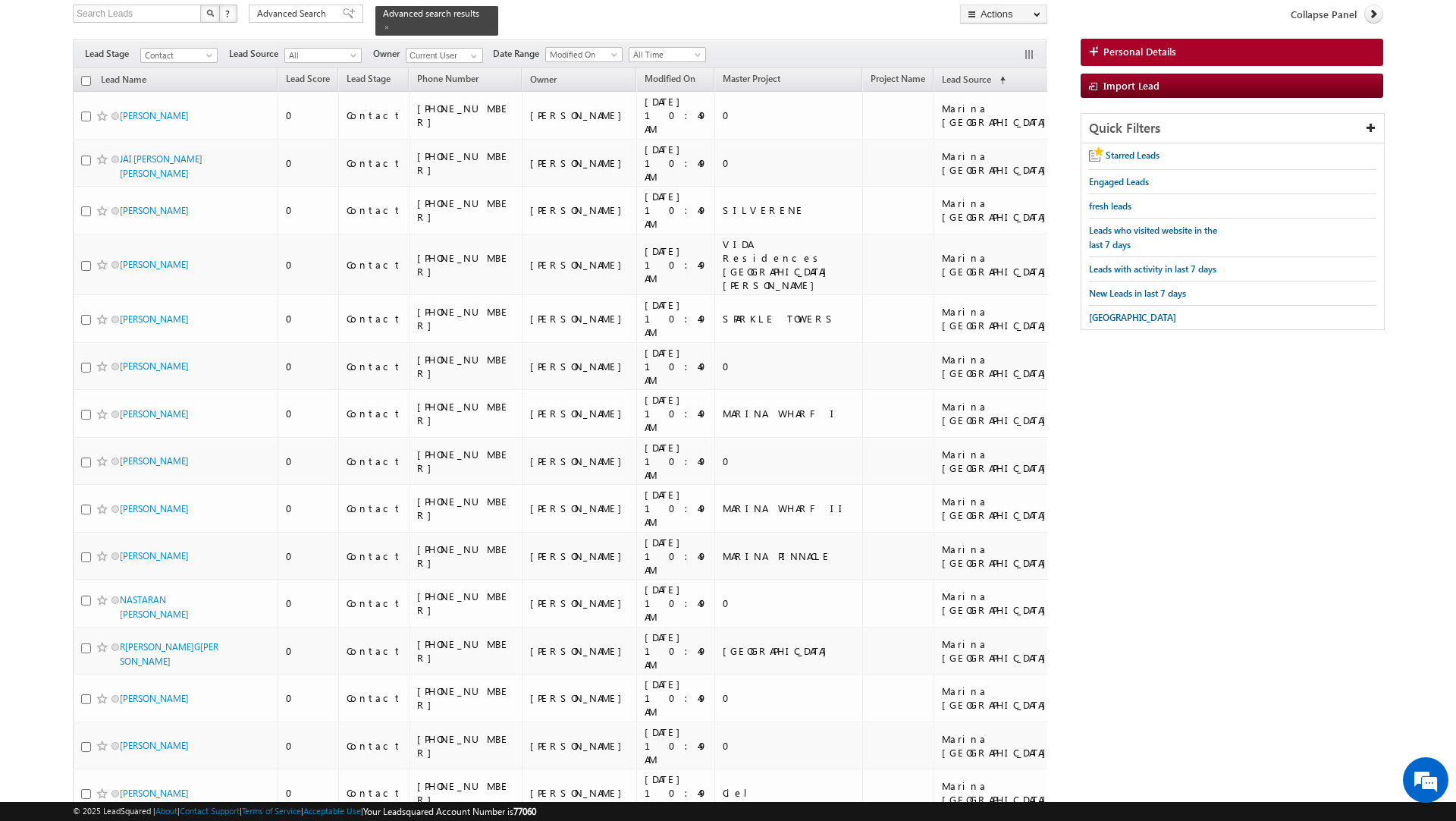
scroll to position [0, 0]
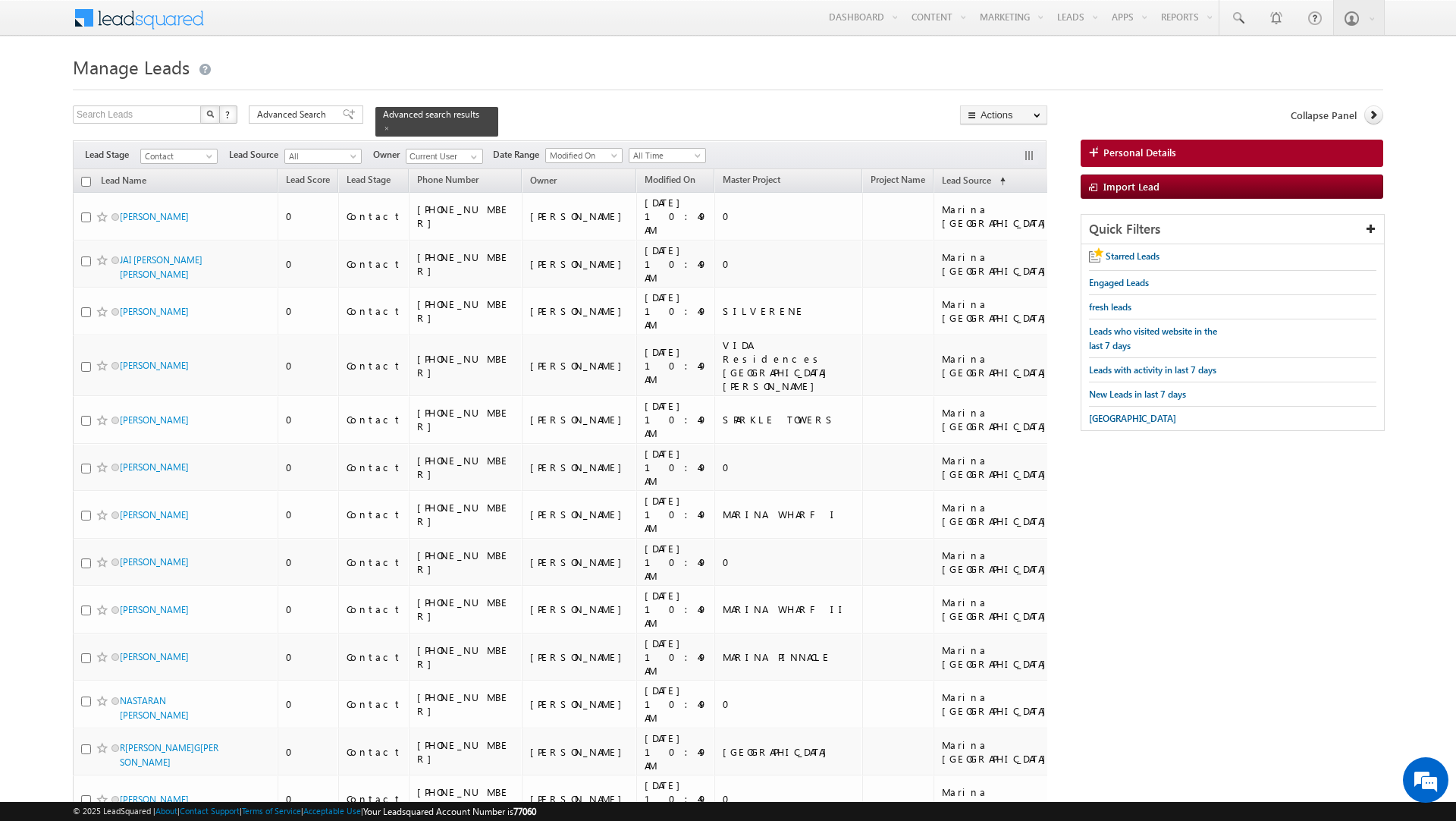
click at [84, 177] on input "checkbox" at bounding box center [86, 182] width 10 height 10
checkbox input "true"
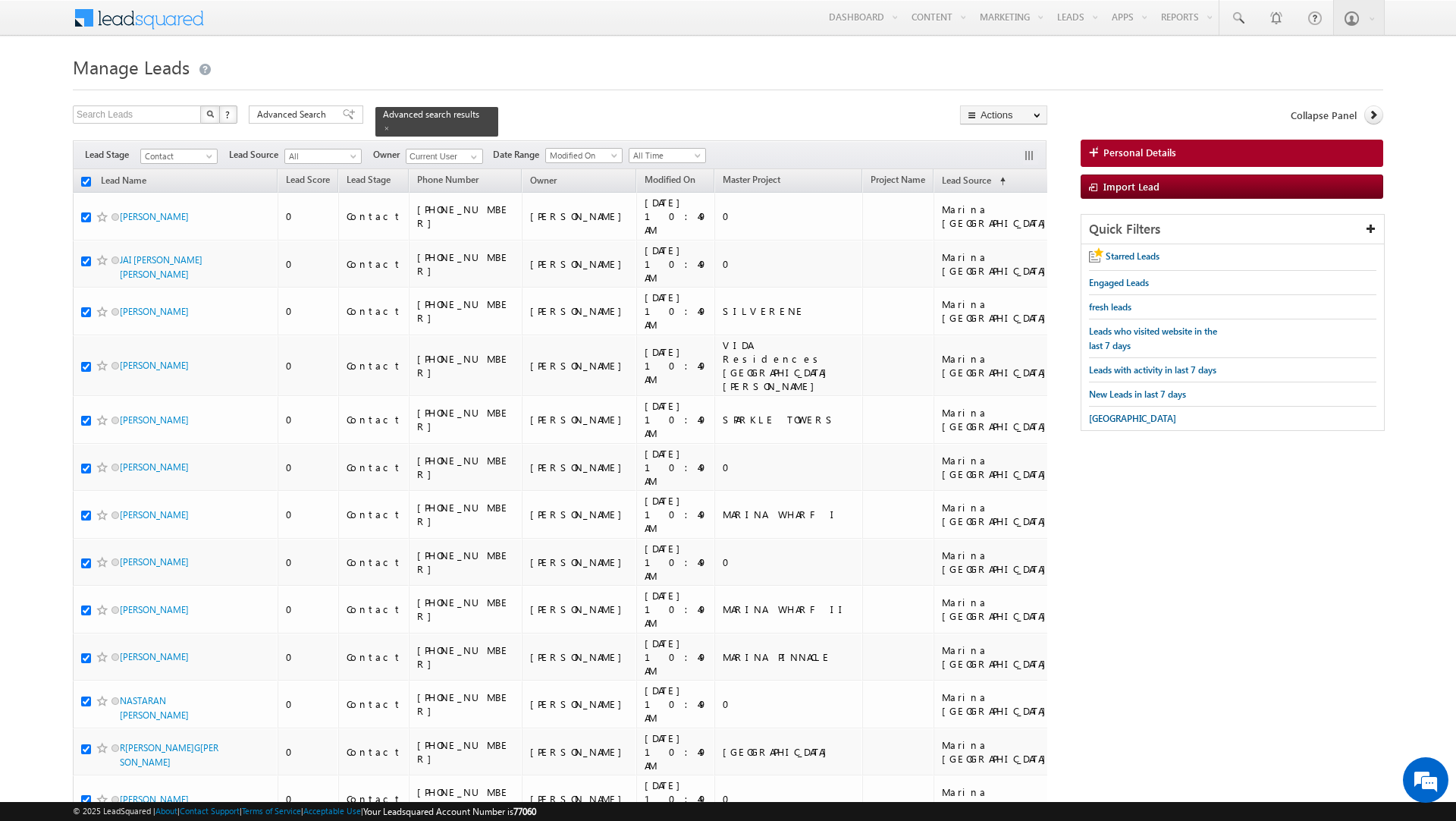
checkbox input "true"
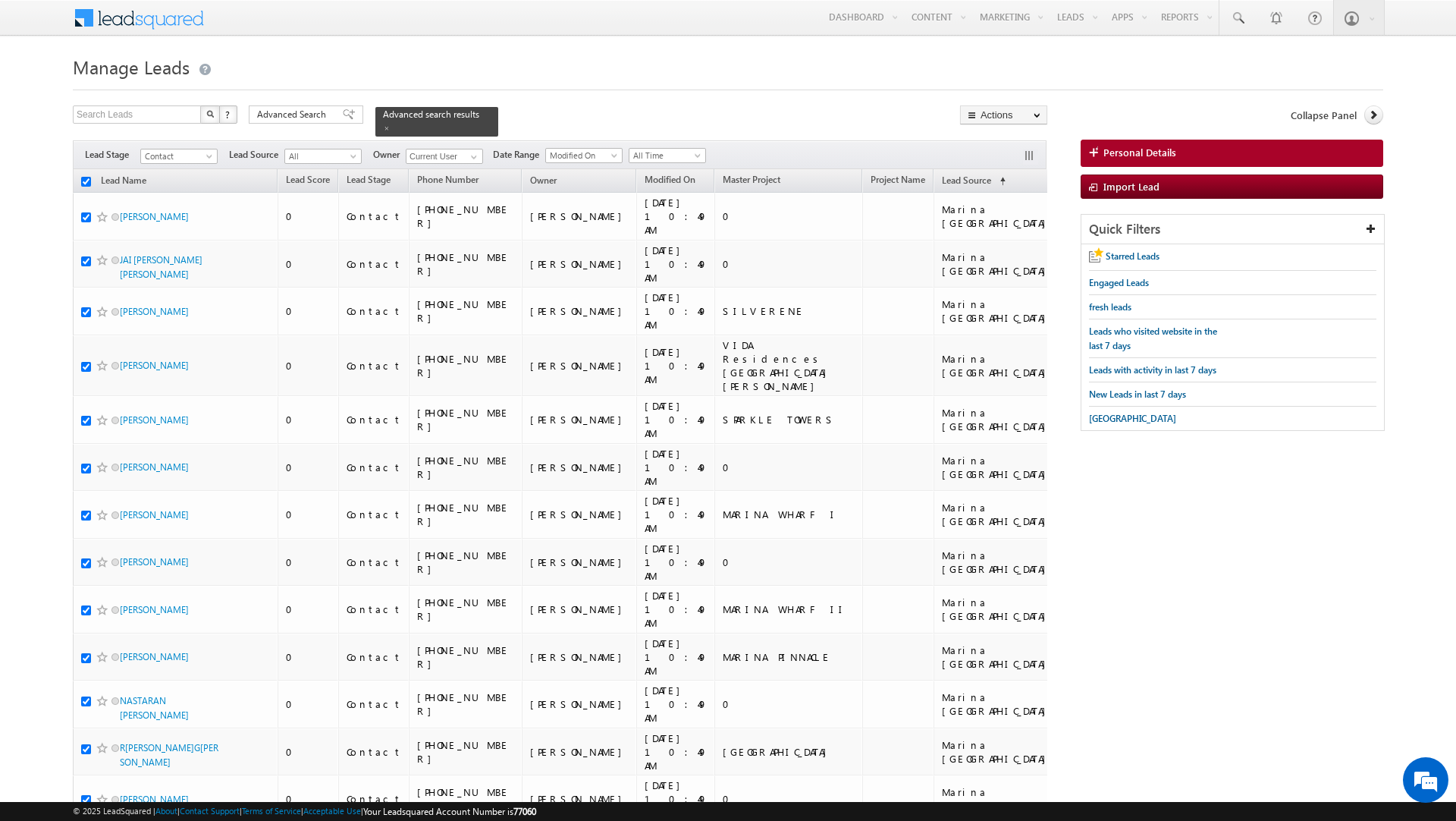
checkbox input "true"
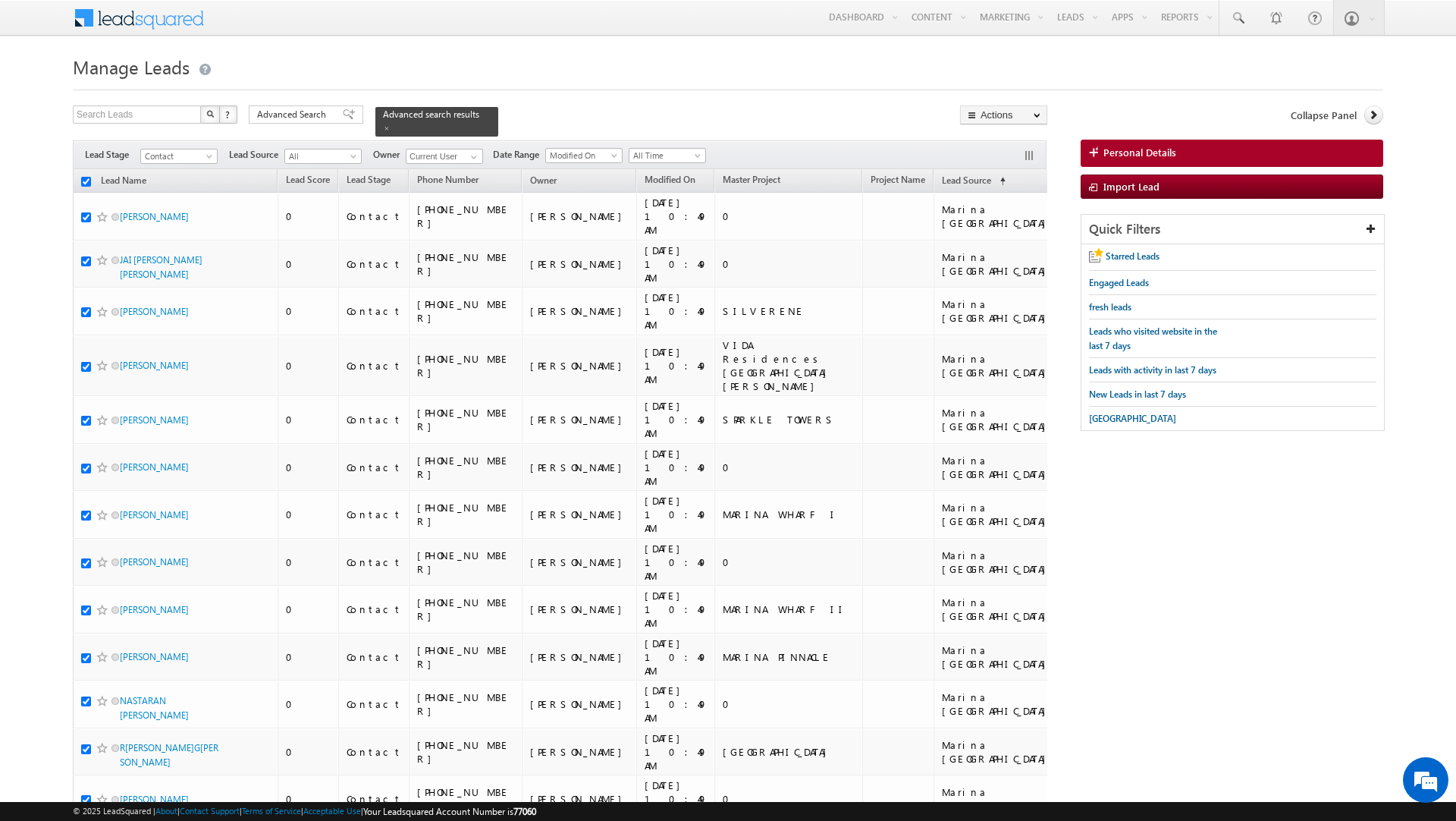
checkbox input "true"
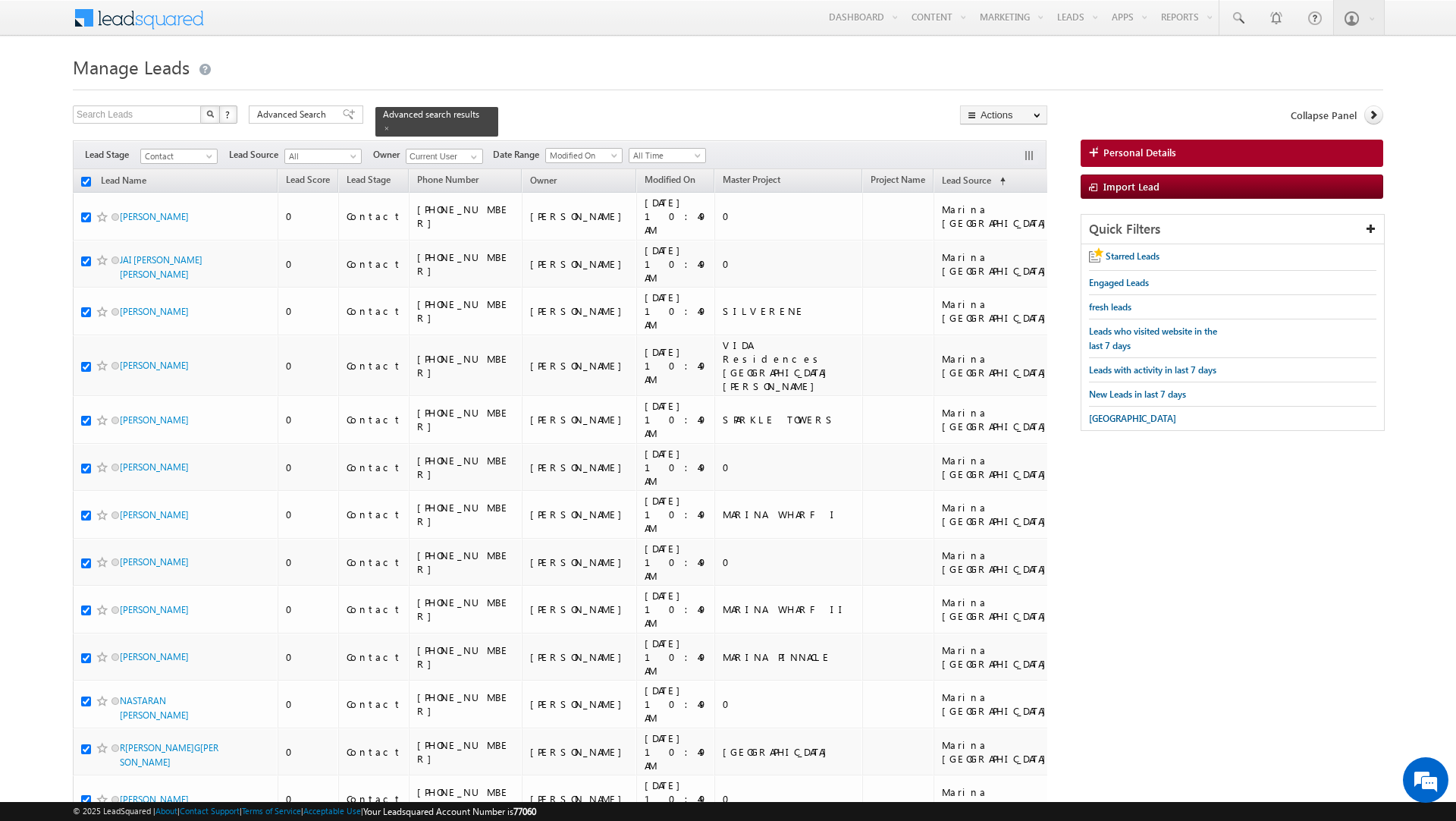
checkbox input "true"
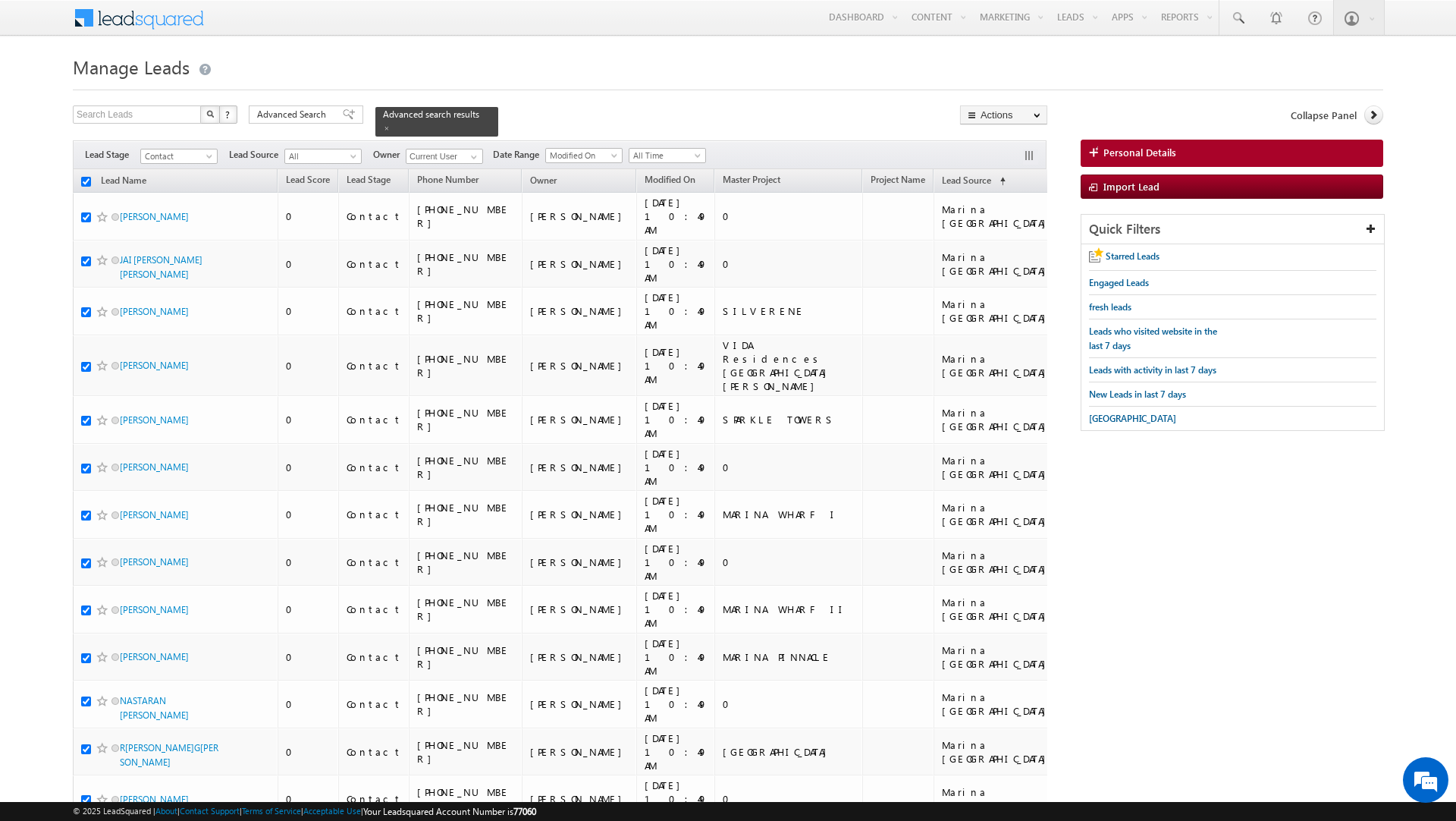
checkbox input "true"
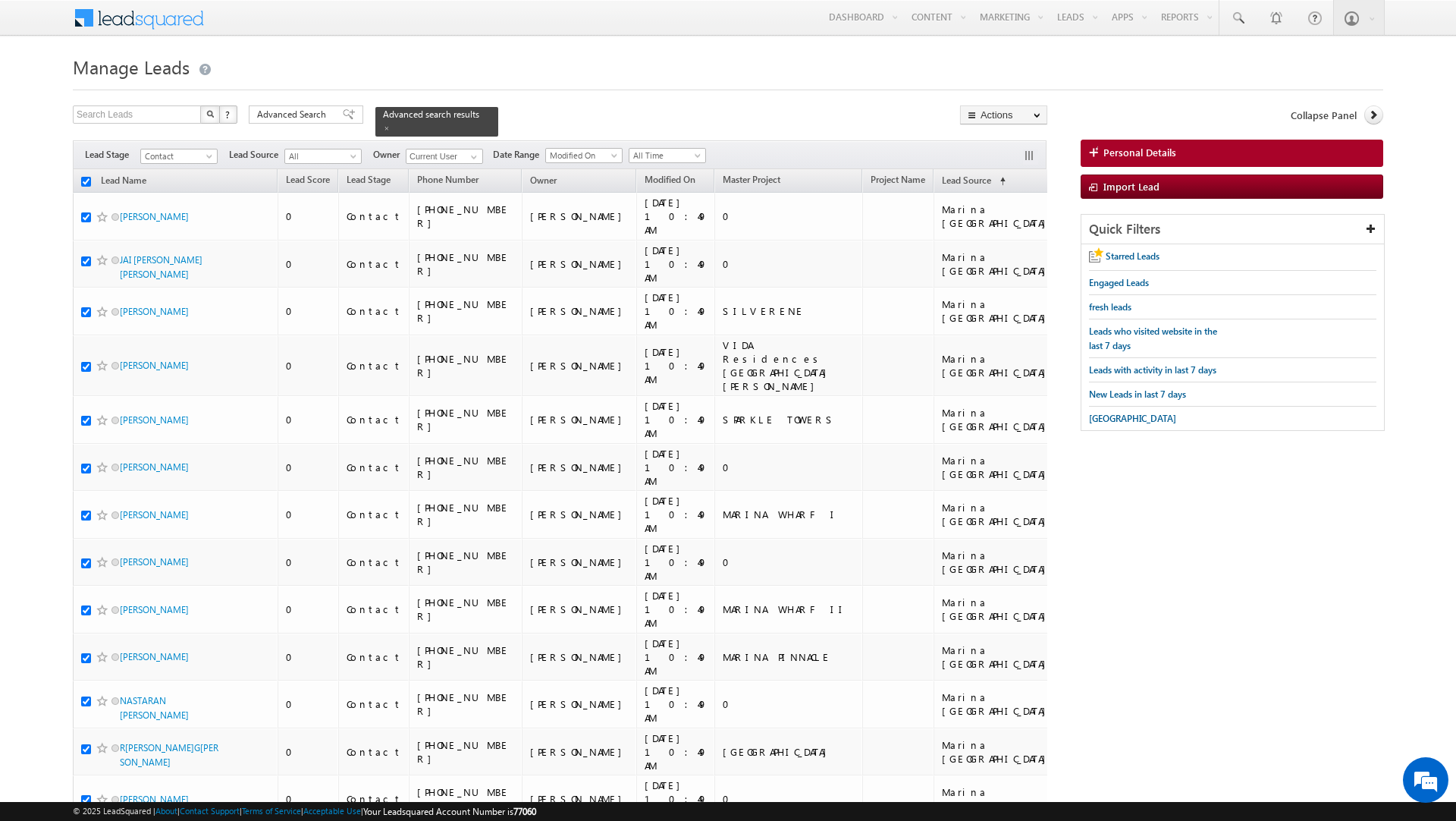
checkbox input "true"
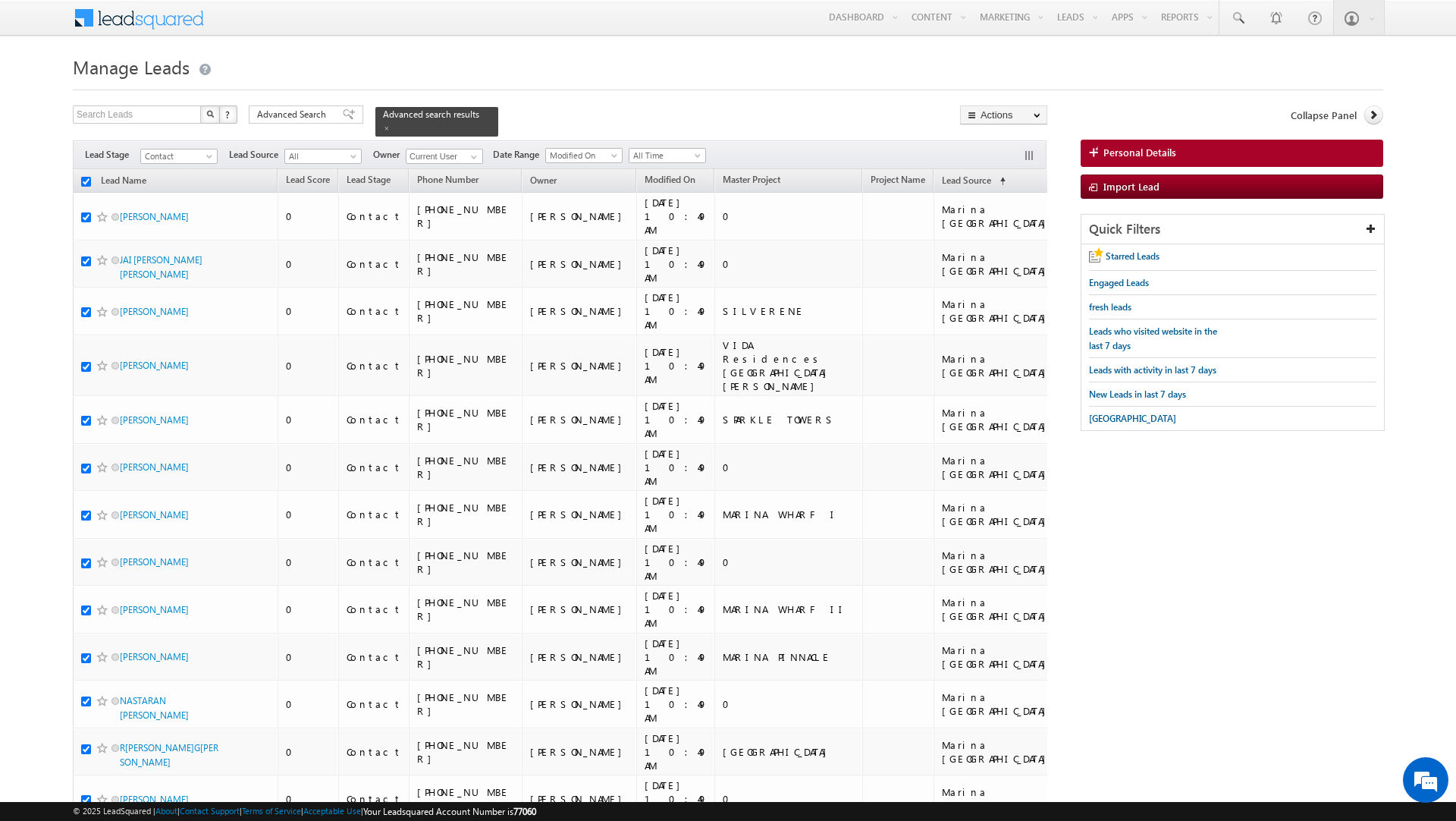
checkbox input "true"
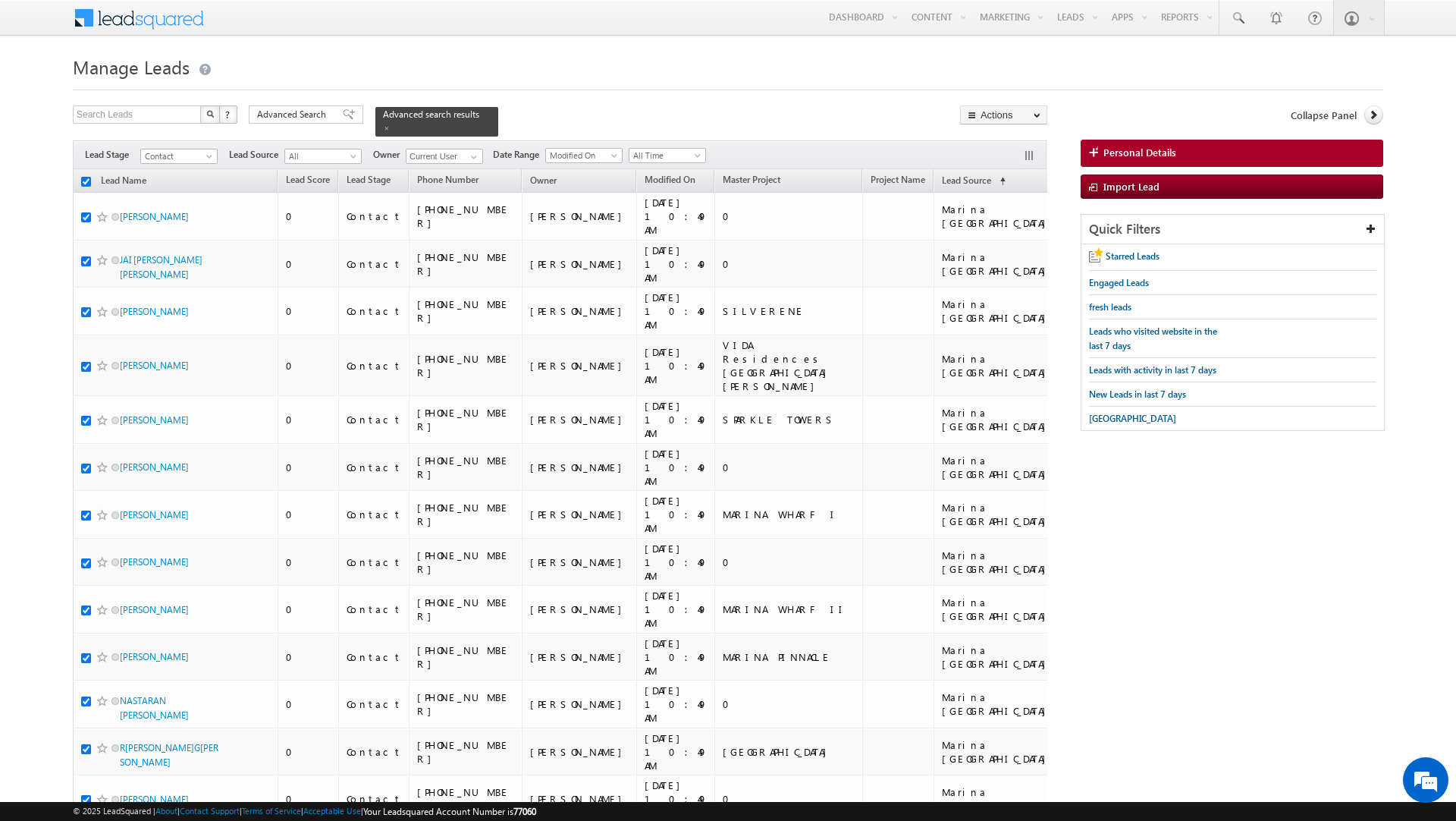
checkbox input "true"
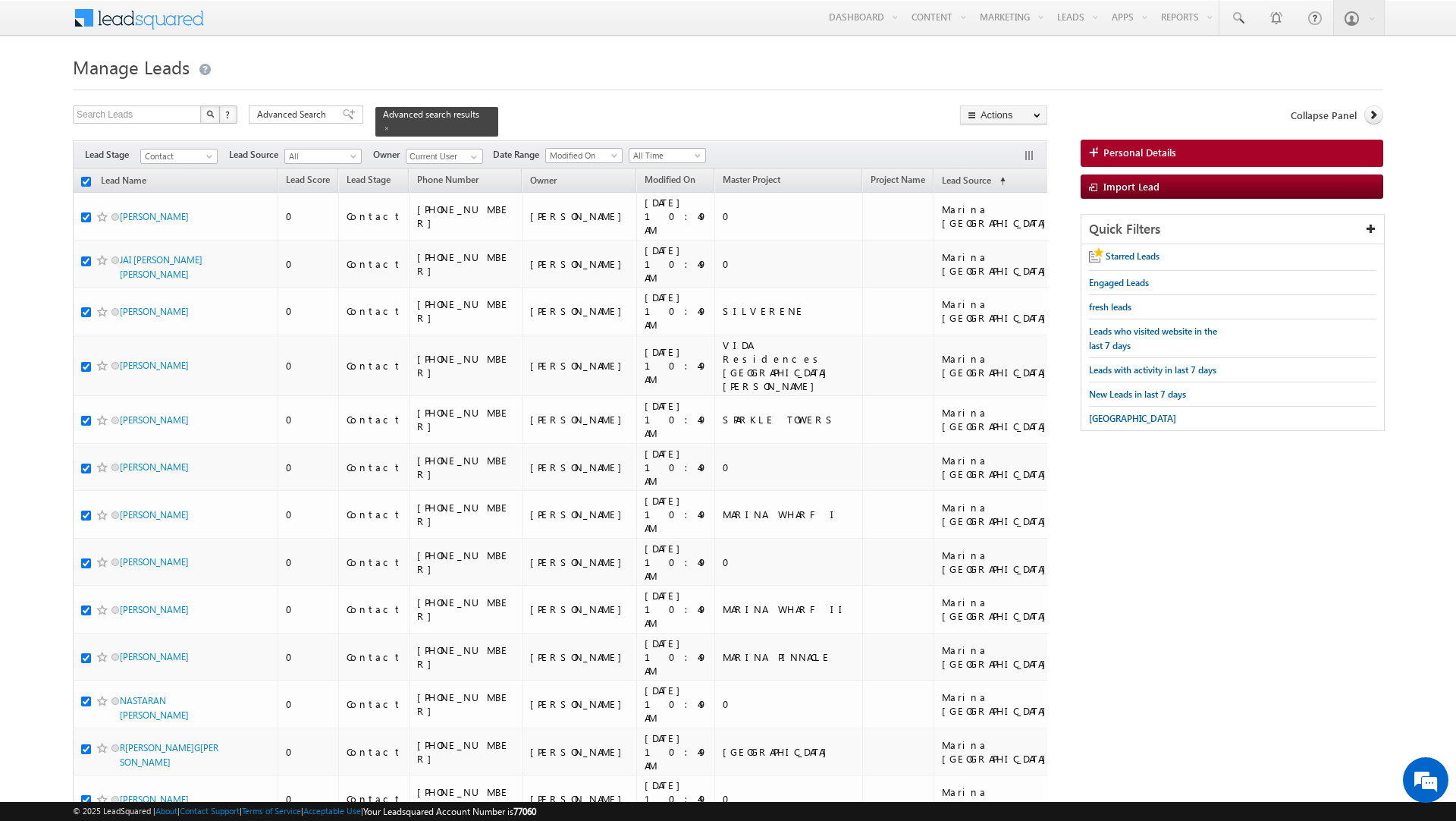
checkbox input "true"
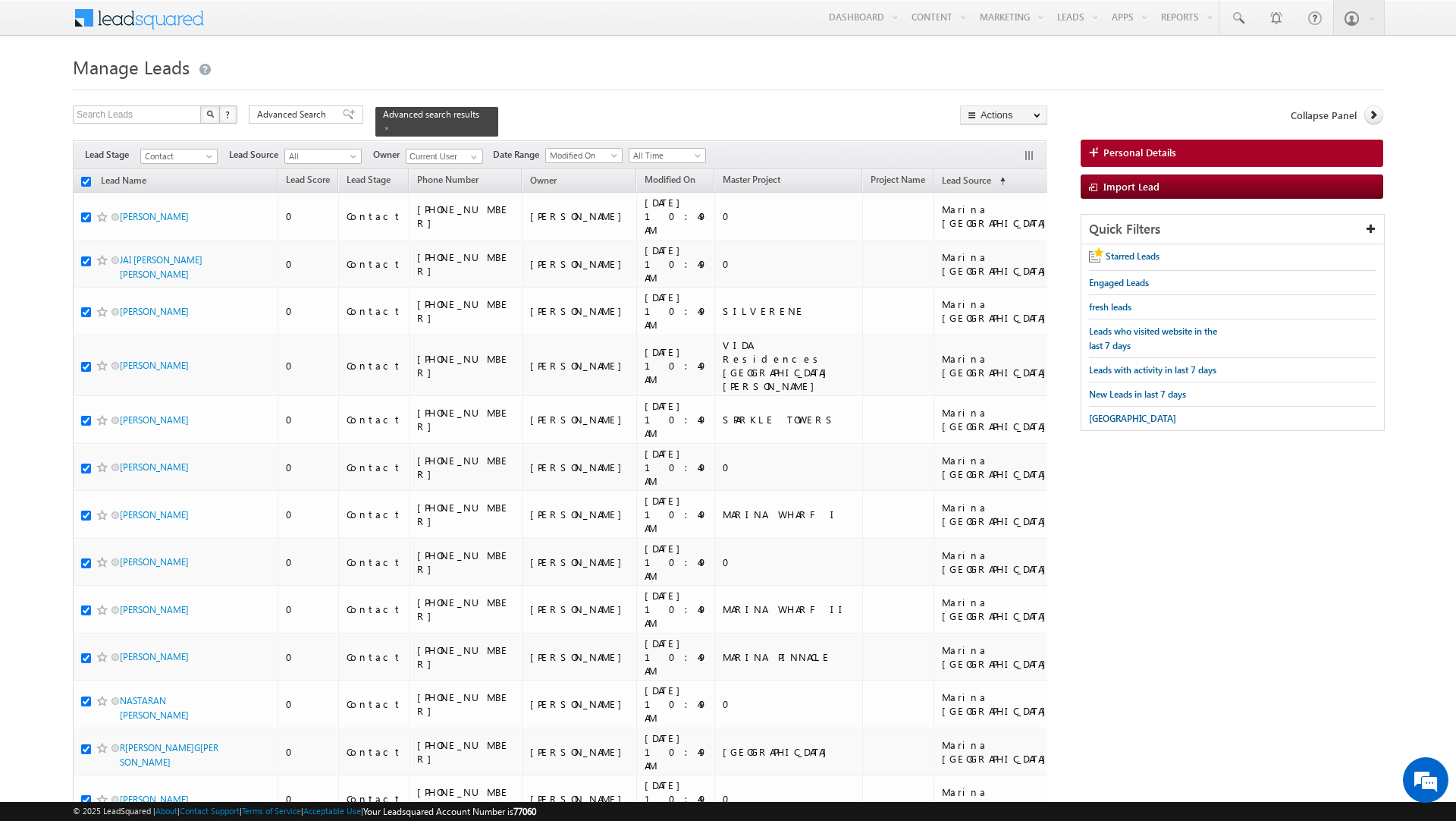
checkbox input "true"
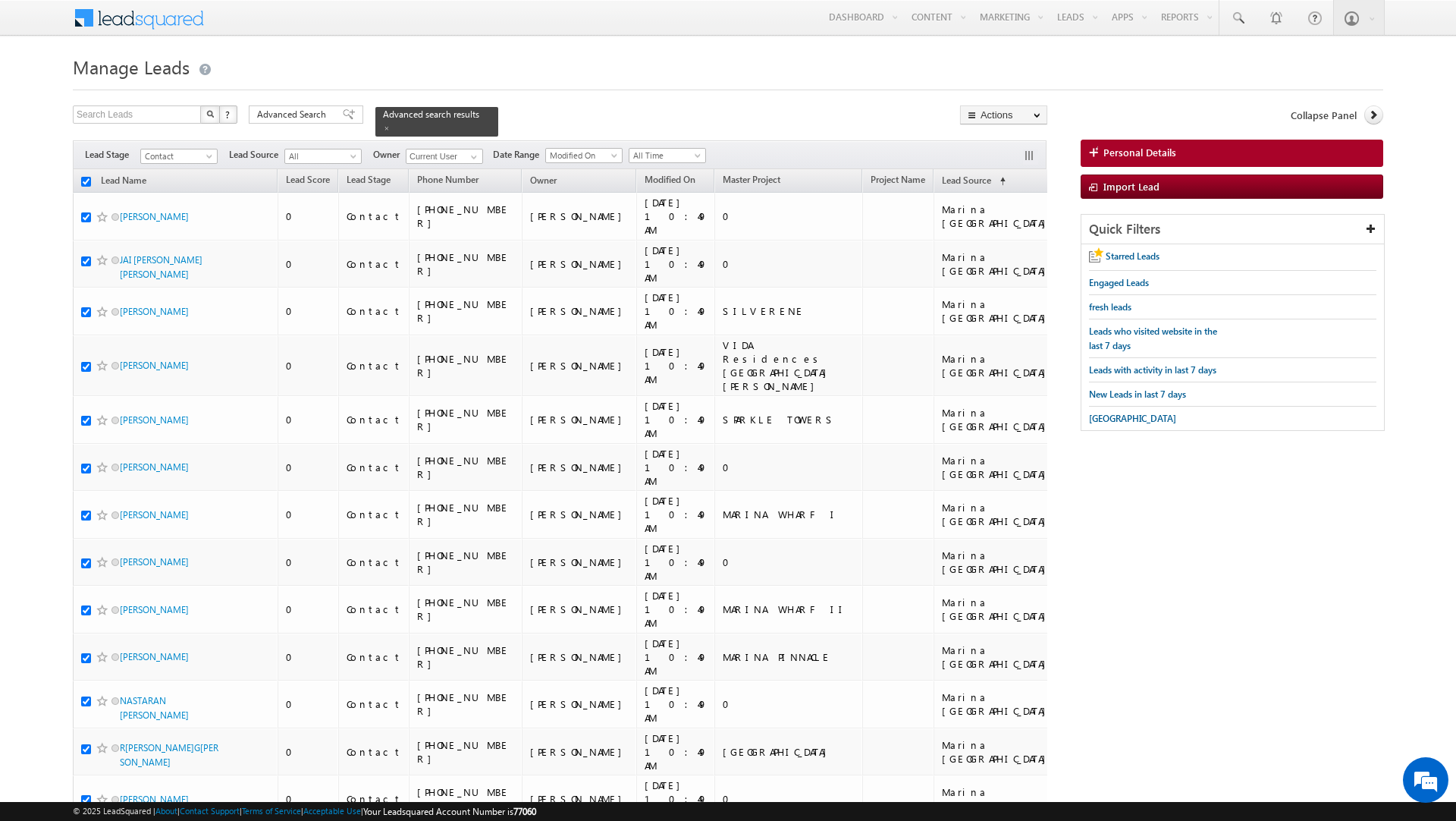
checkbox input "true"
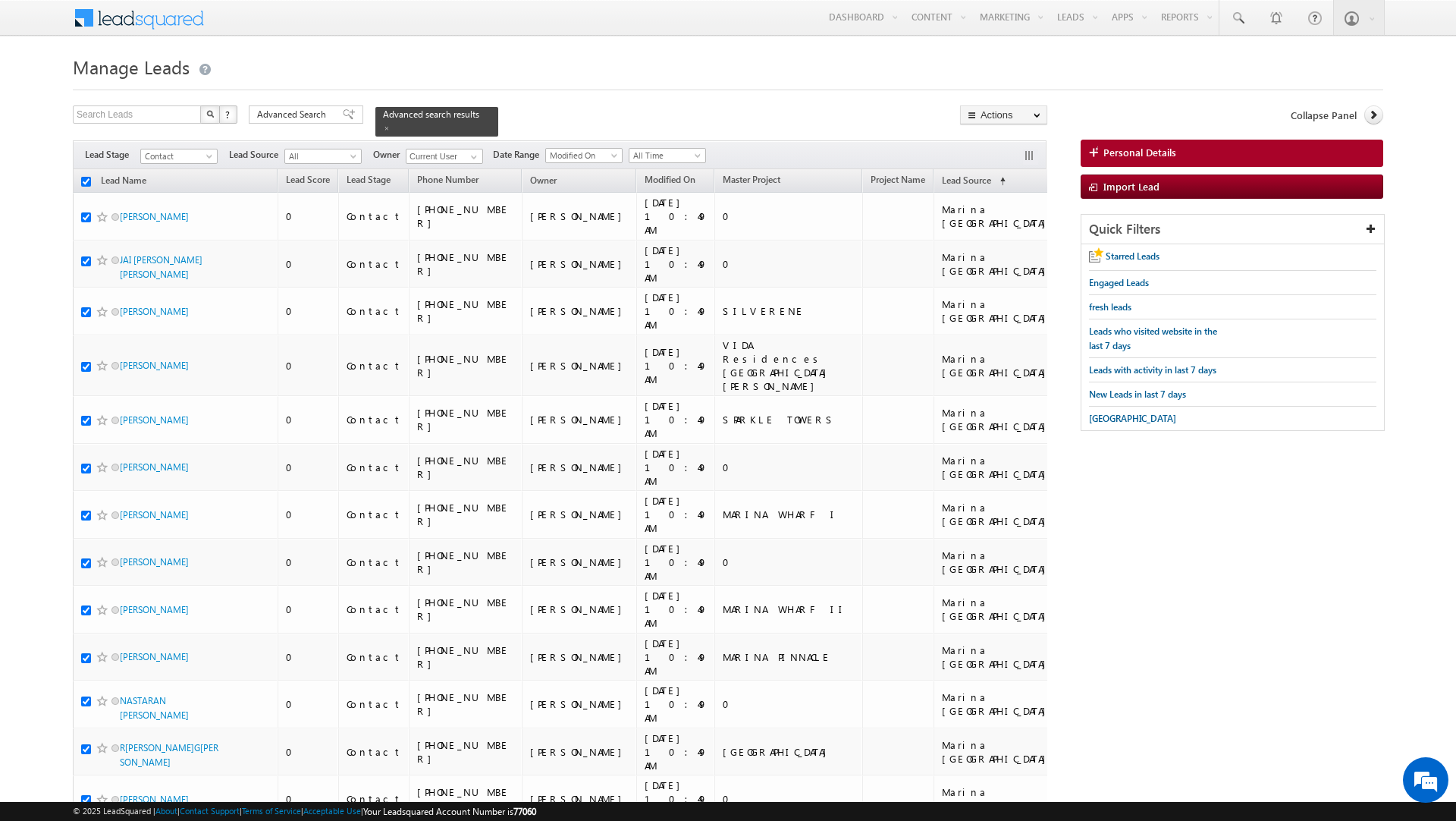
checkbox input "true"
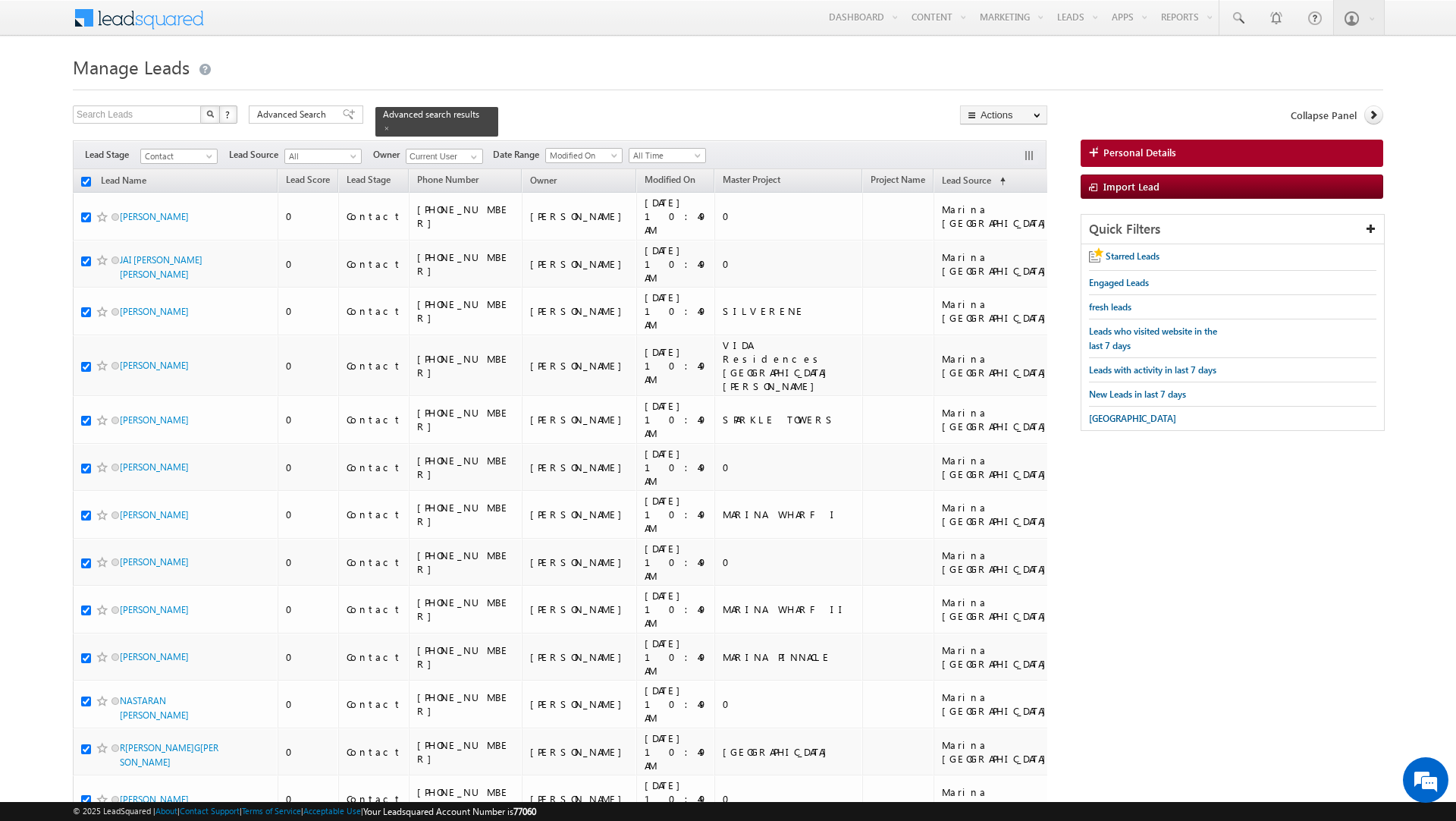
checkbox input "true"
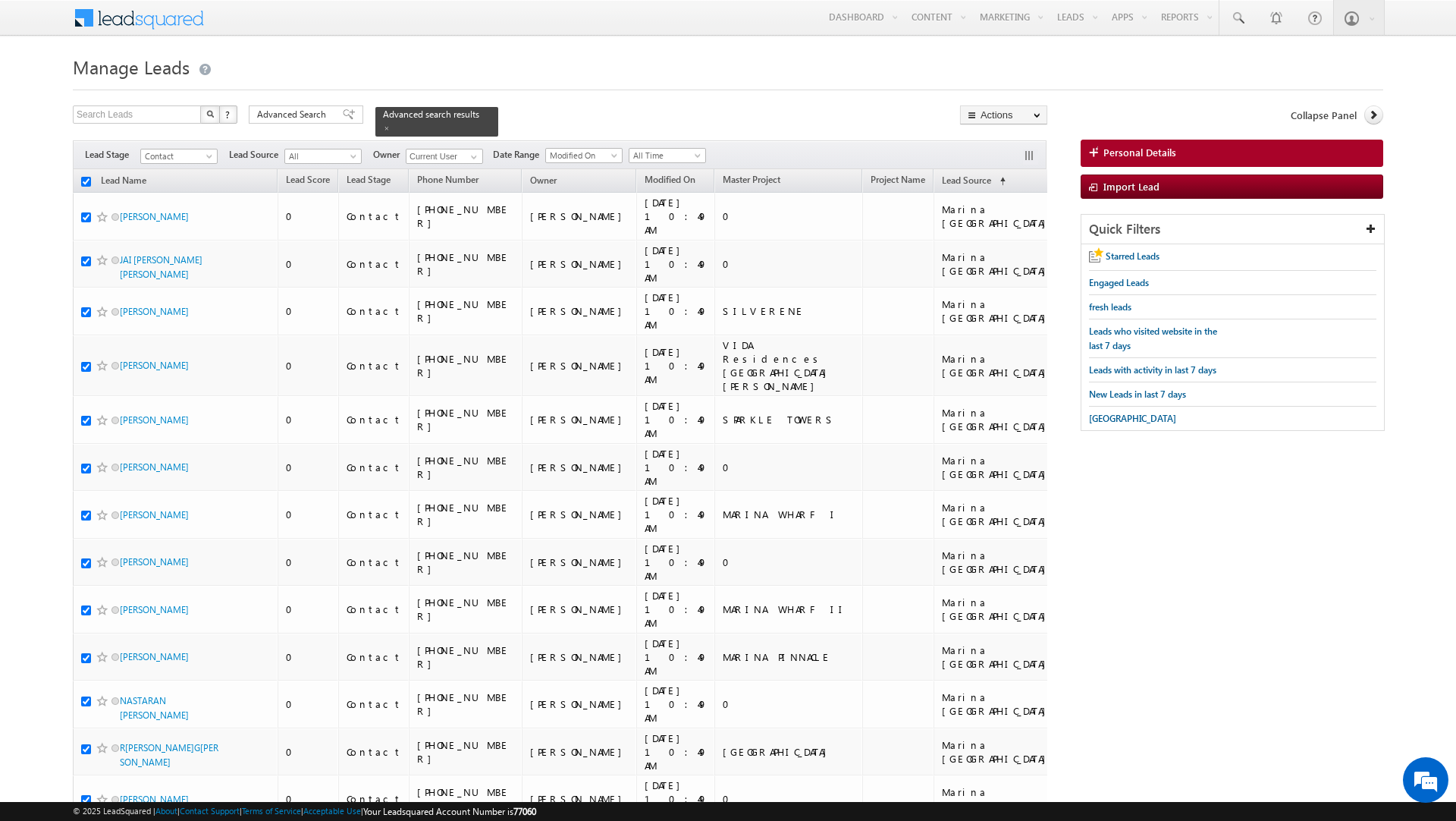
checkbox input "true"
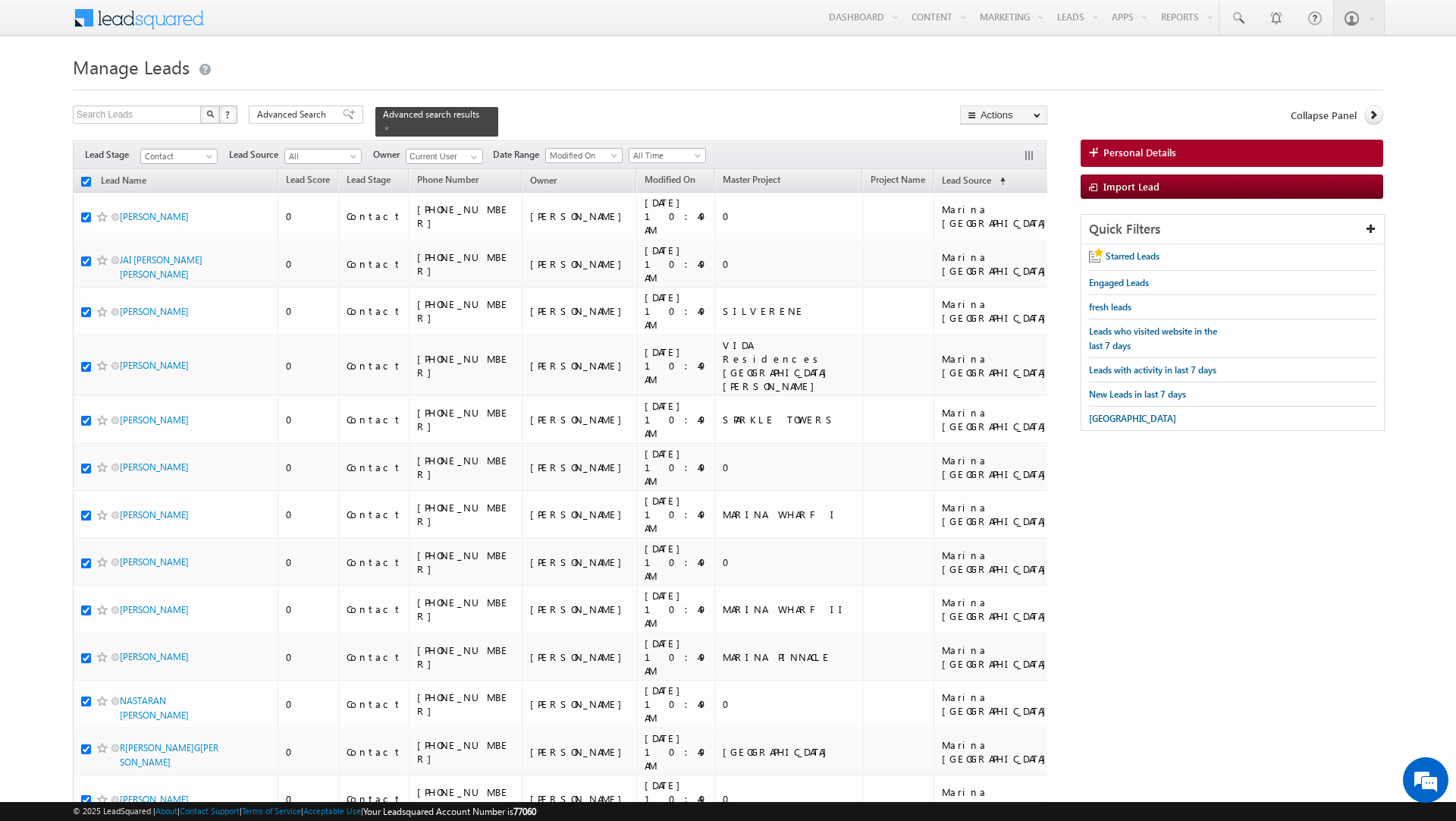
checkbox input "true"
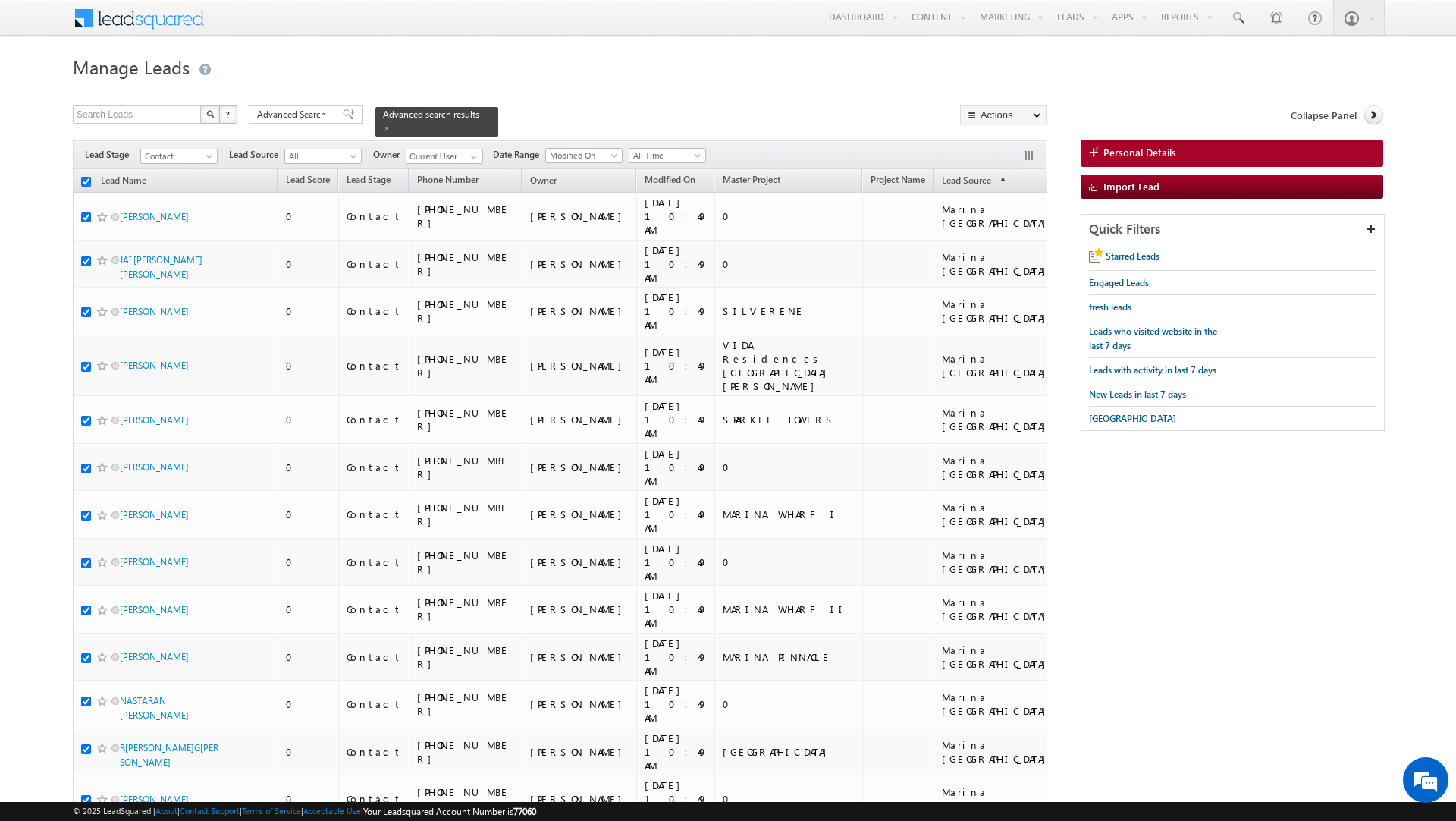
checkbox input "true"
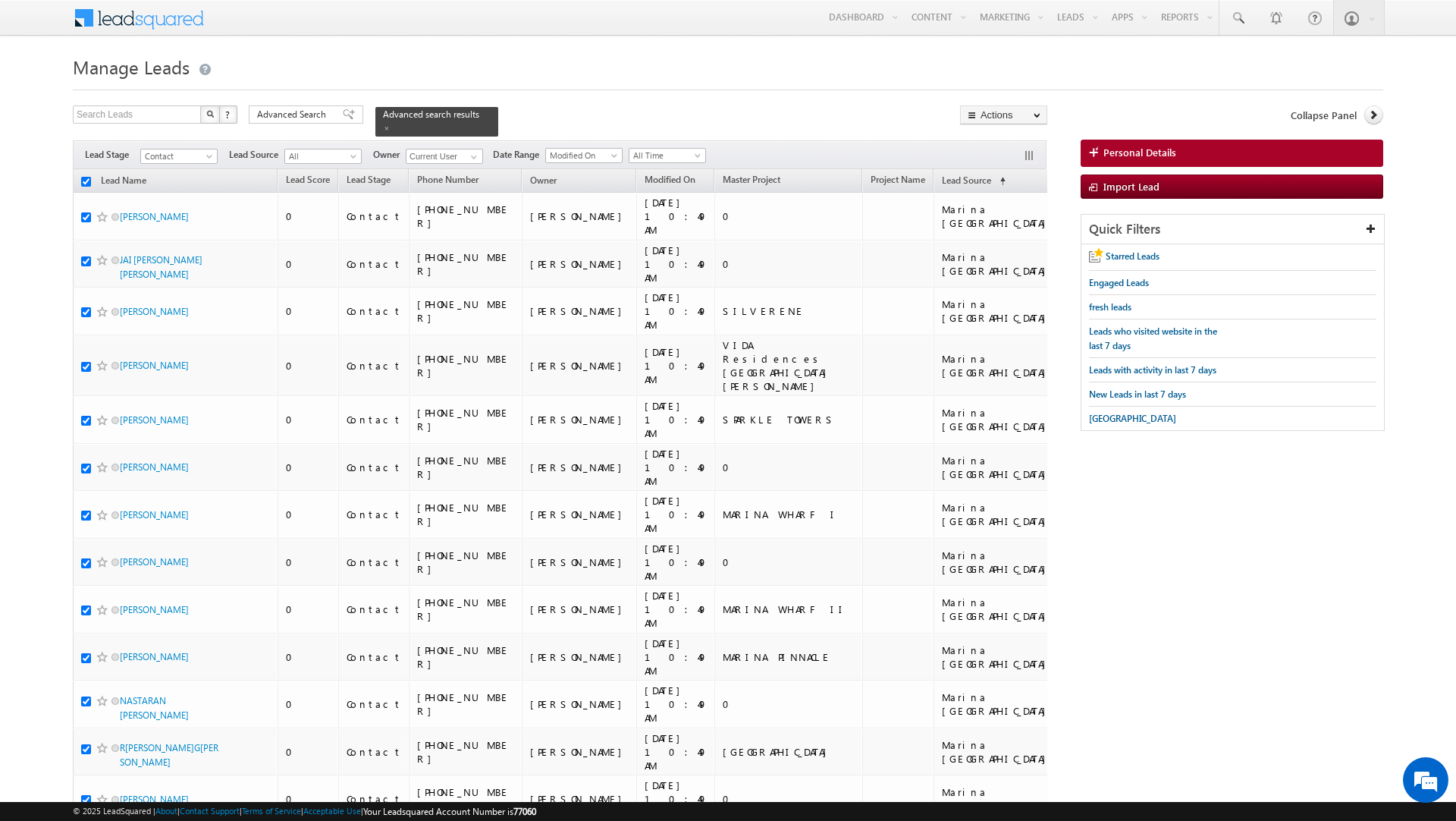
checkbox input "true"
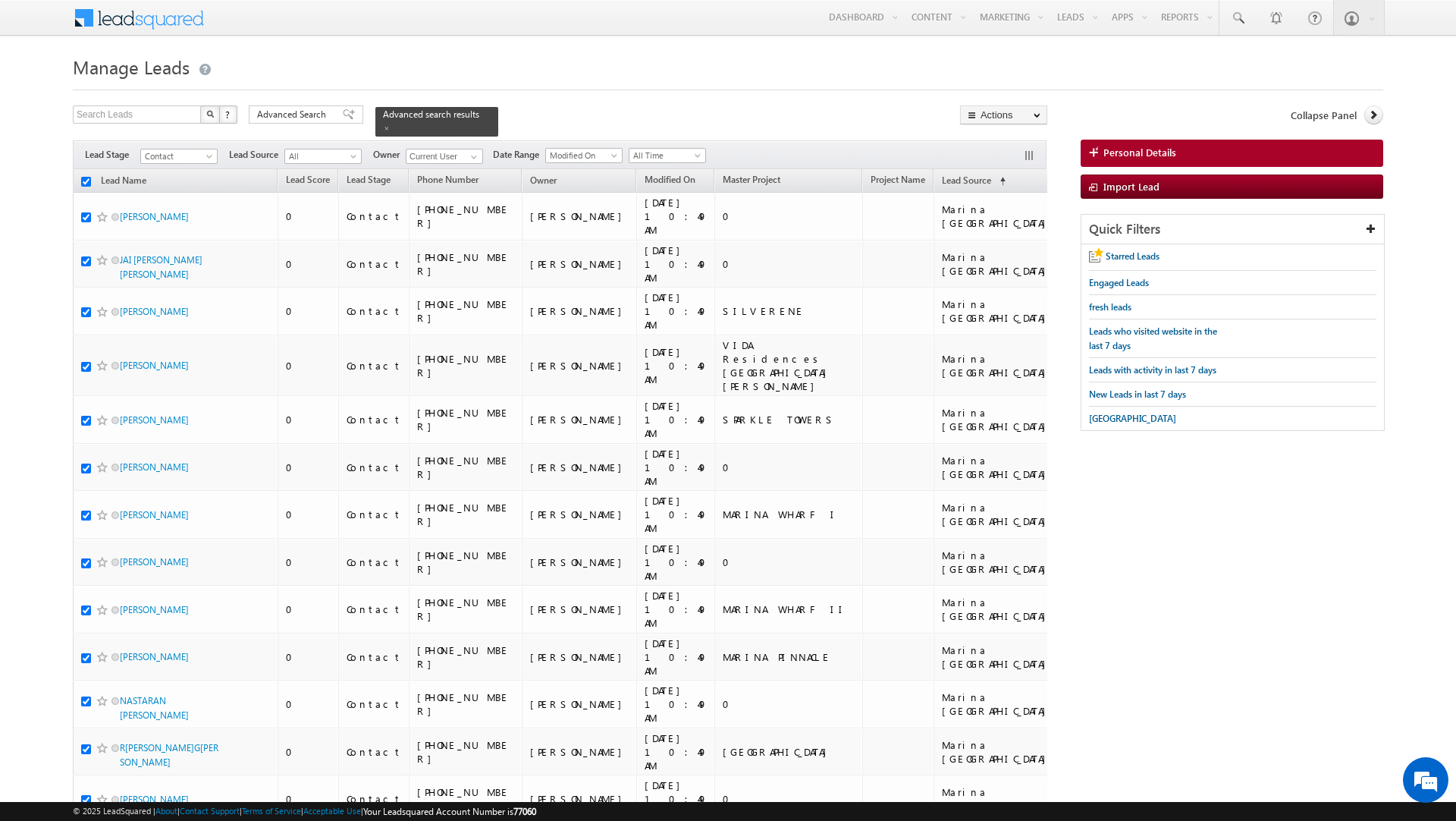
checkbox input "true"
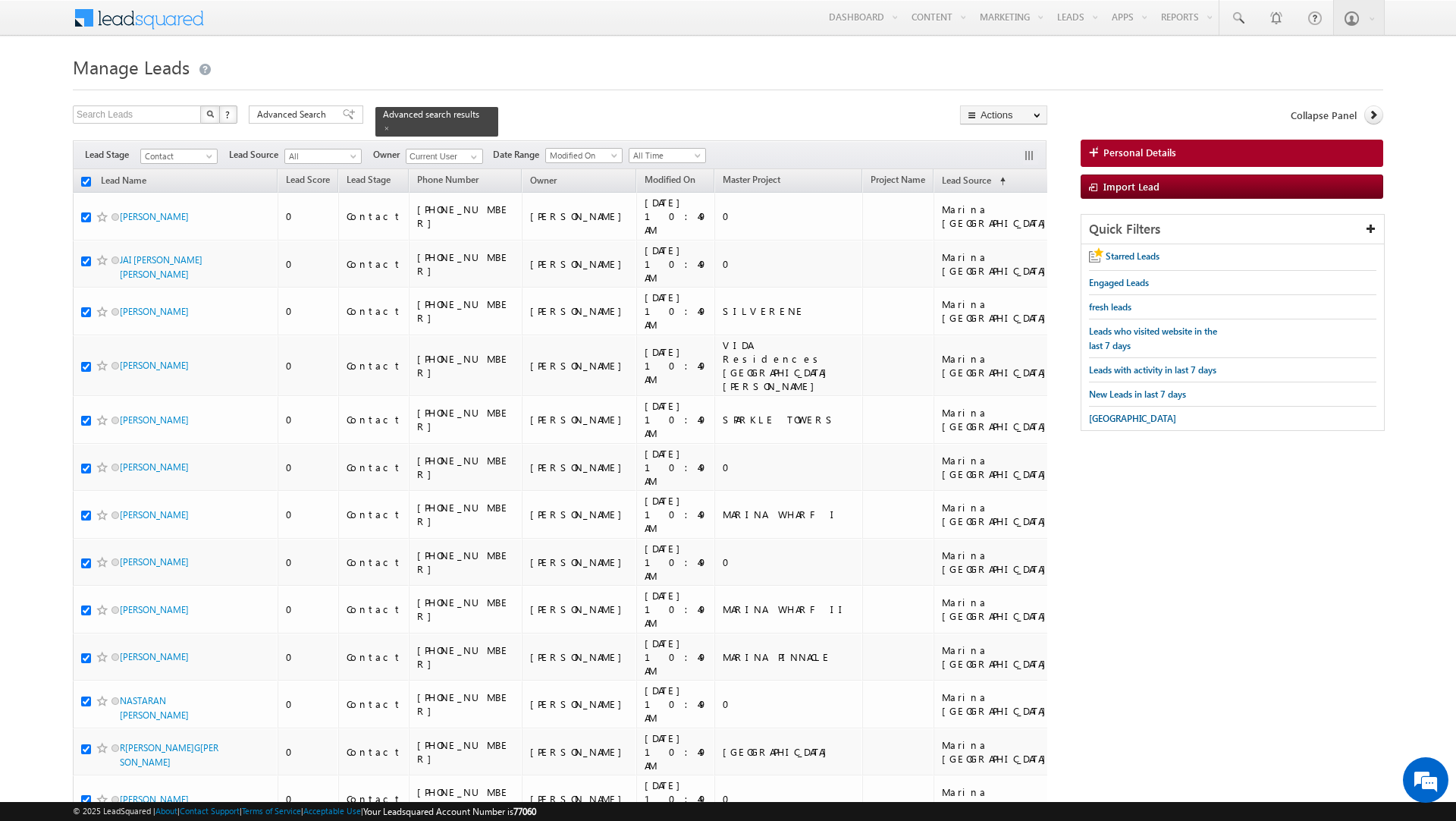
checkbox input "true"
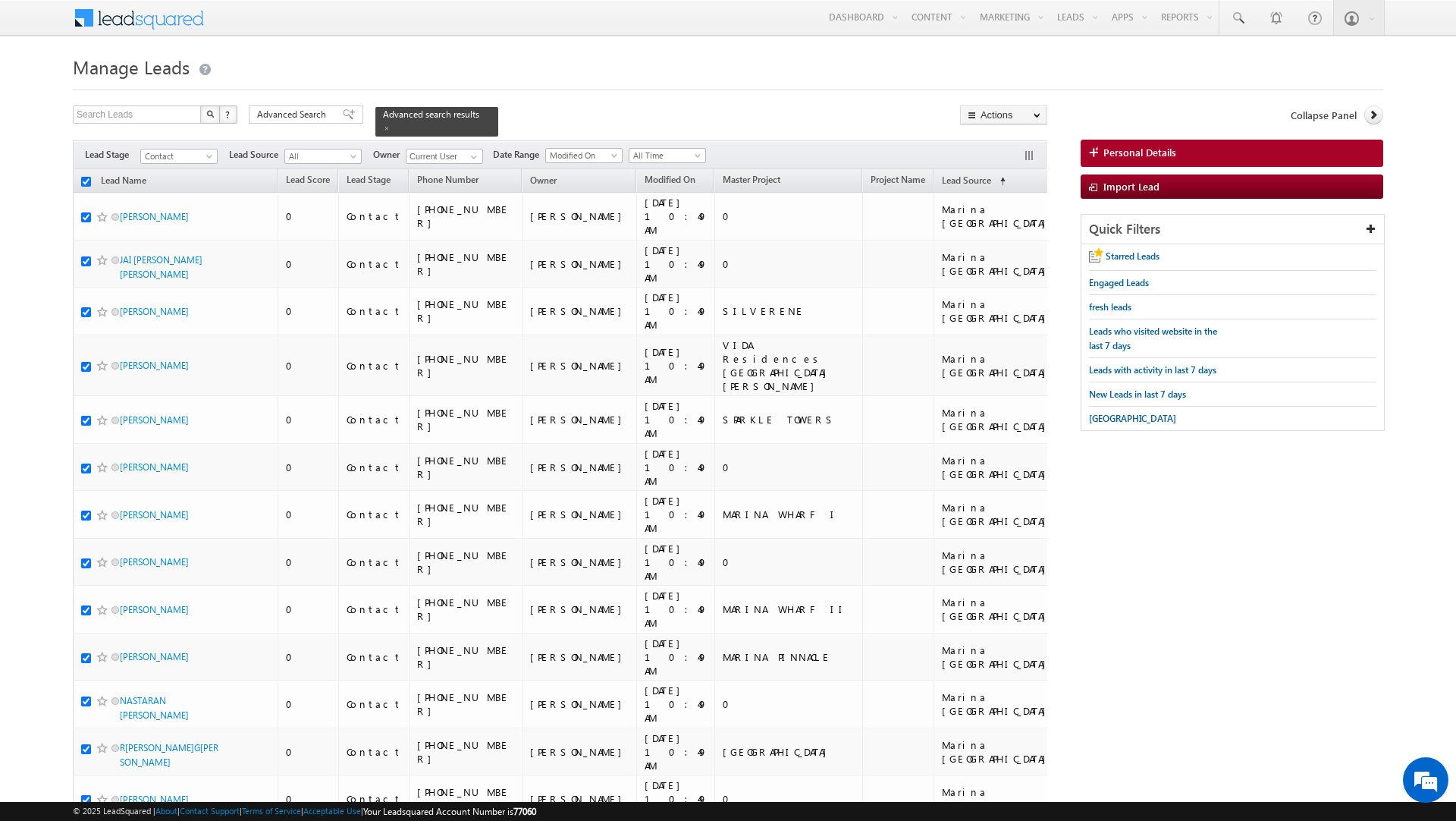
checkbox input "true"
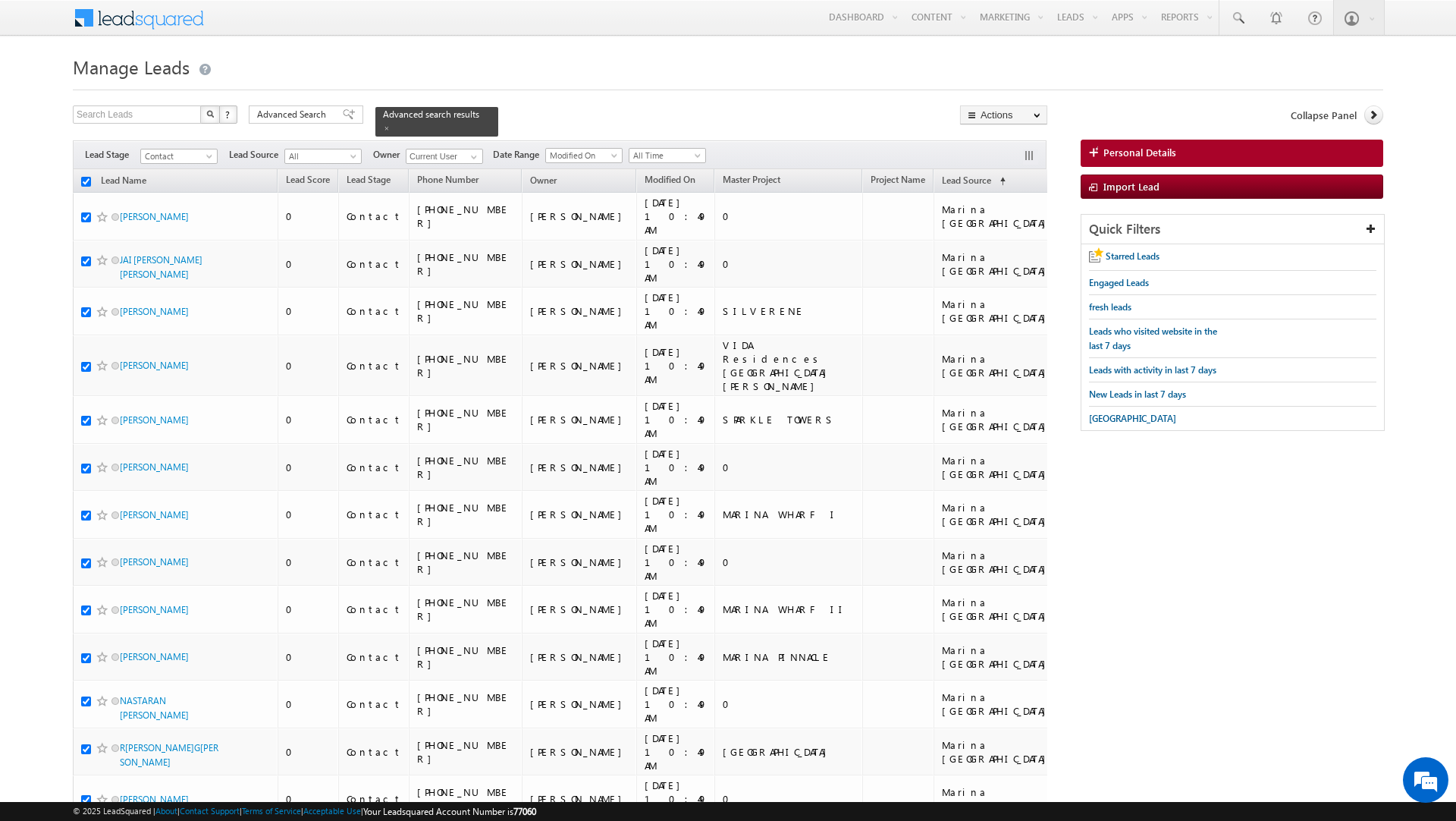
checkbox input "true"
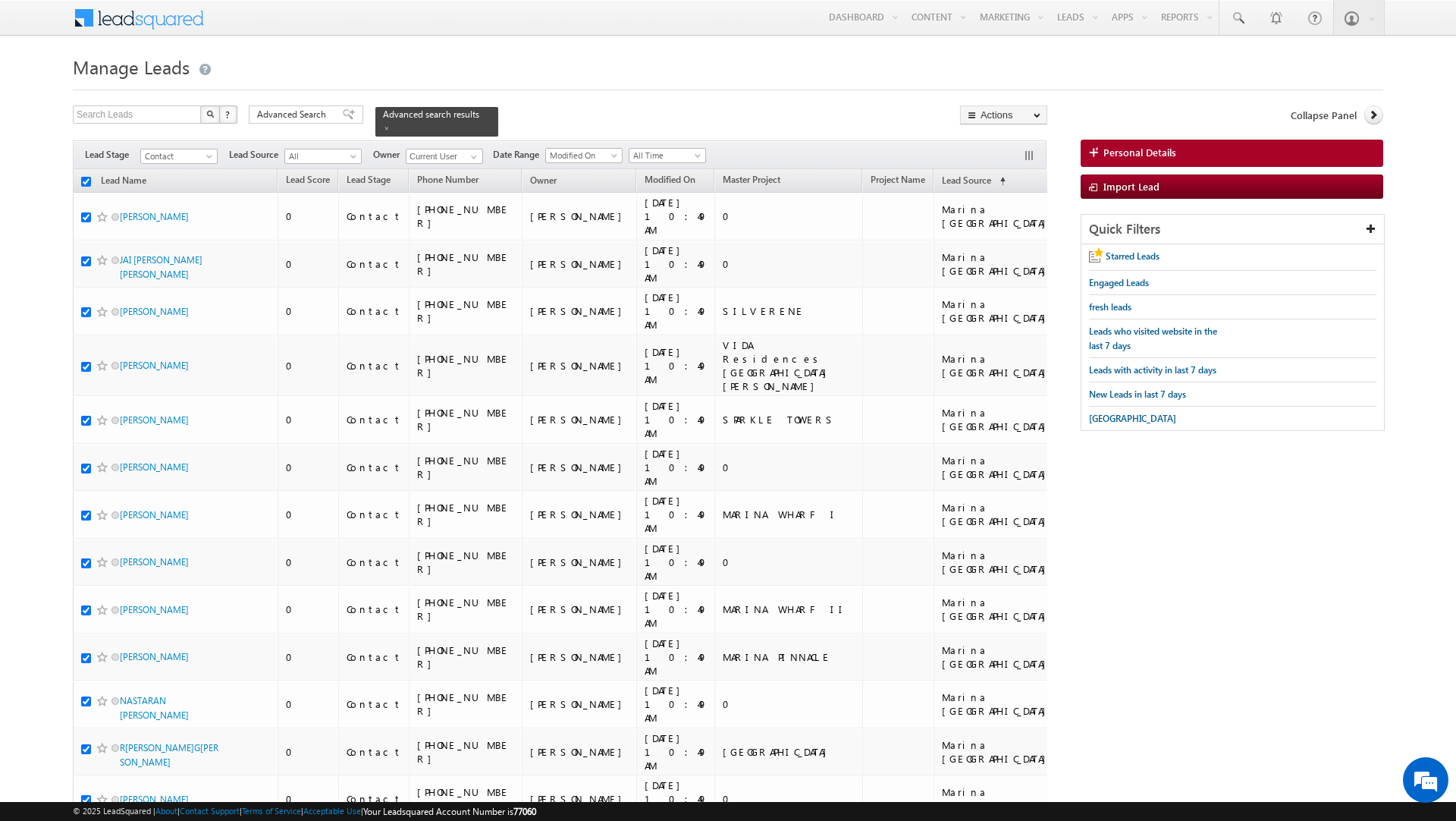
checkbox input "true"
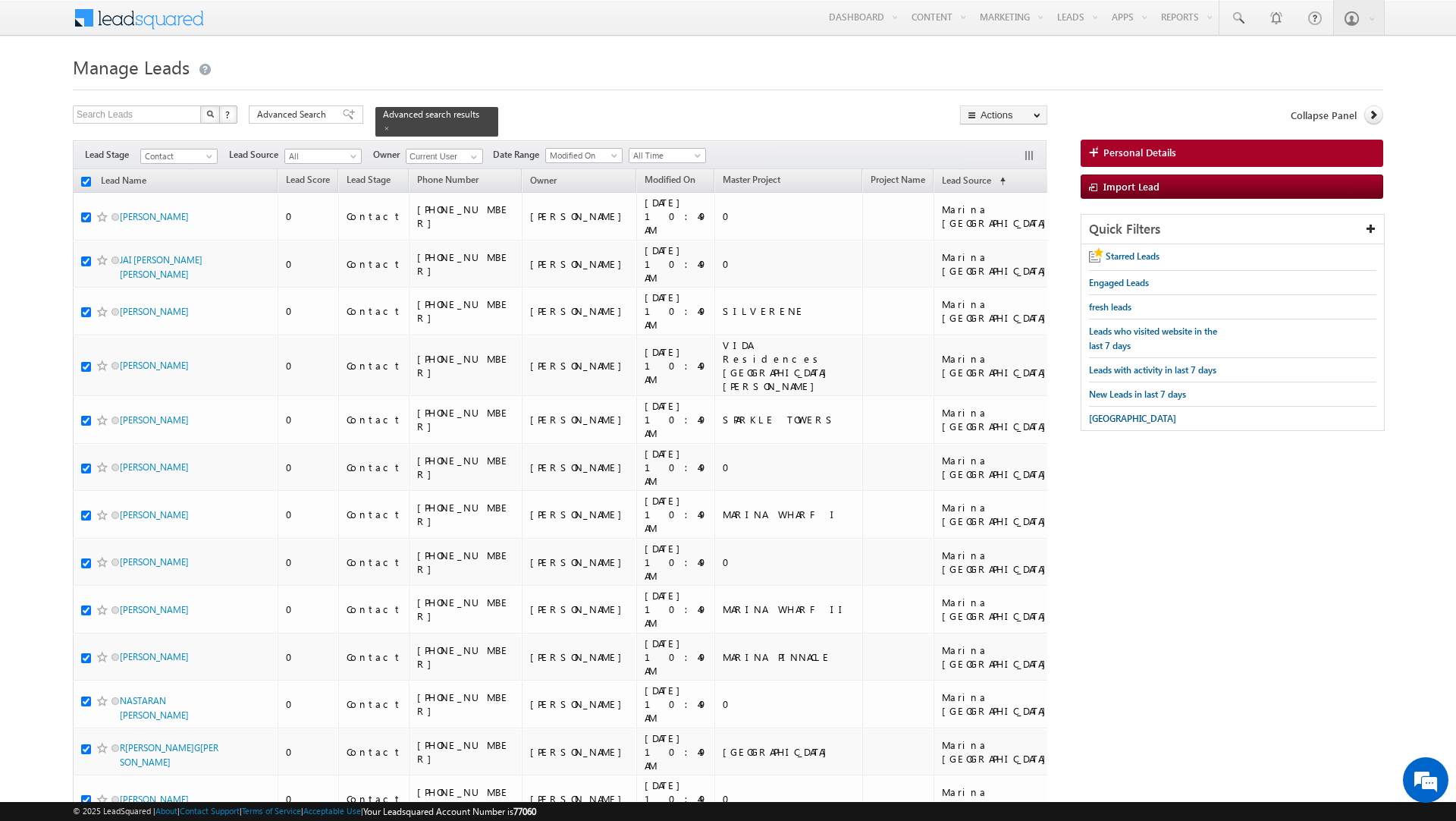
checkbox input "true"
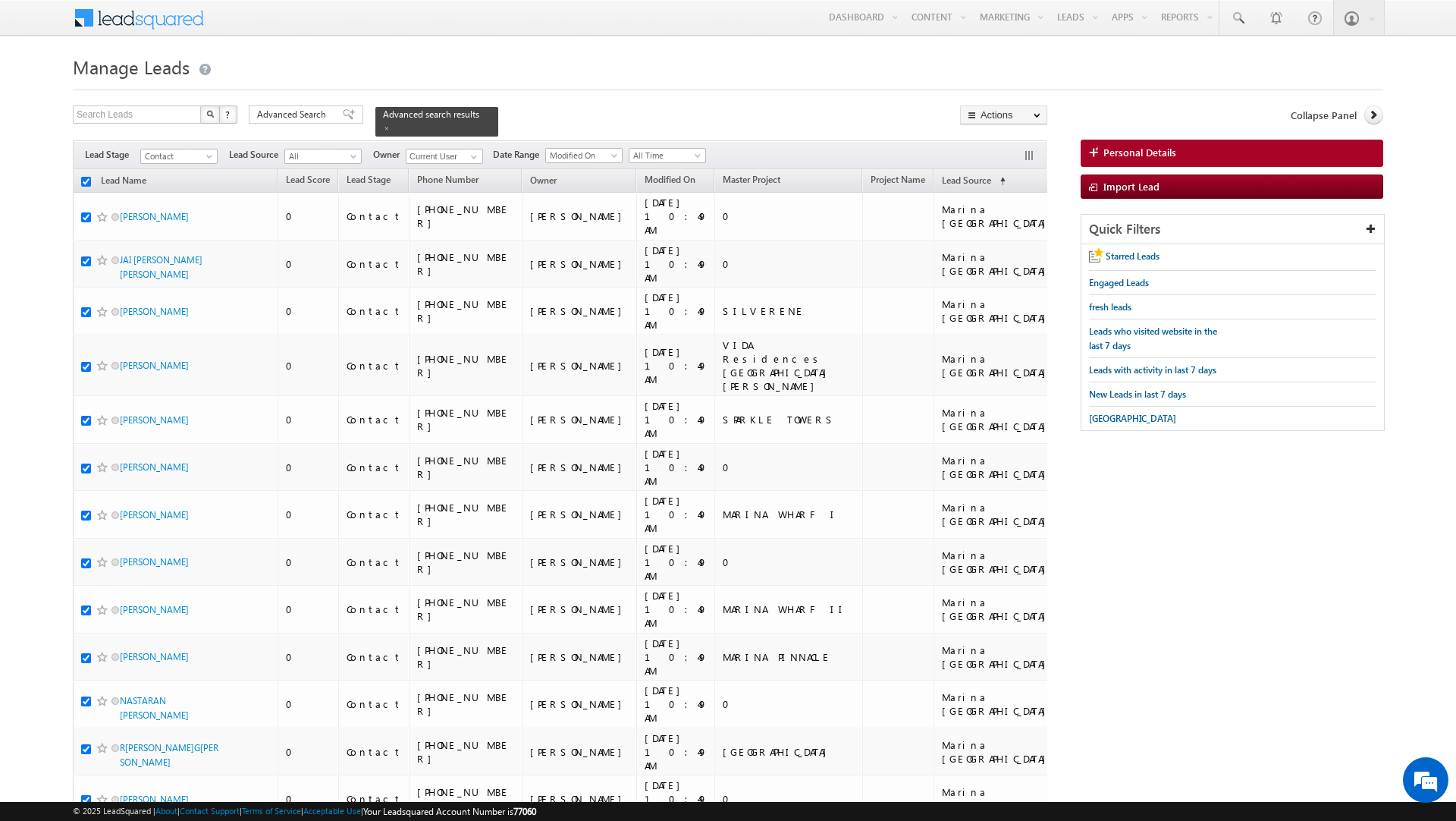
checkbox input "true"
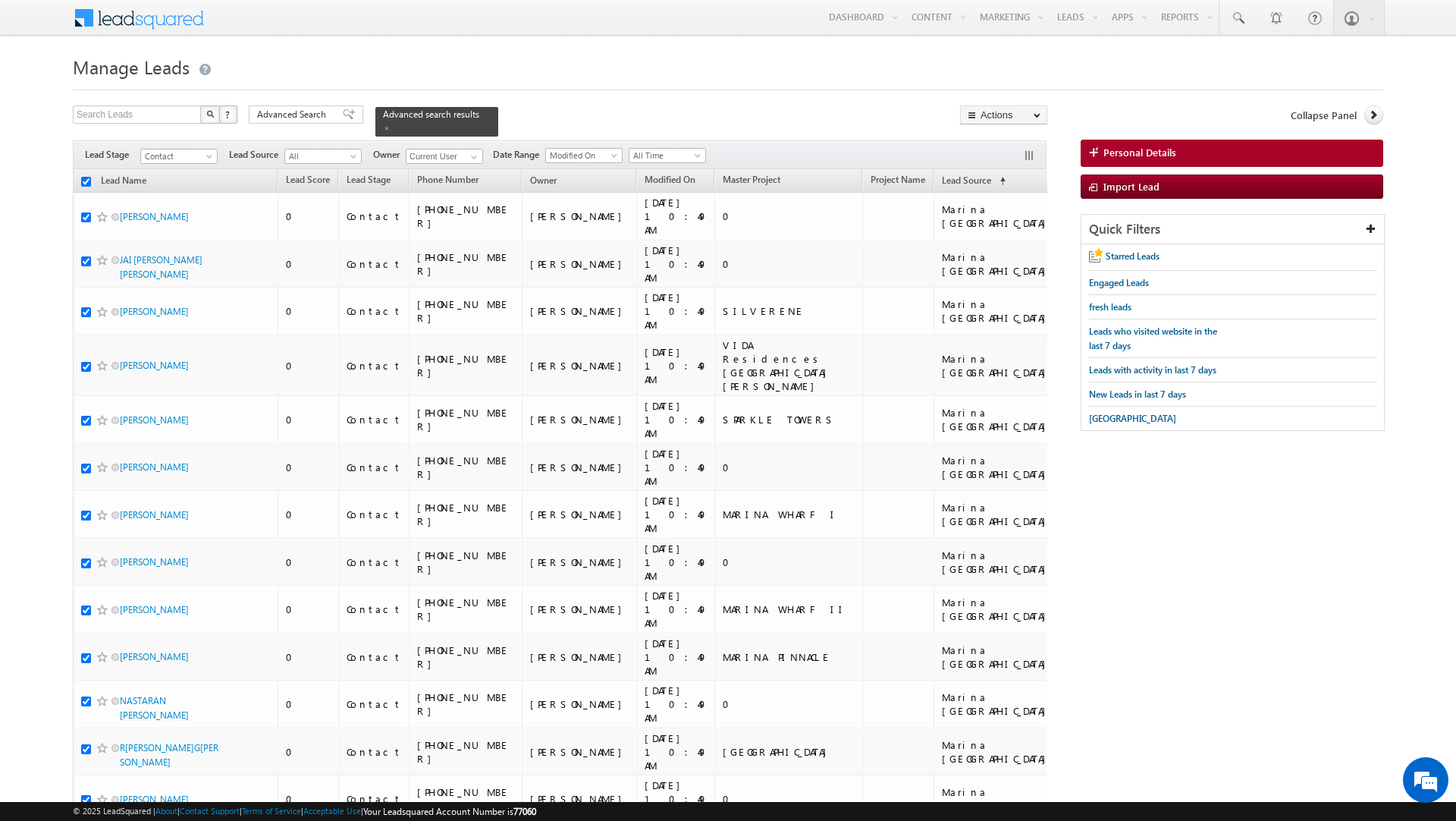
checkbox input "true"
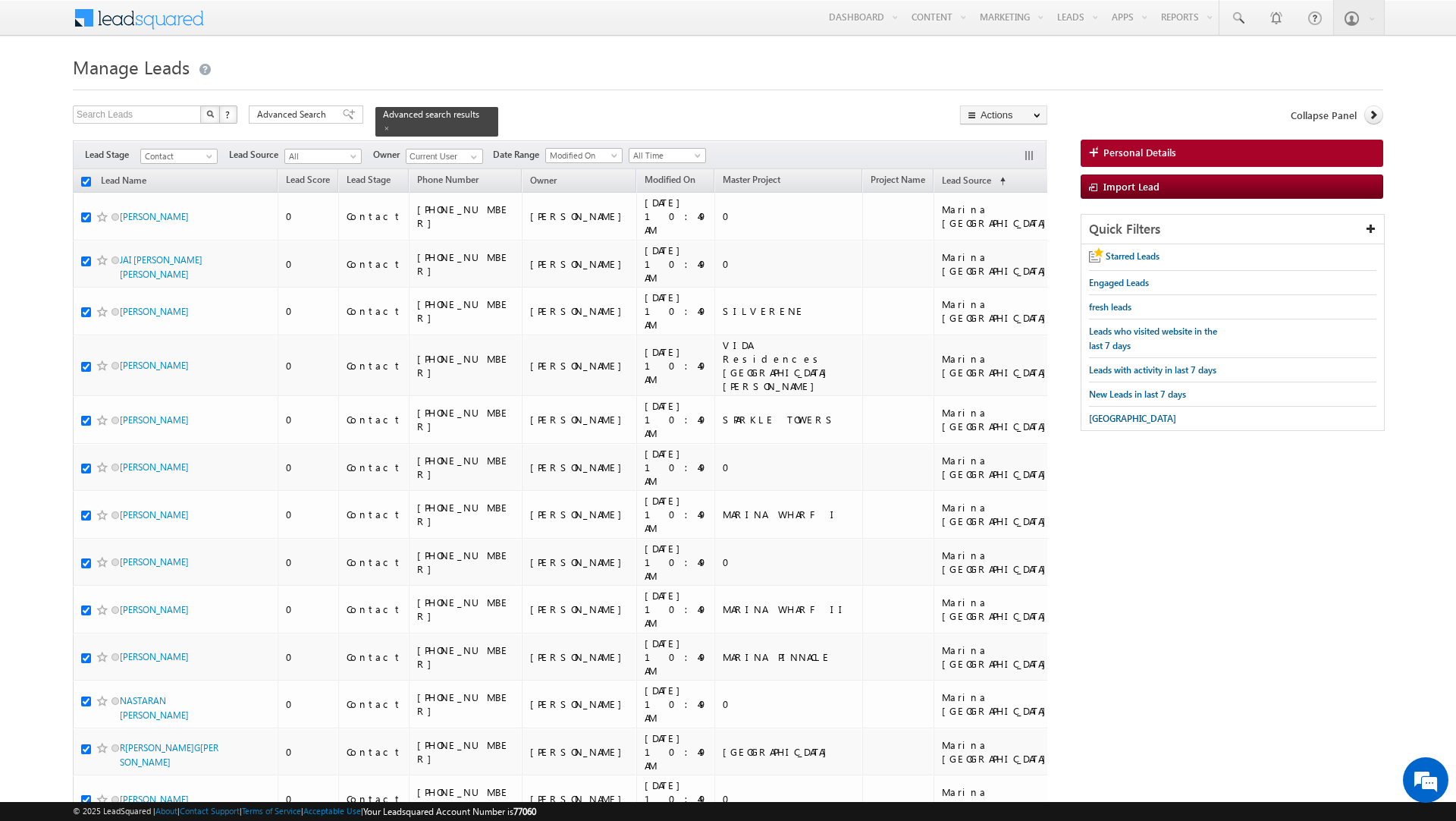
checkbox input "true"
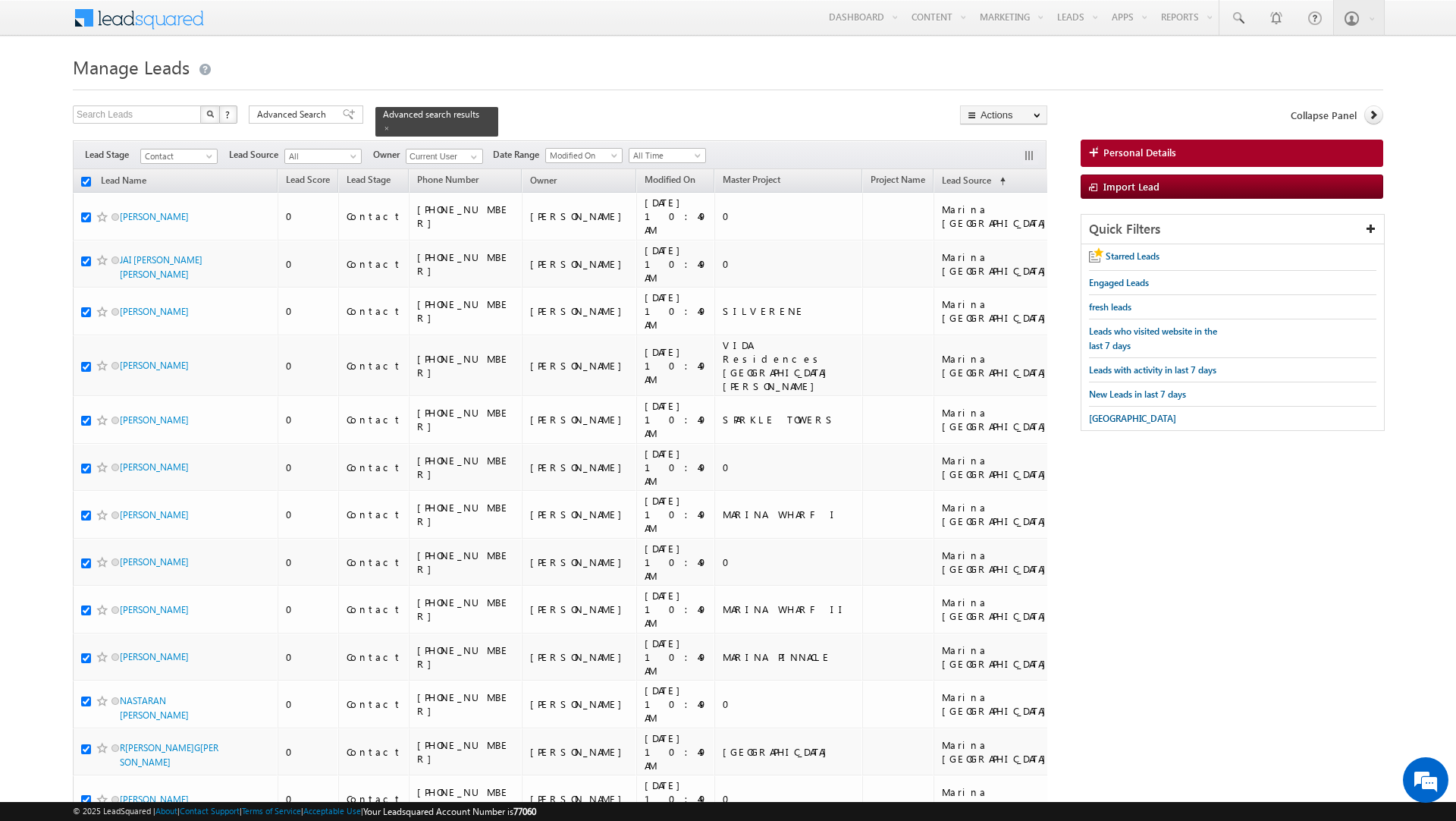
checkbox input "true"
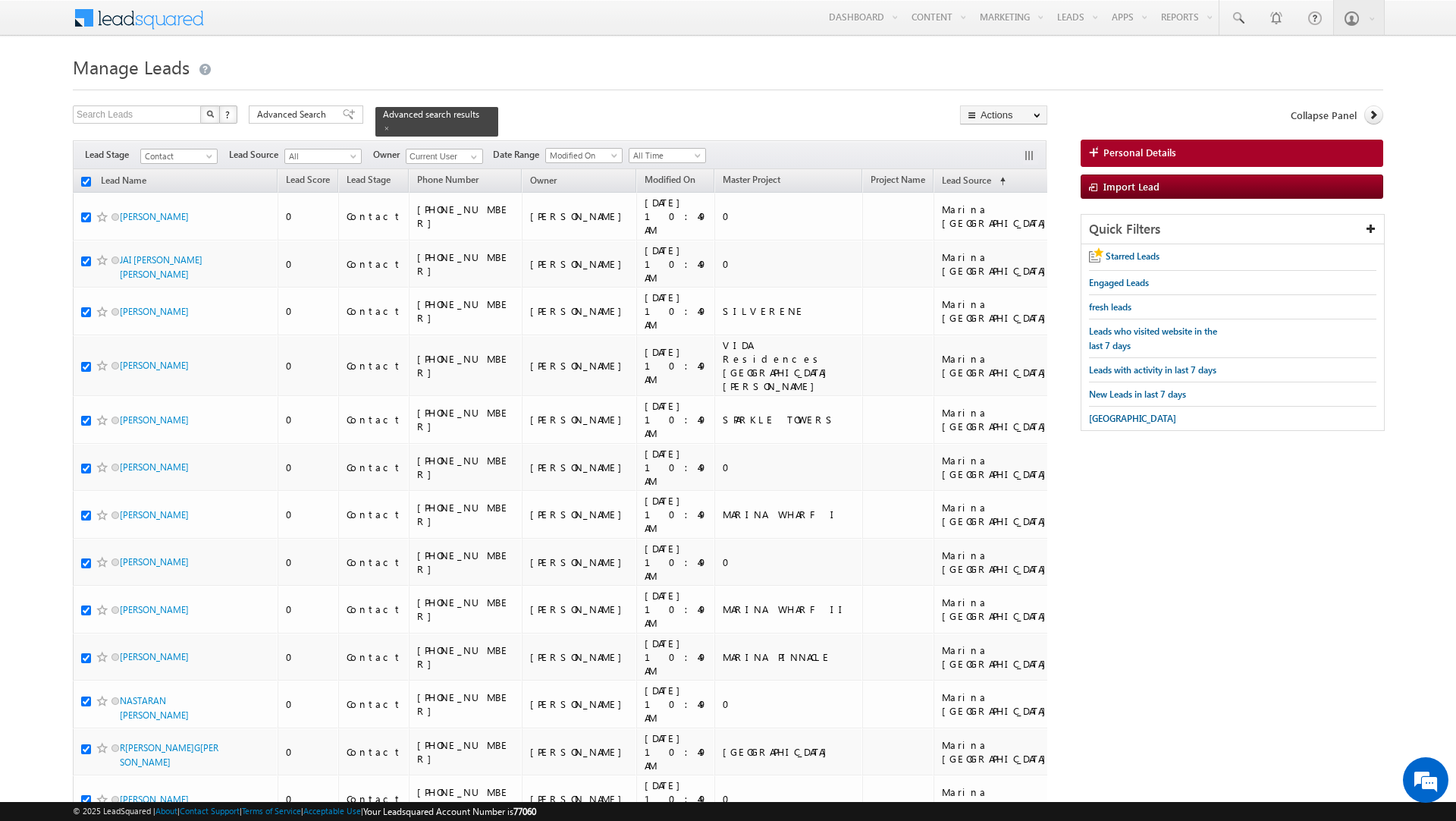
checkbox input "true"
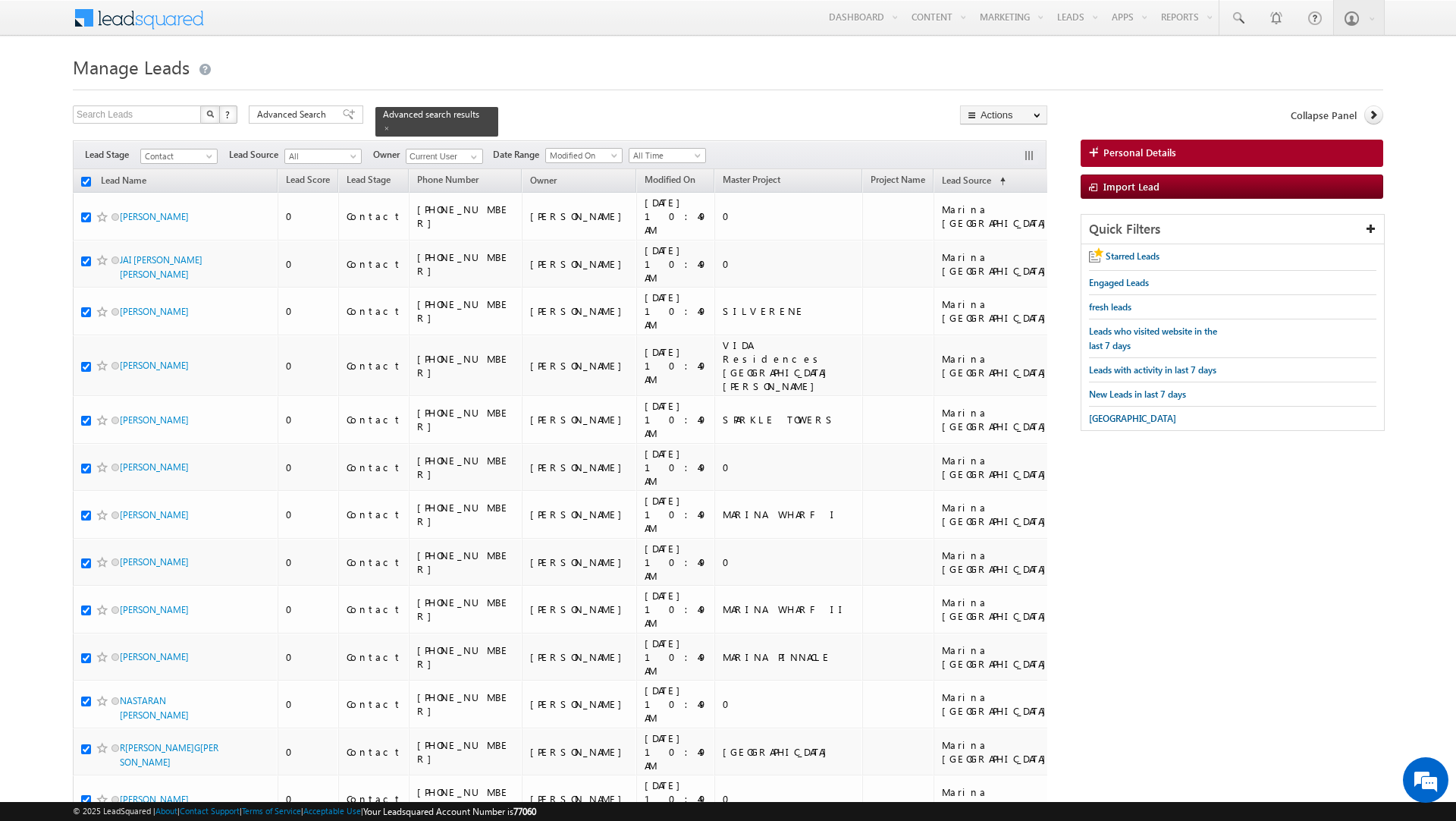
checkbox input "true"
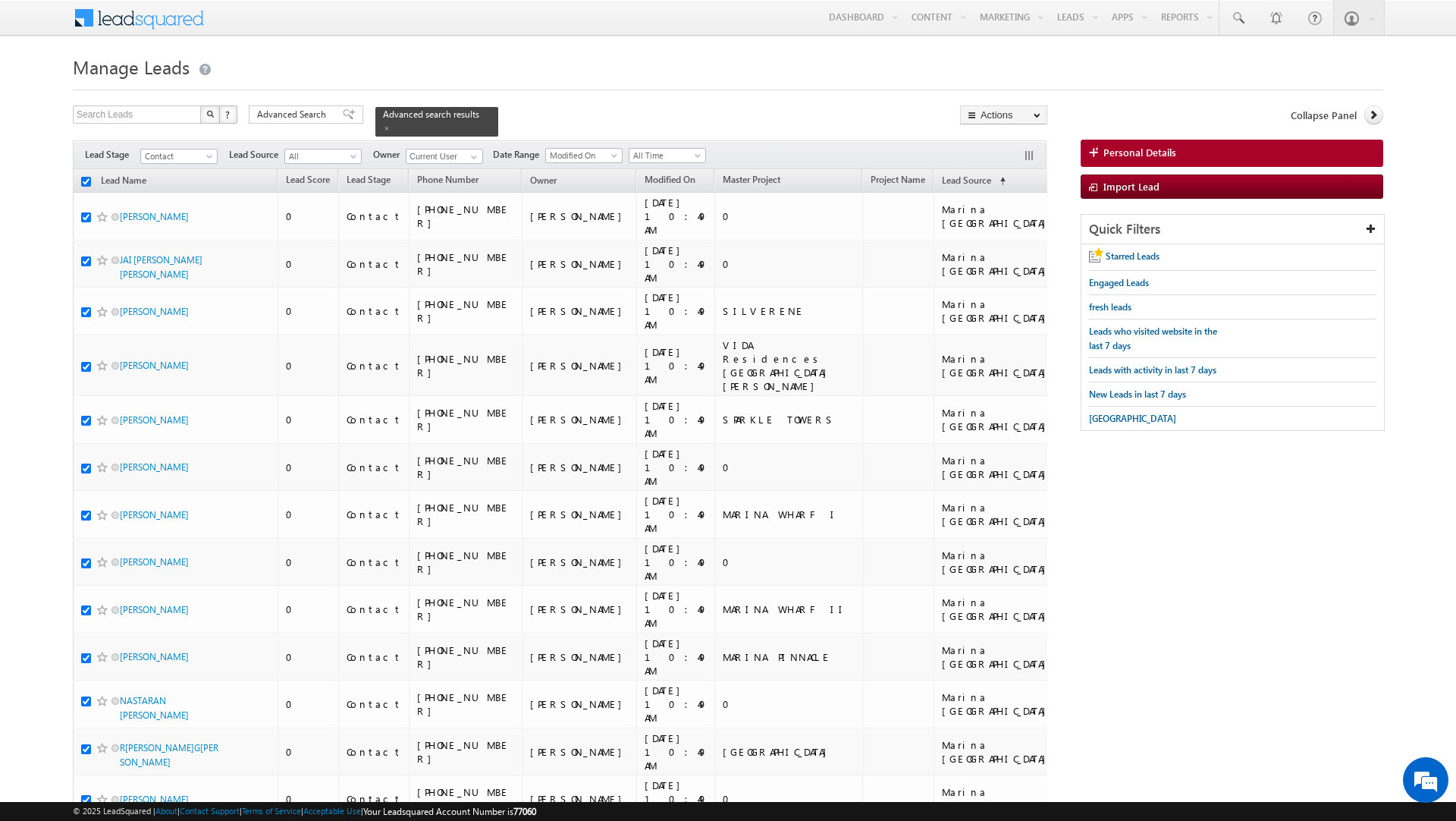
checkbox input "true"
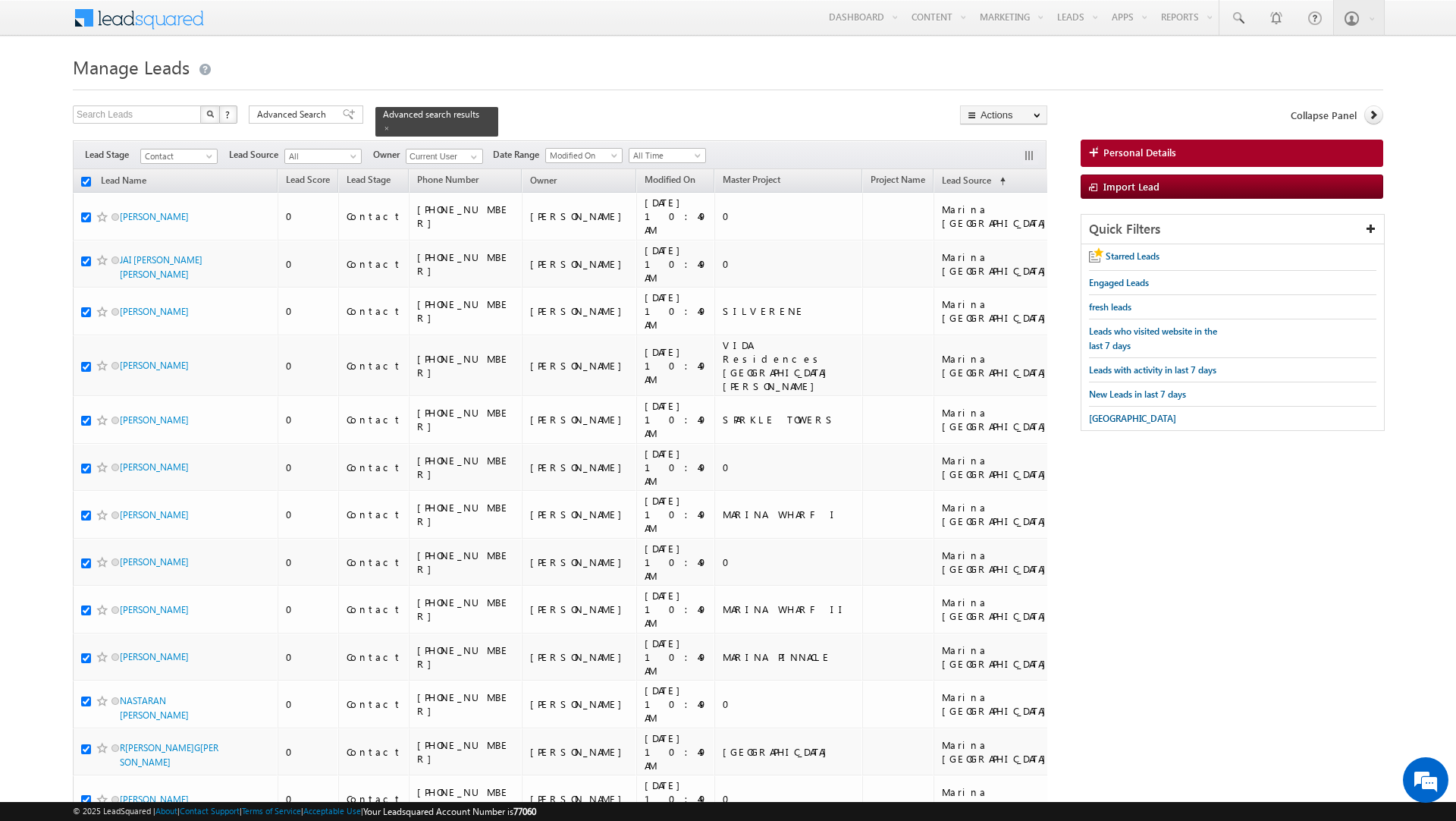
checkbox input "true"
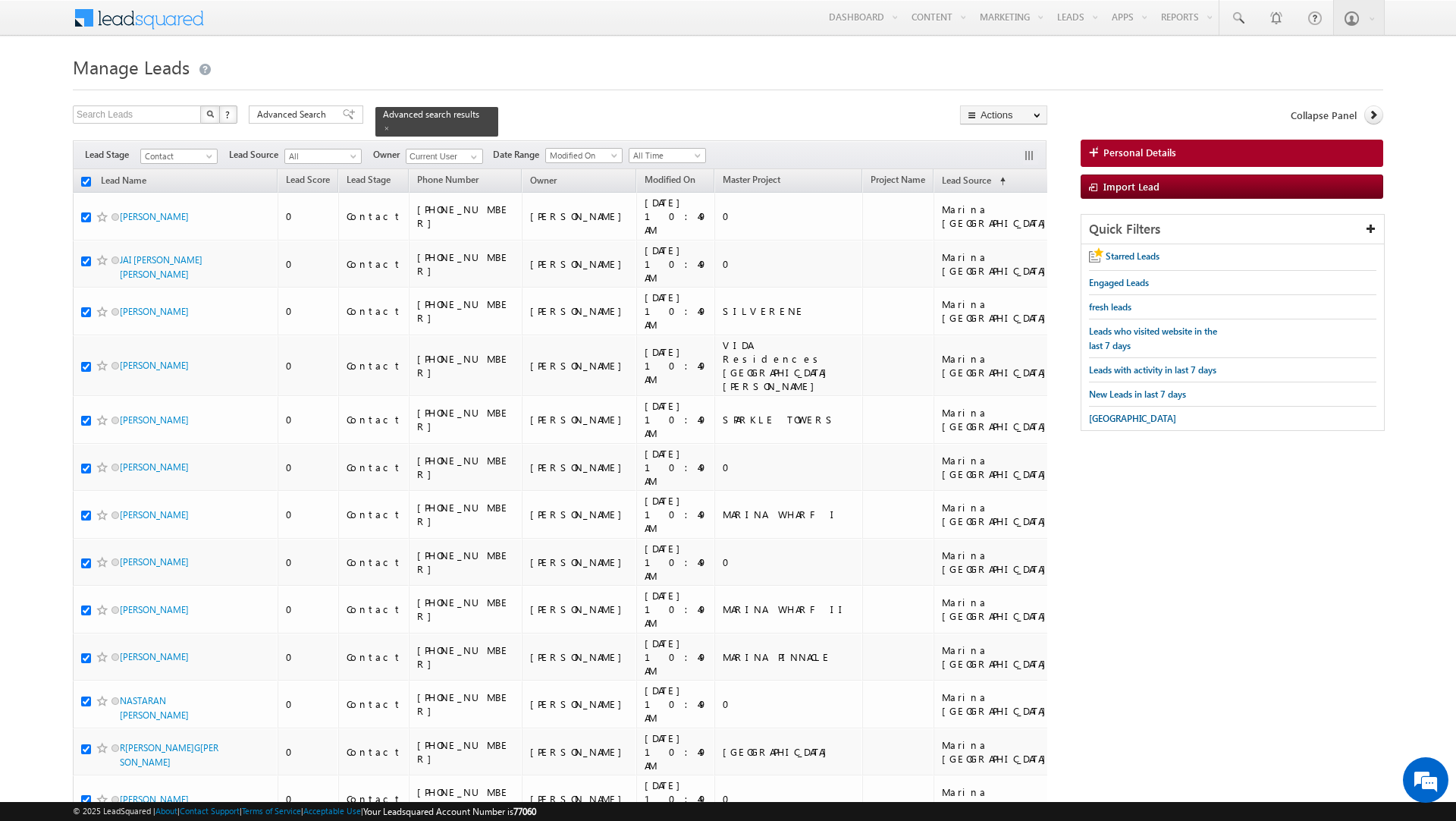
checkbox input "true"
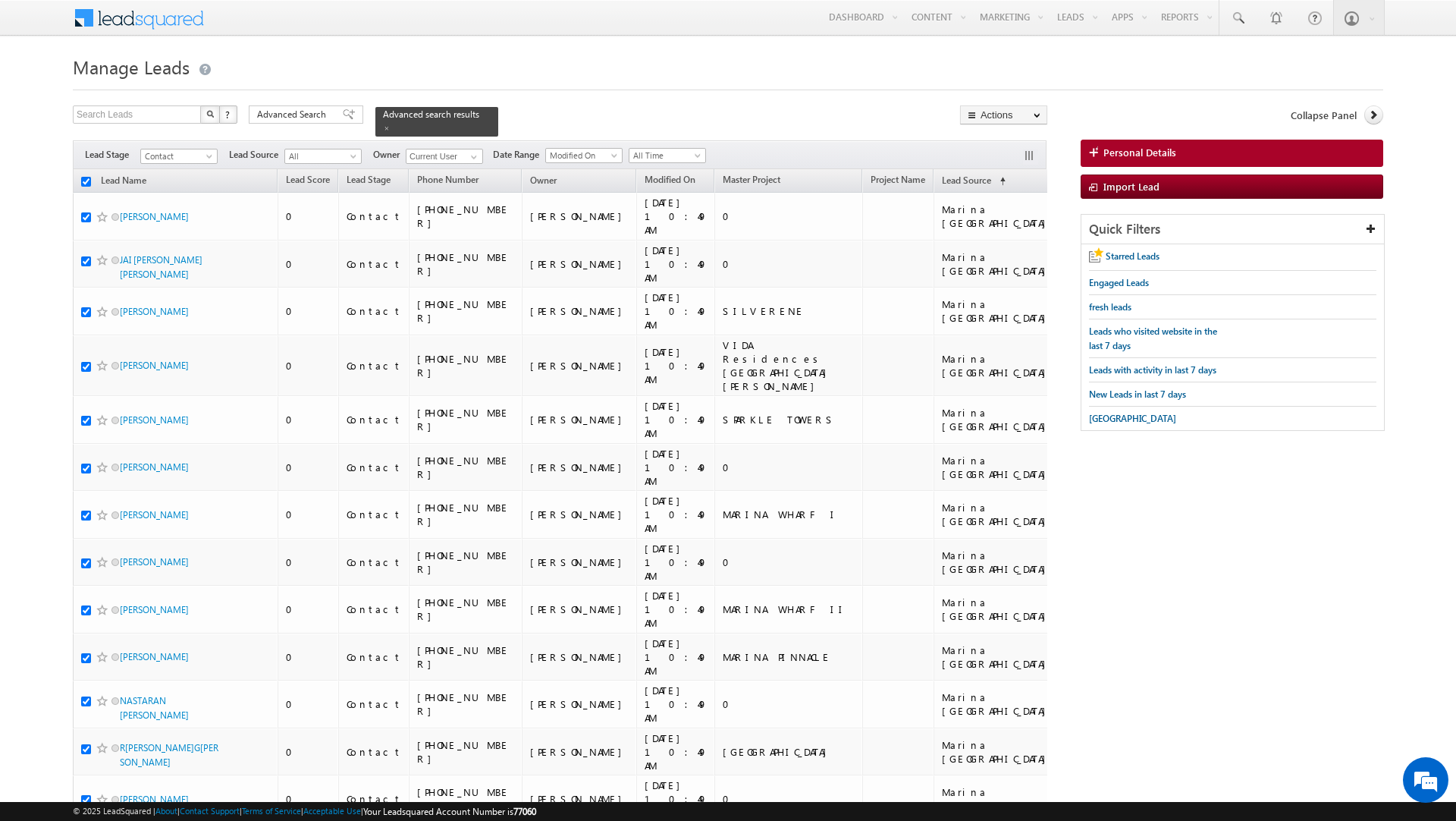
checkbox input "true"
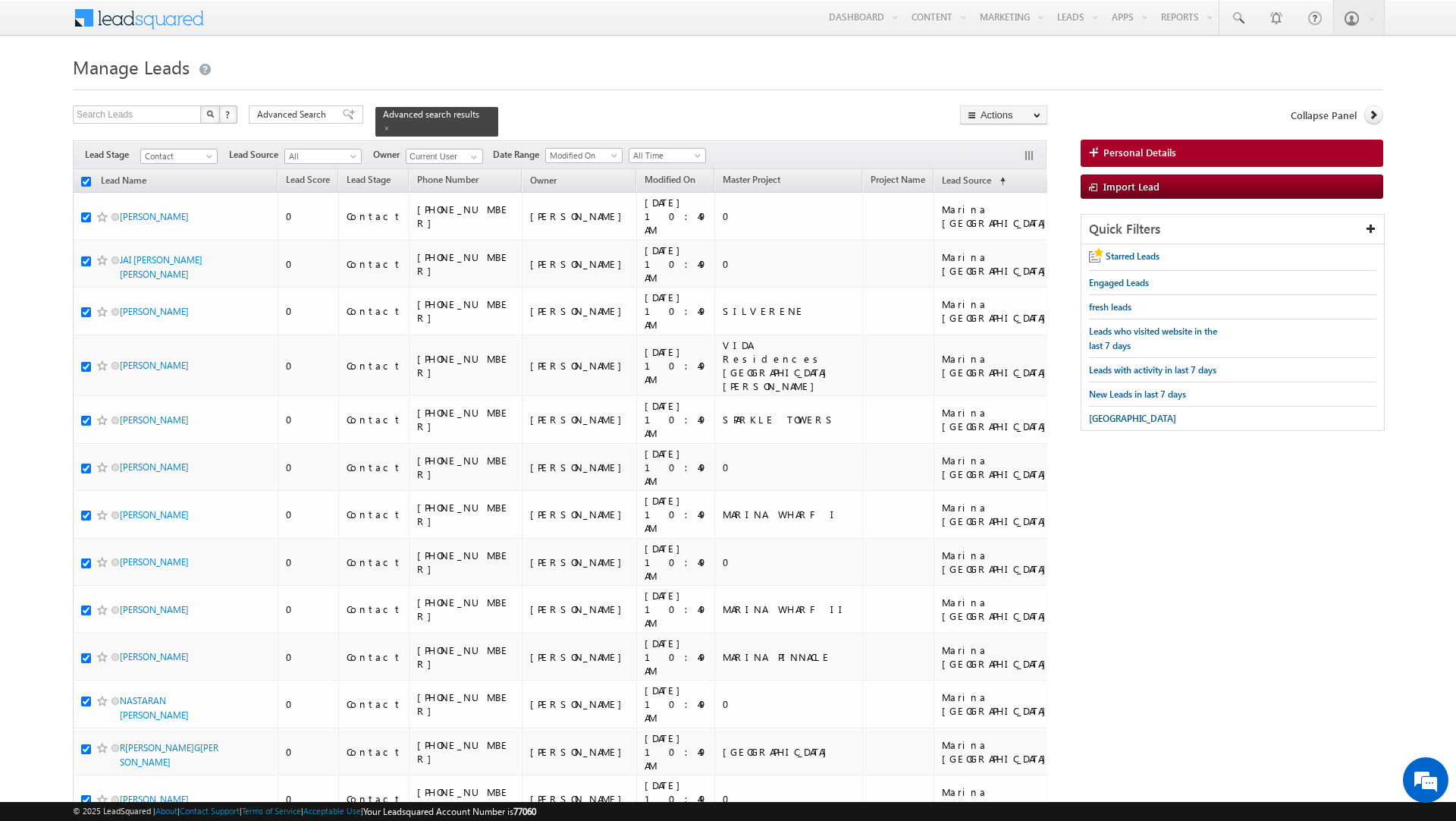
checkbox input "true"
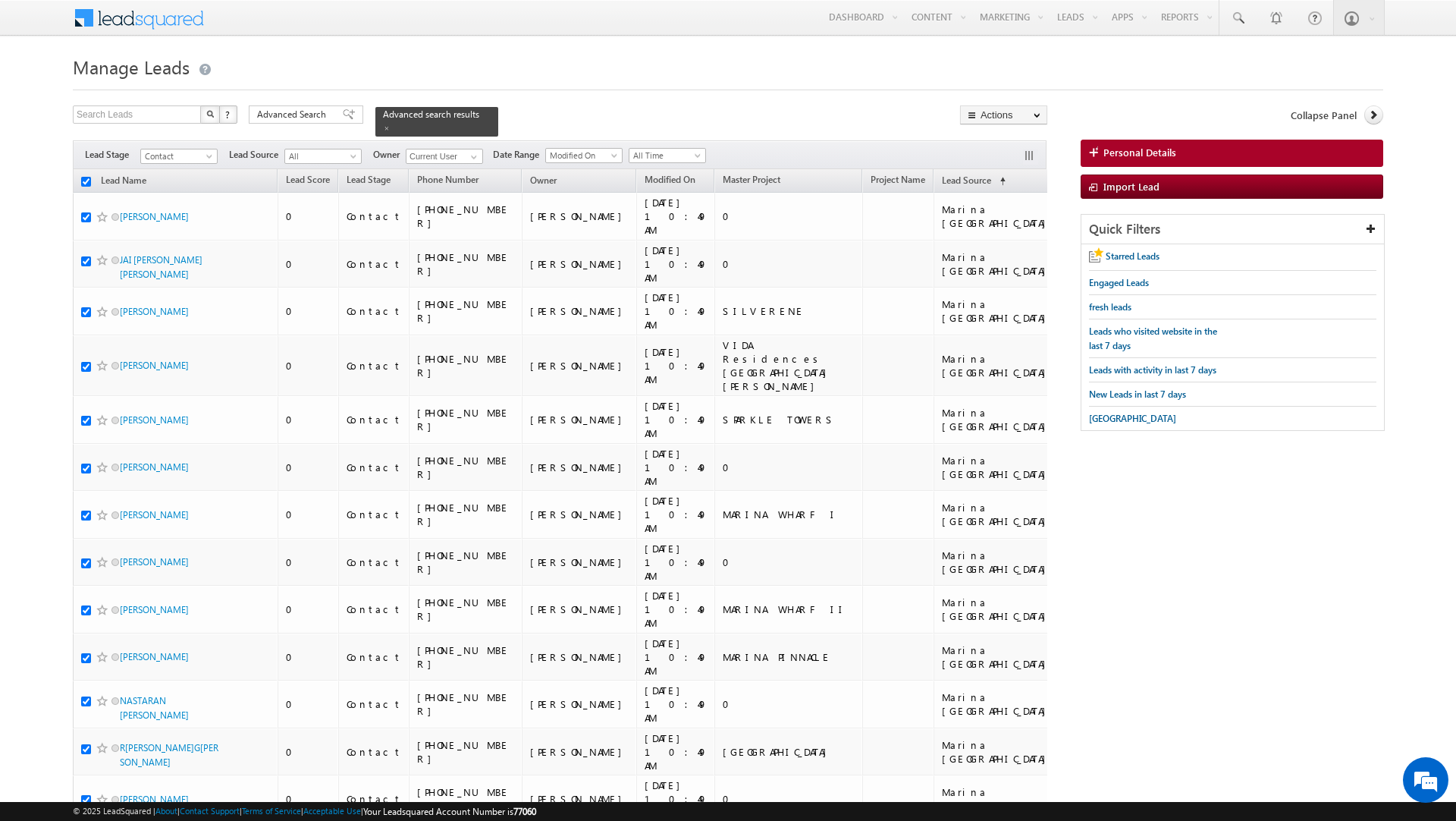
checkbox input "true"
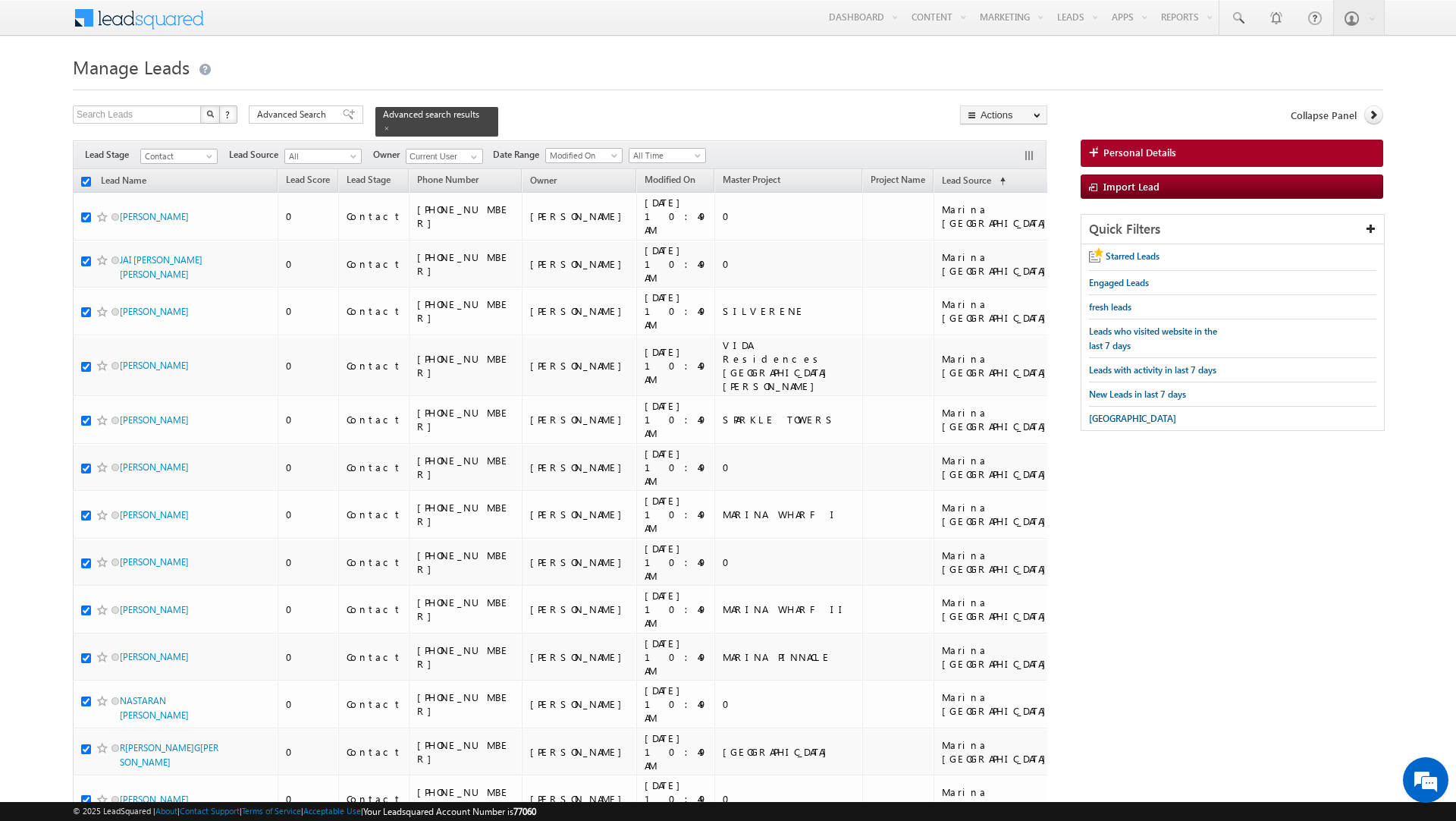
checkbox input "true"
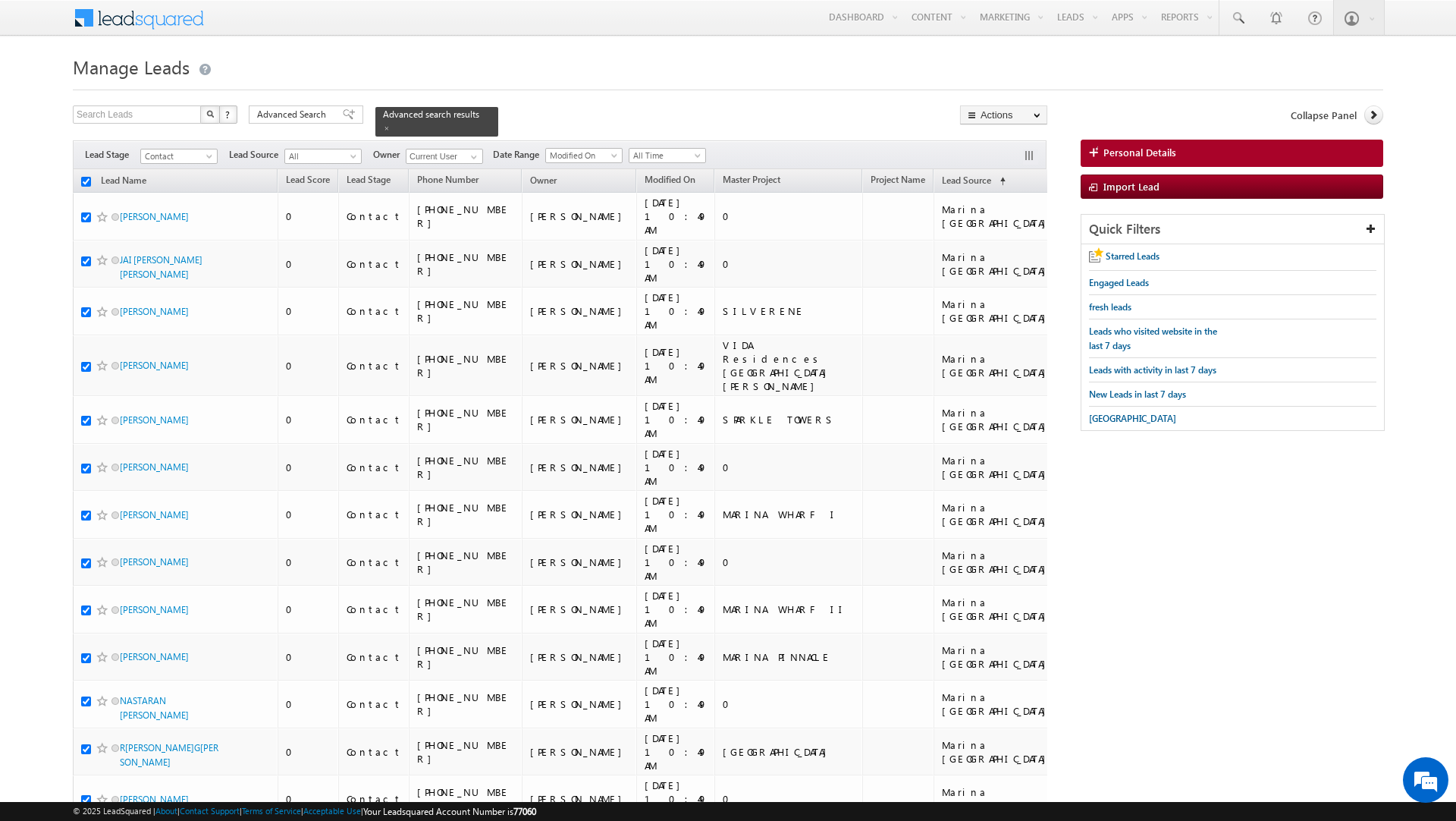
checkbox input "true"
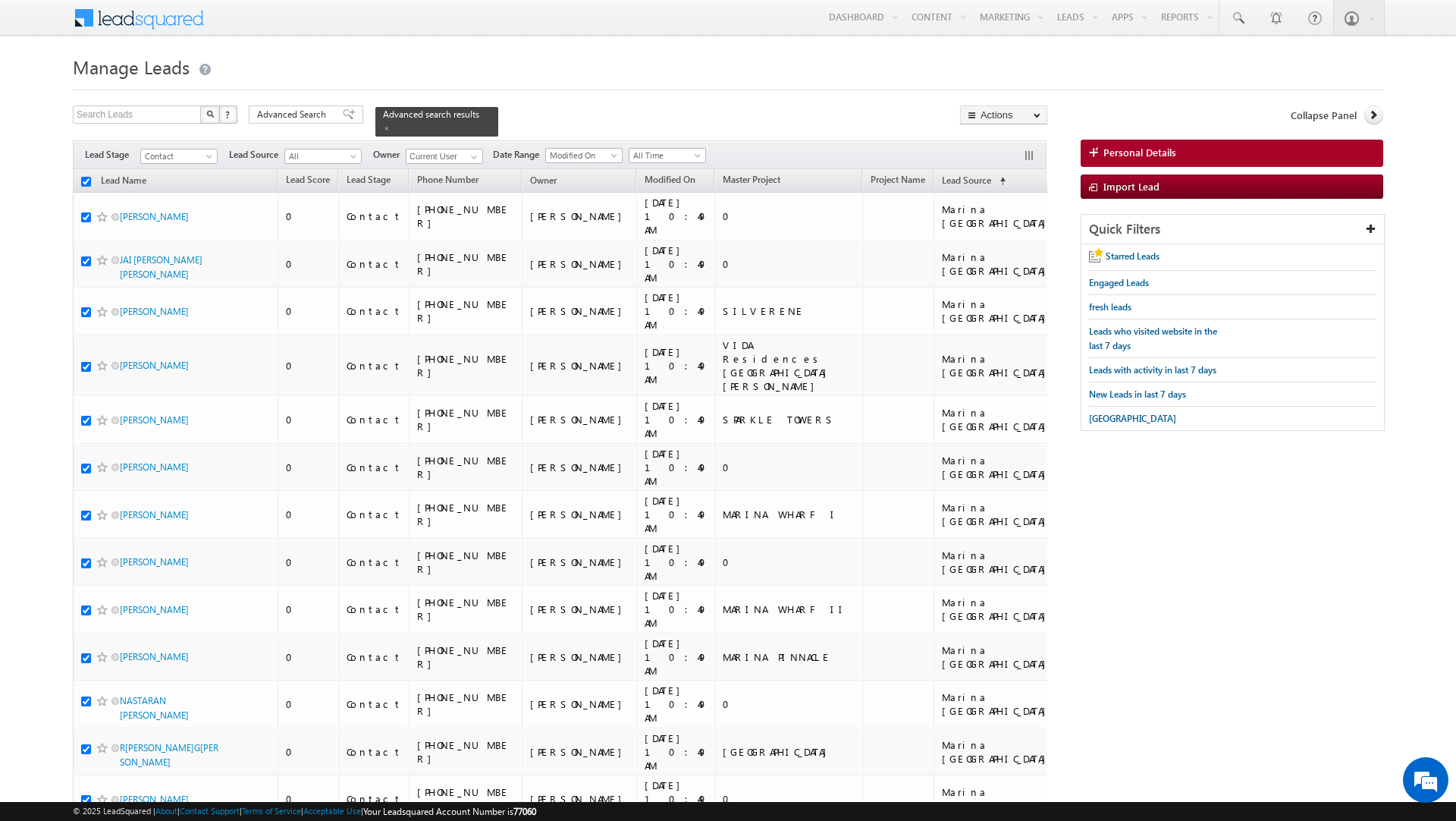
checkbox input "true"
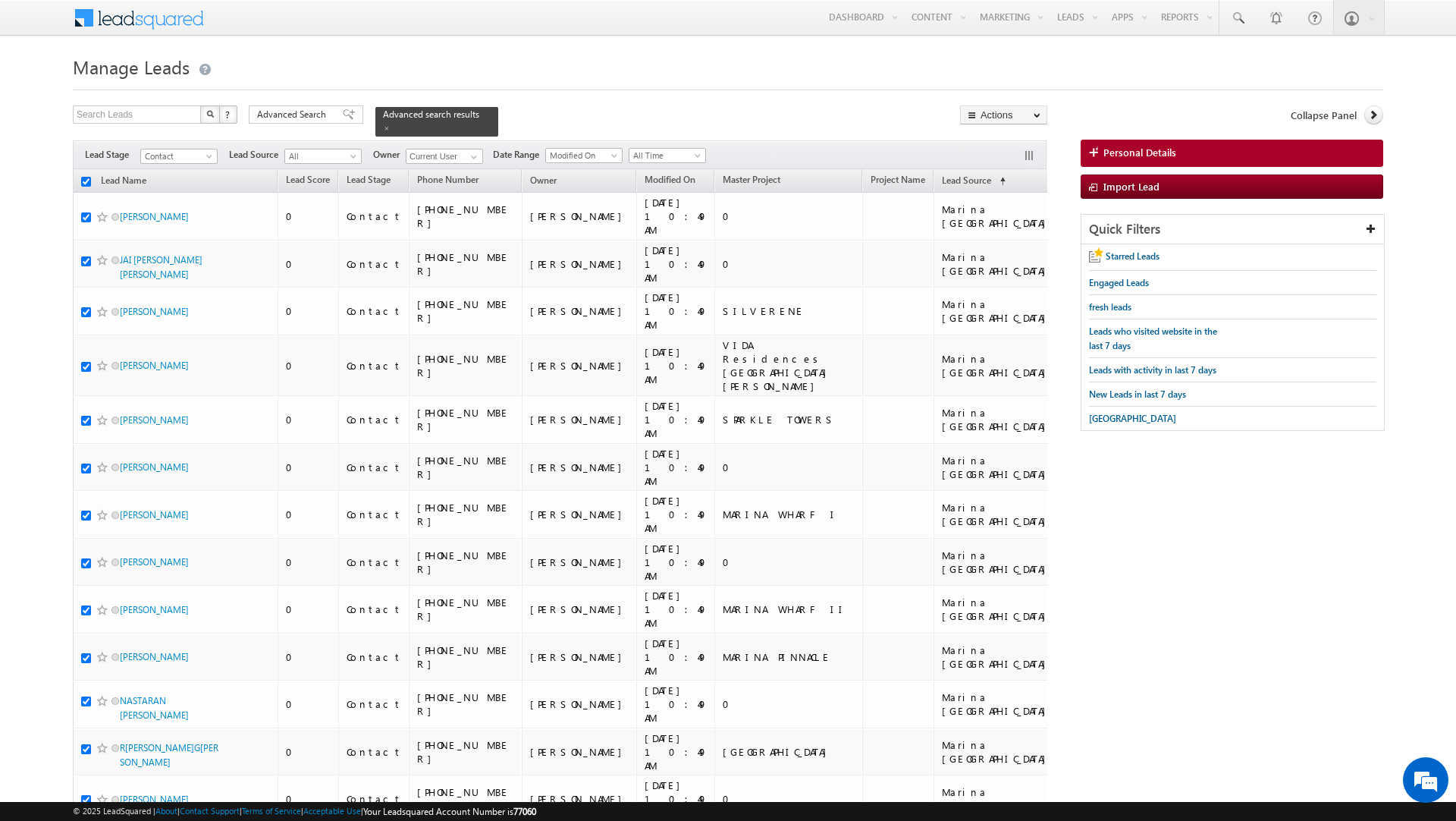
checkbox input "true"
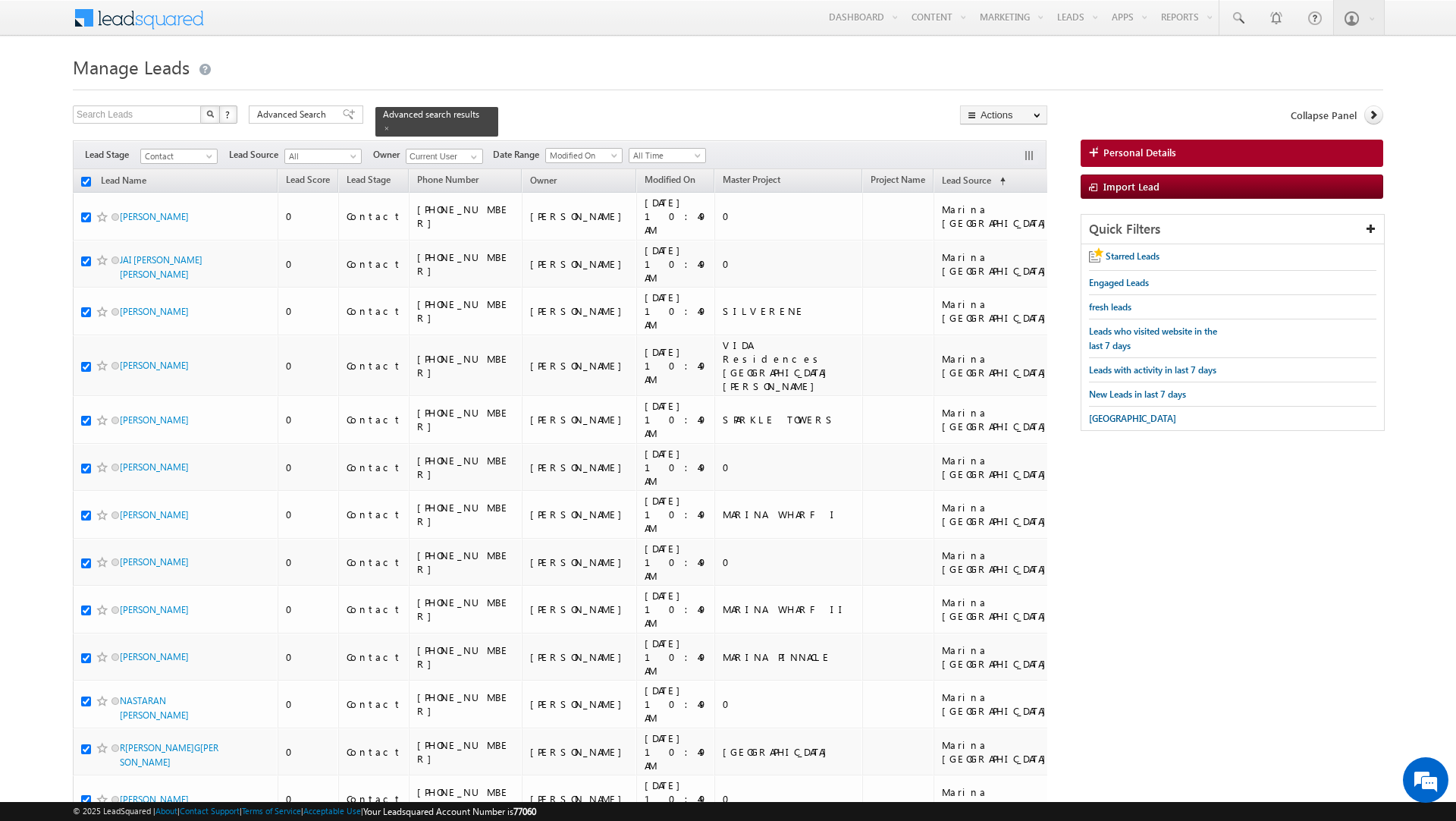
checkbox input "true"
click at [997, 249] on link "Change Owner" at bounding box center [1004, 246] width 86 height 18
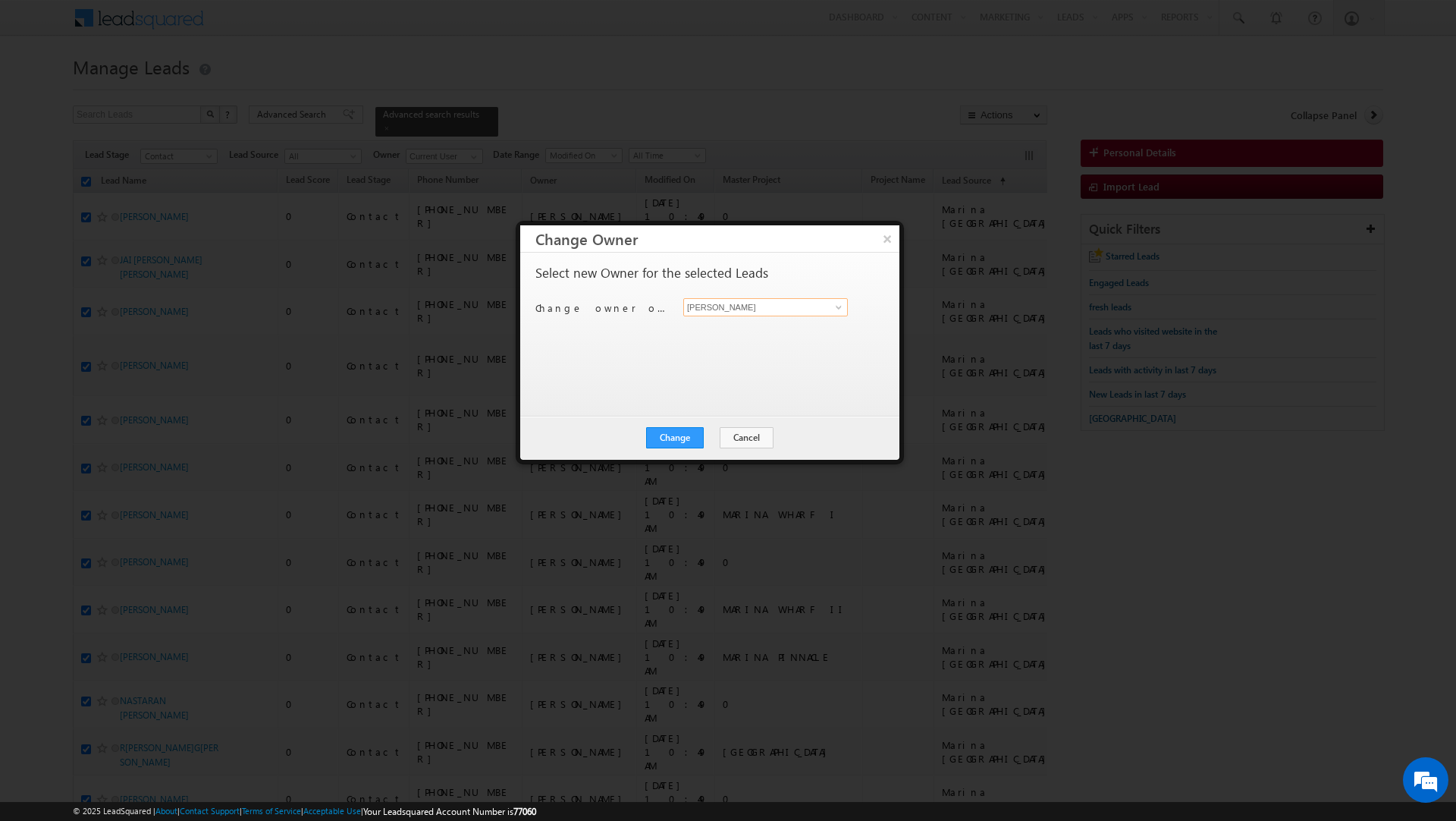
click at [731, 309] on input "[PERSON_NAME]" at bounding box center [766, 307] width 165 height 18
click at [720, 328] on link "Priya Kumra priya.kumra@indglobal.ae" at bounding box center [766, 331] width 165 height 29
click at [673, 439] on button "Change" at bounding box center [675, 437] width 58 height 21
click at [712, 440] on button "Close" at bounding box center [712, 437] width 49 height 21
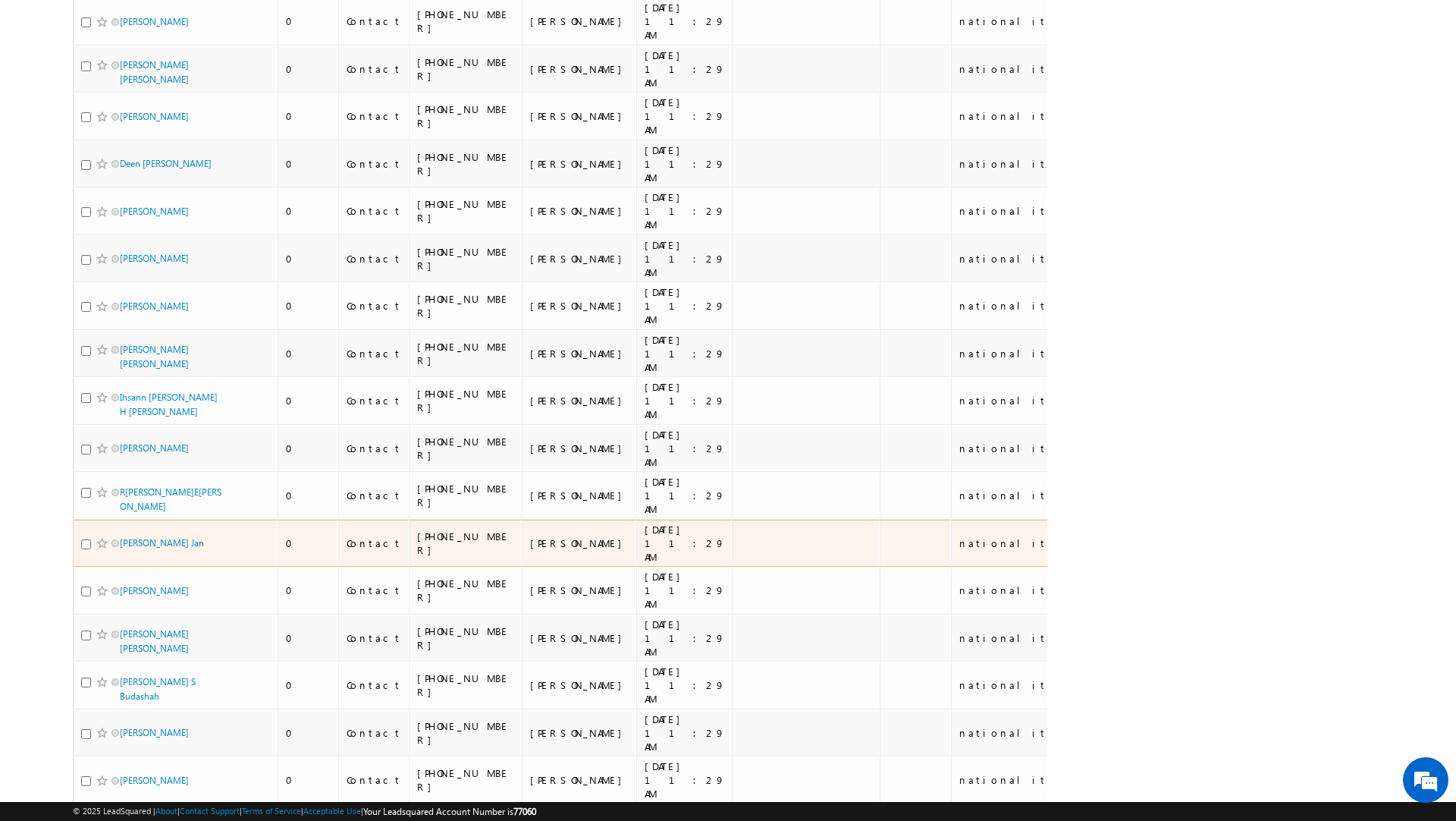
scroll to position [7235, 0]
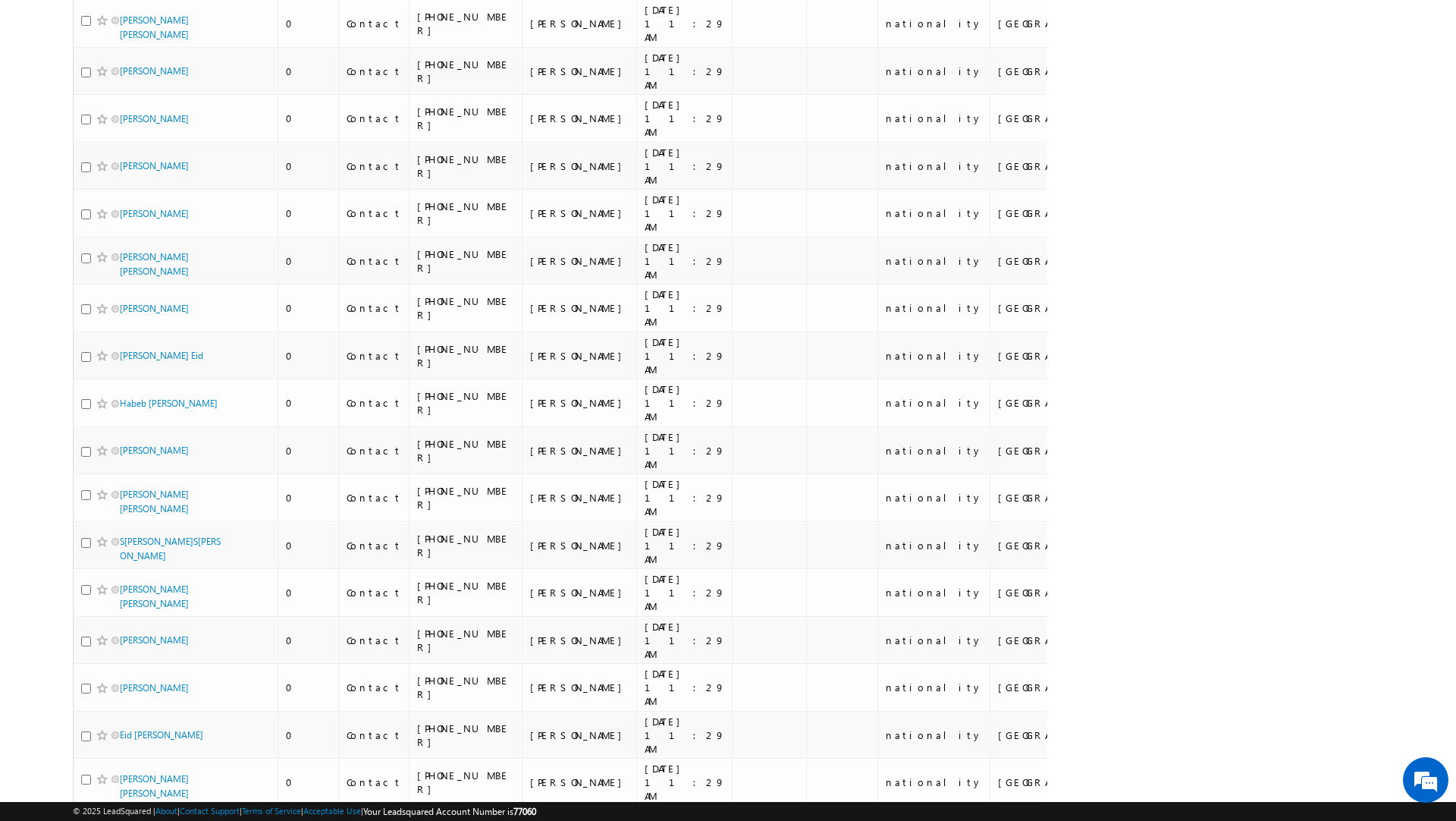
scroll to position [6814, 0]
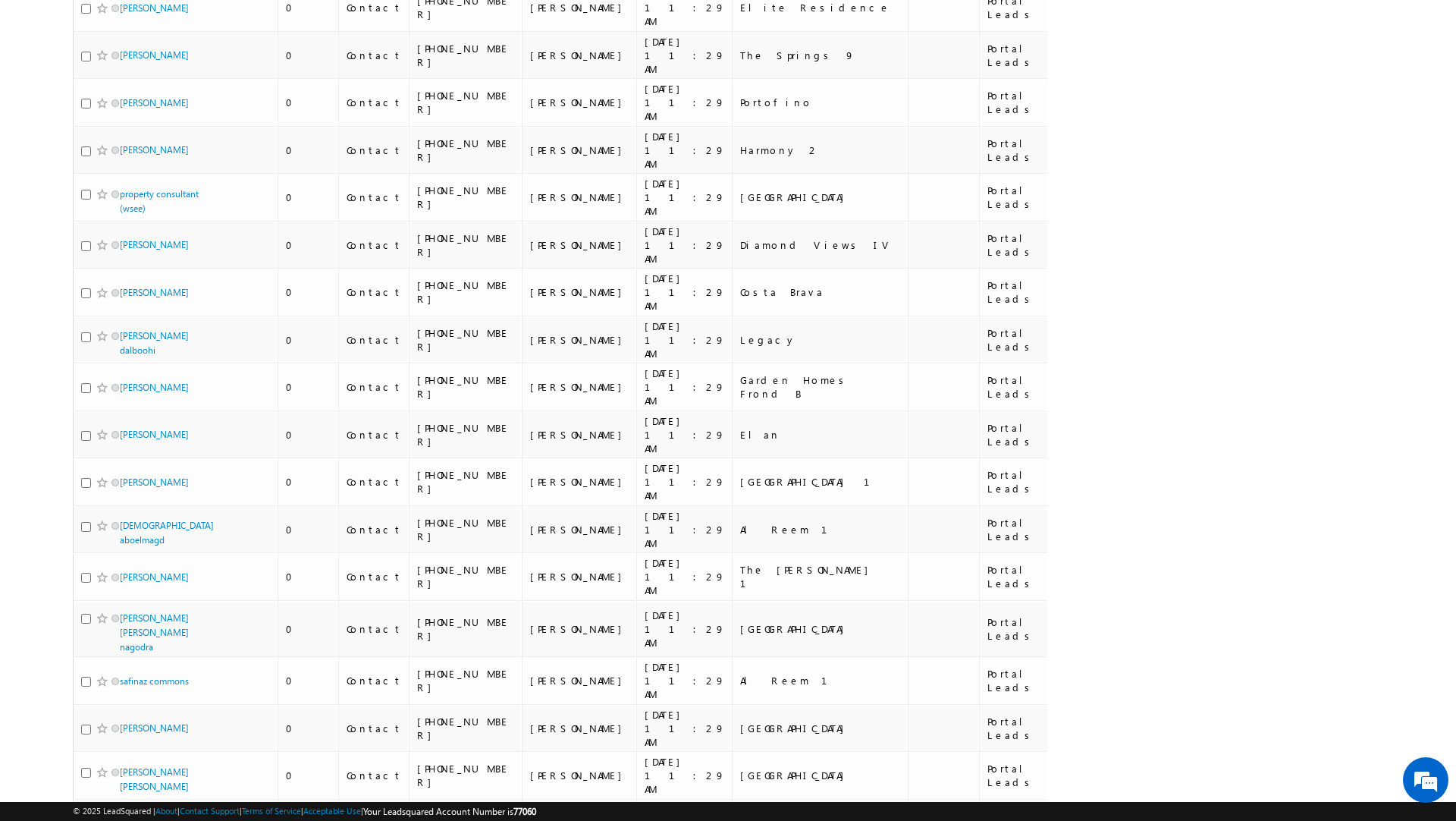
scroll to position [6917, 0]
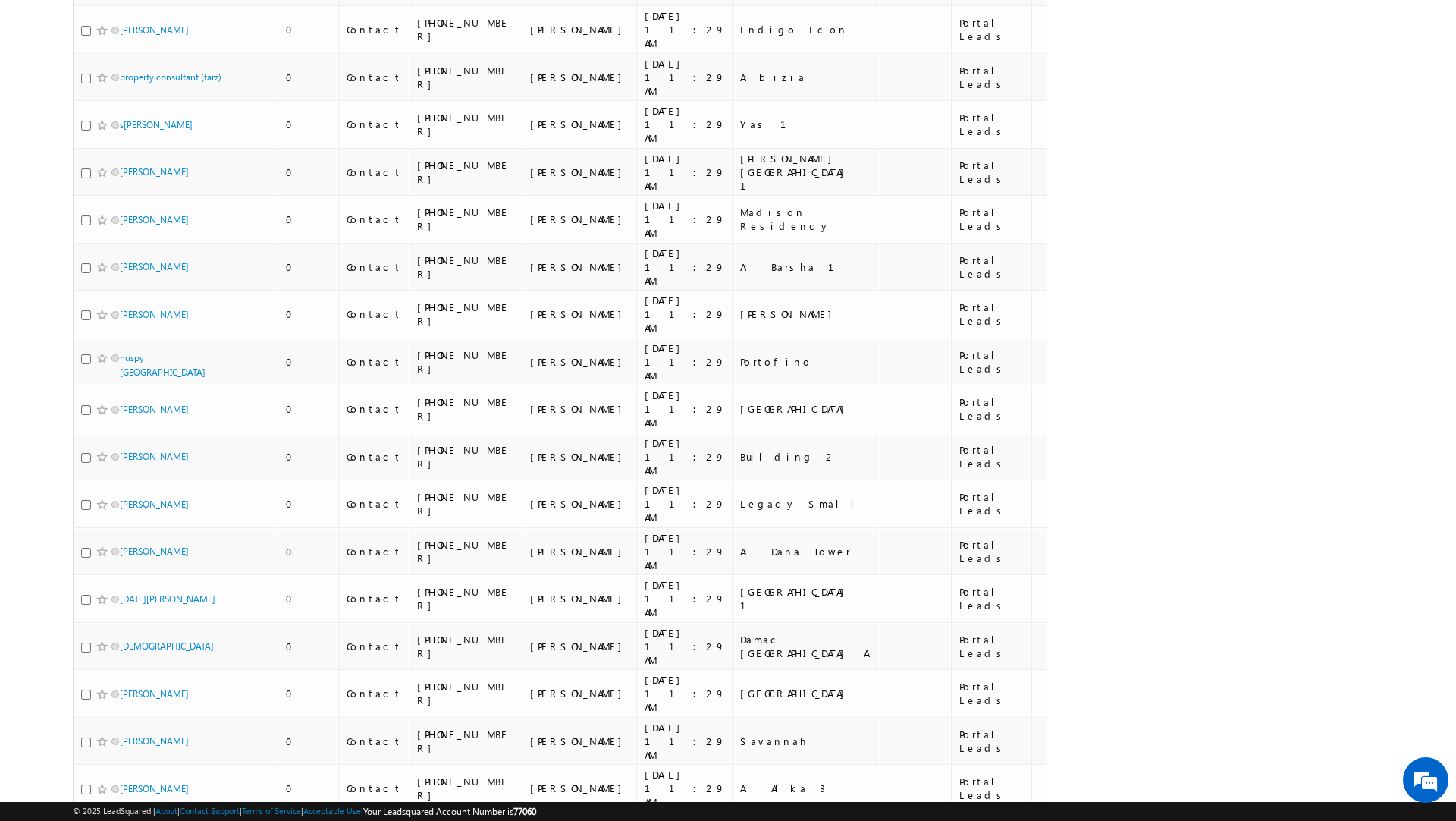
scroll to position [6797, 0]
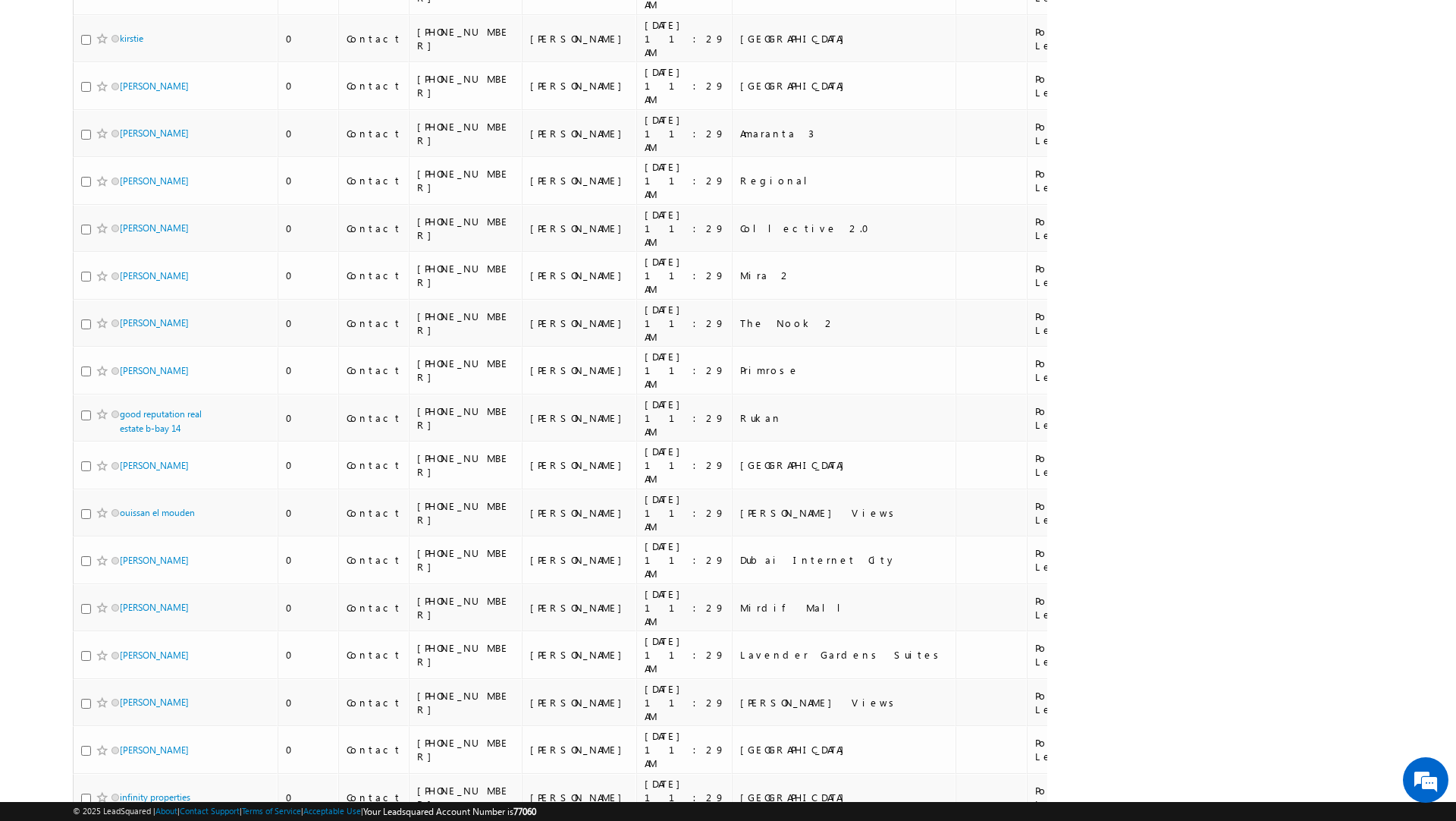
scroll to position [6842, 0]
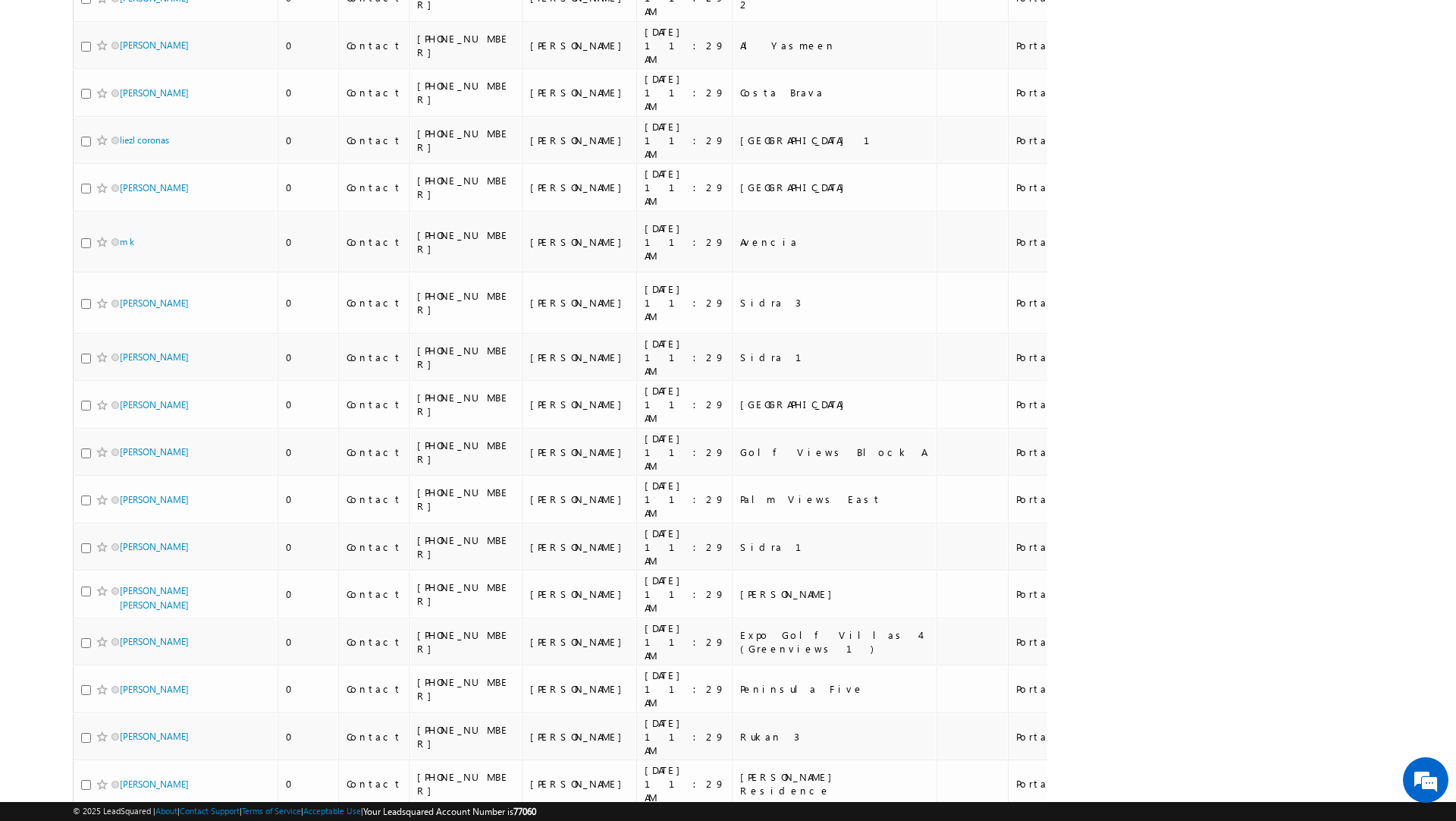
scroll to position [0, 0]
